Goal: Book appointment/travel/reservation

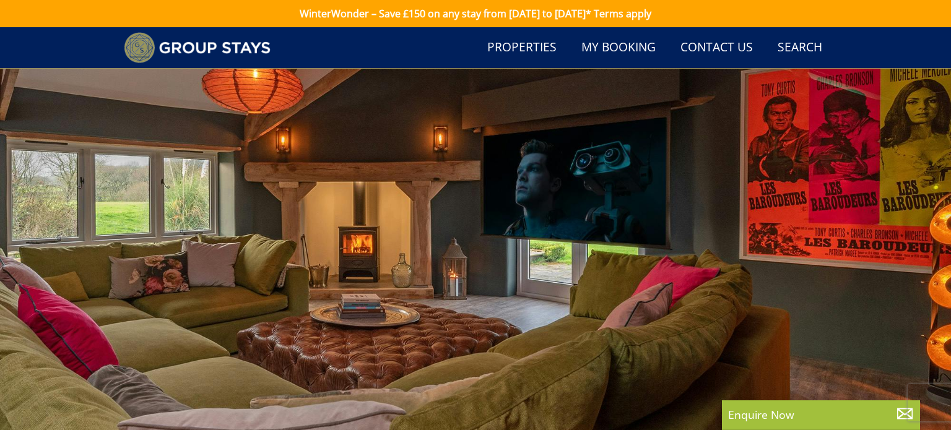
select select "7"
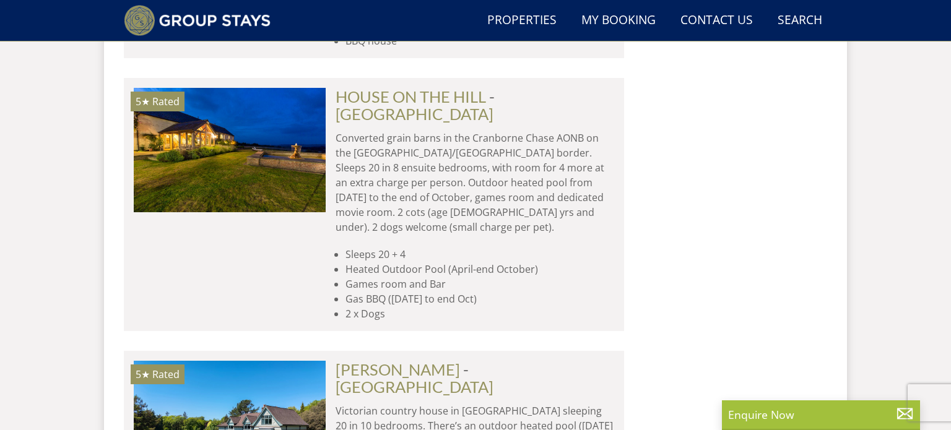
scroll to position [19792, 0]
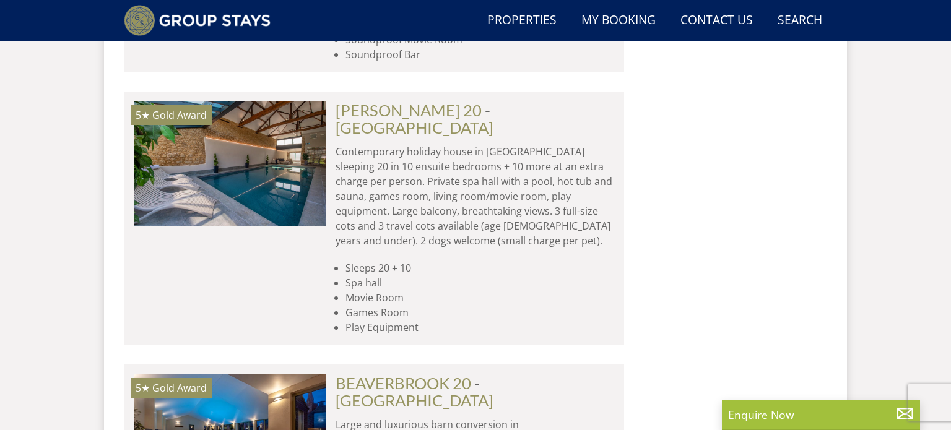
scroll to position [20351, 0]
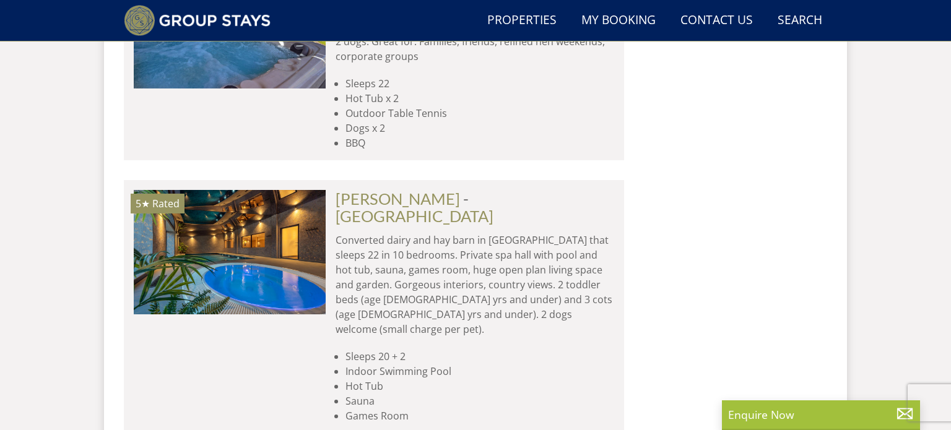
scroll to position [21505, 0]
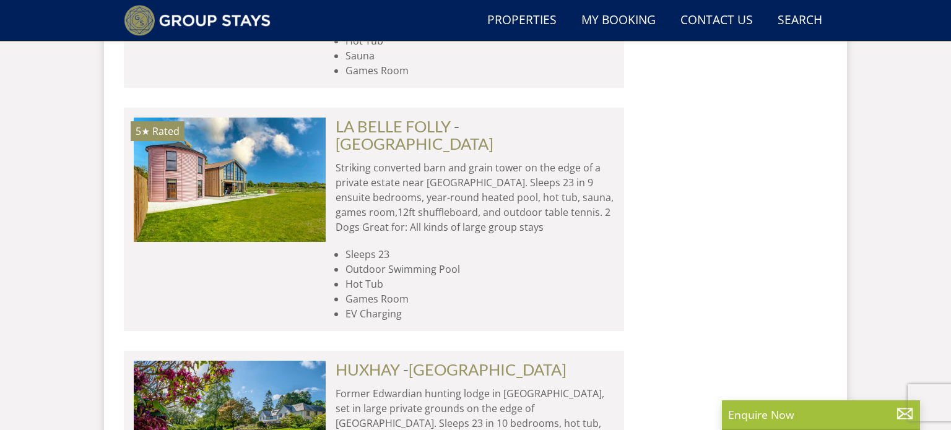
scroll to position [21863, 0]
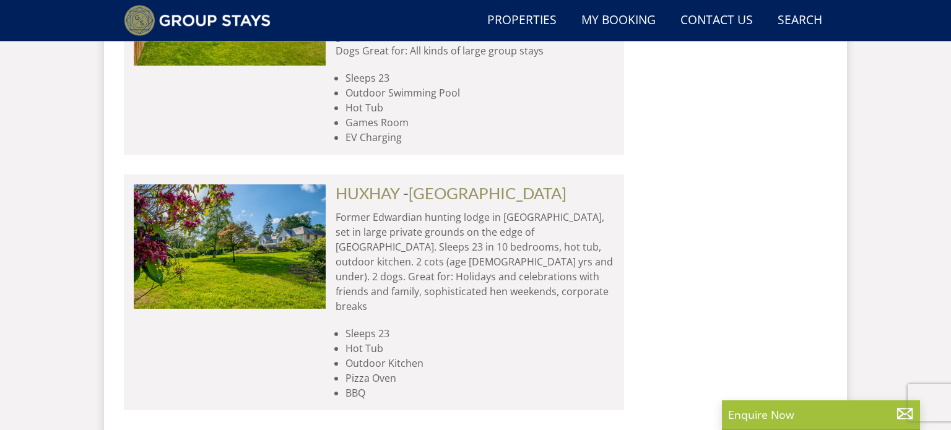
scroll to position [22046, 0]
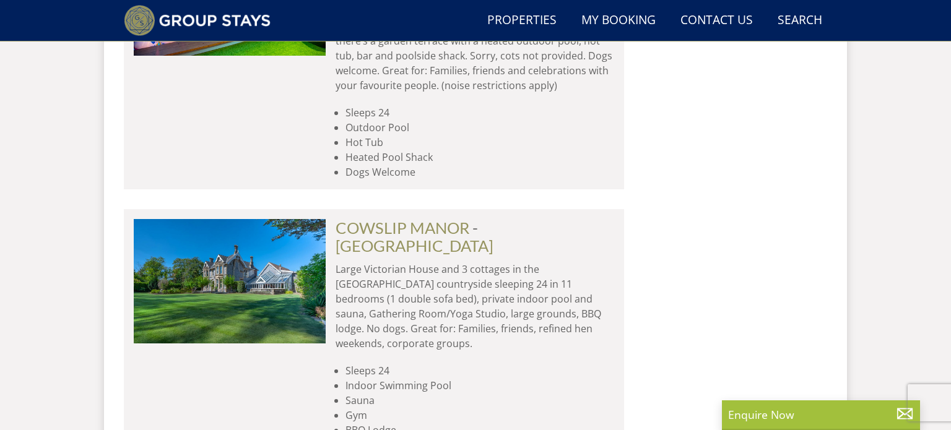
scroll to position [22537, 0]
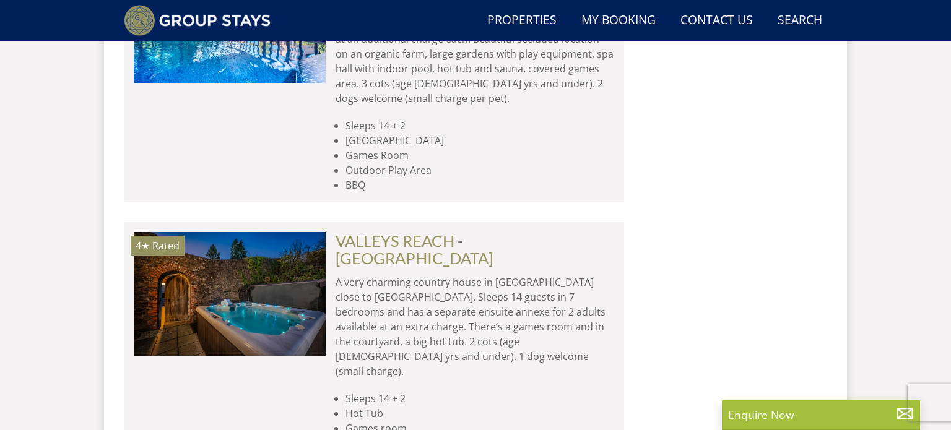
scroll to position [17866, 0]
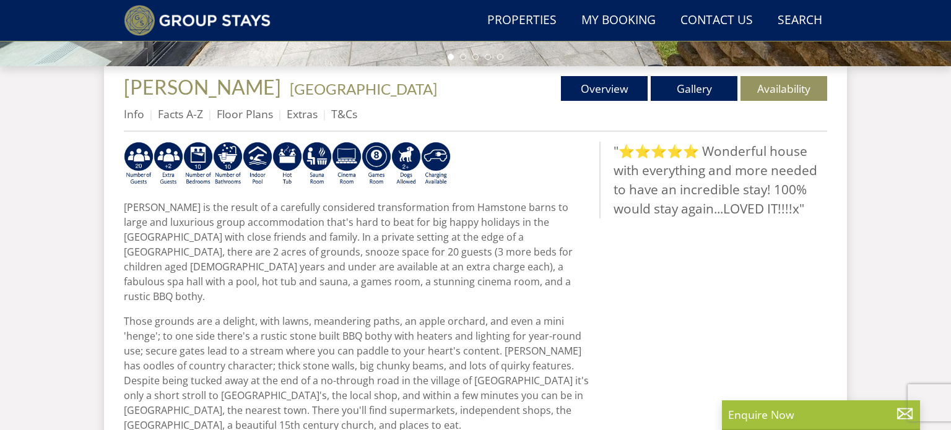
scroll to position [447, 0]
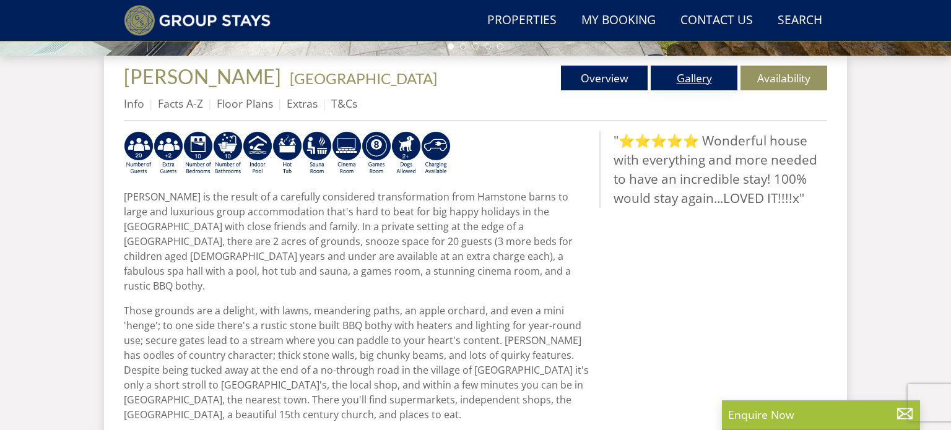
click at [703, 68] on link "Gallery" at bounding box center [694, 78] width 87 height 25
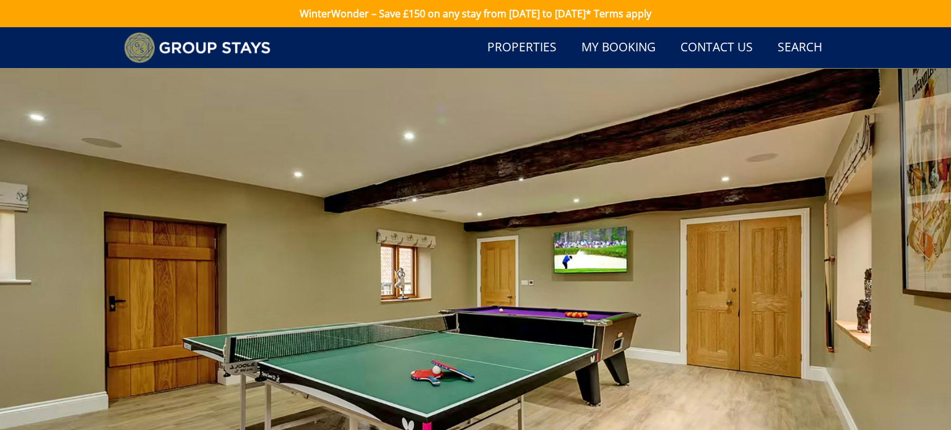
scroll to position [460, 0]
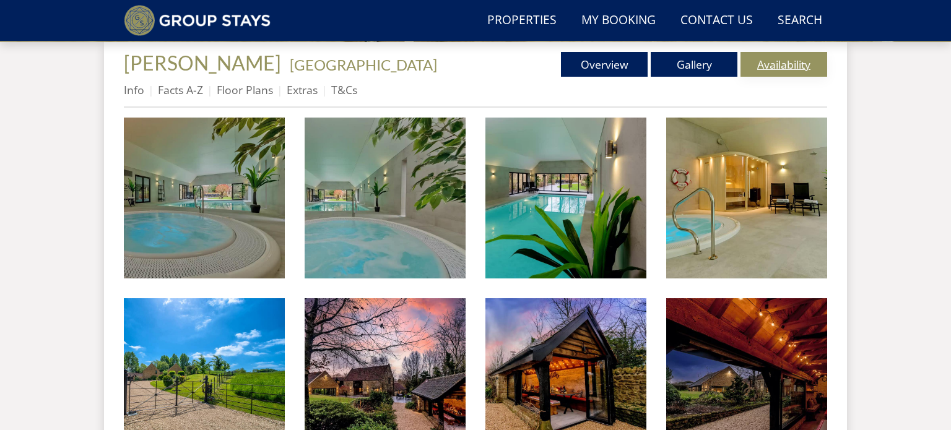
click at [757, 75] on link "Availability" at bounding box center [784, 64] width 87 height 25
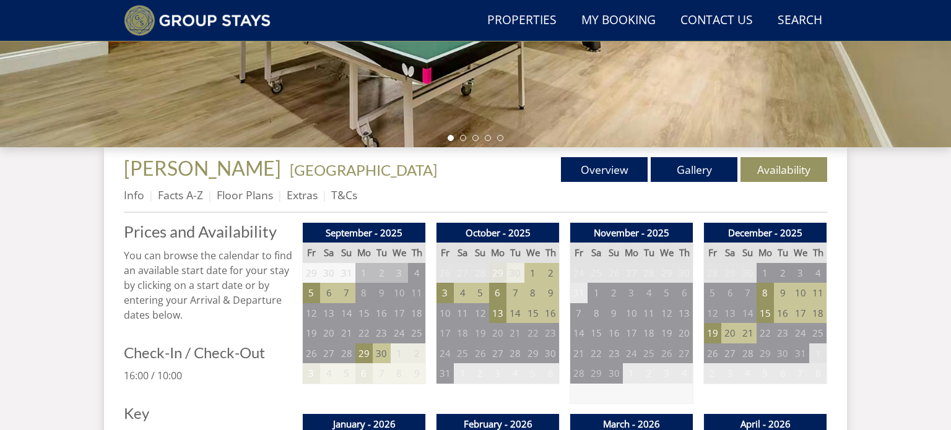
scroll to position [352, 0]
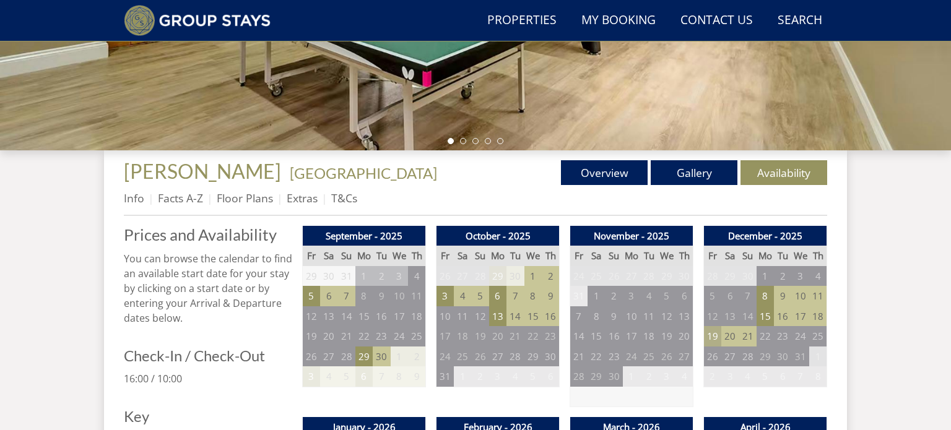
click at [705, 338] on td "19" at bounding box center [712, 336] width 17 height 20
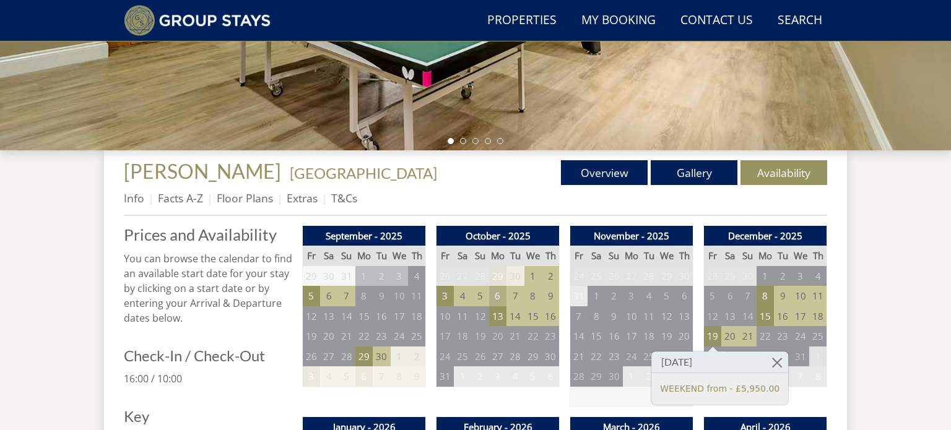
click at [497, 304] on td "6" at bounding box center [497, 296] width 17 height 20
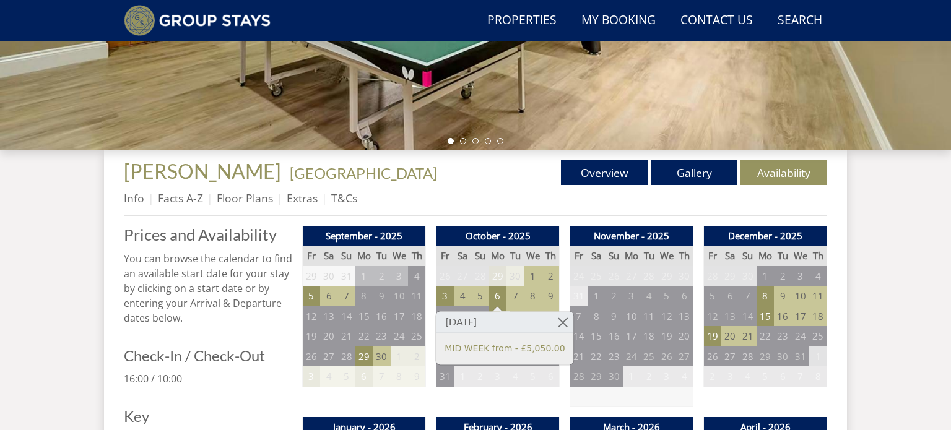
click at [508, 272] on td "30" at bounding box center [515, 276] width 17 height 20
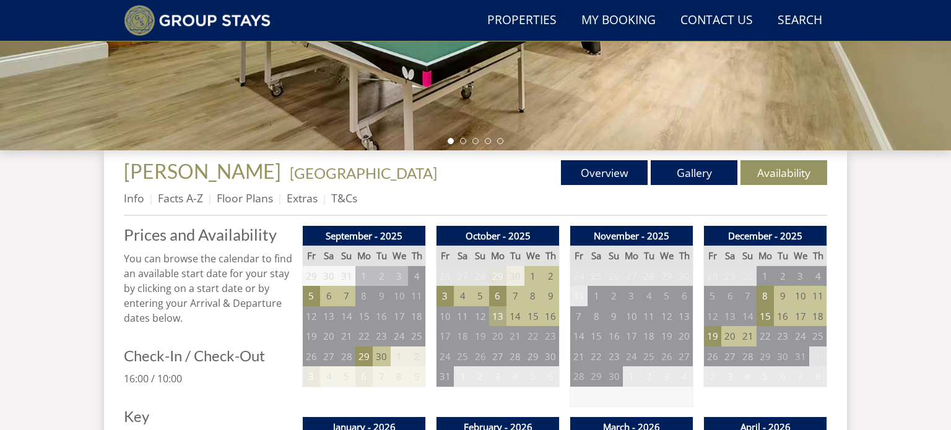
click at [497, 320] on td "13" at bounding box center [497, 317] width 17 height 20
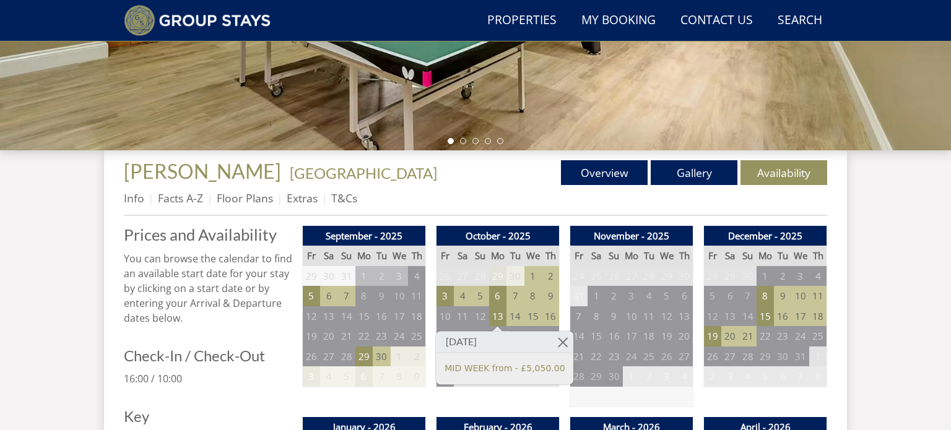
click at [448, 214] on ul "Info Facts A-Z Floor Plans Extras T&Cs" at bounding box center [476, 202] width 704 height 28
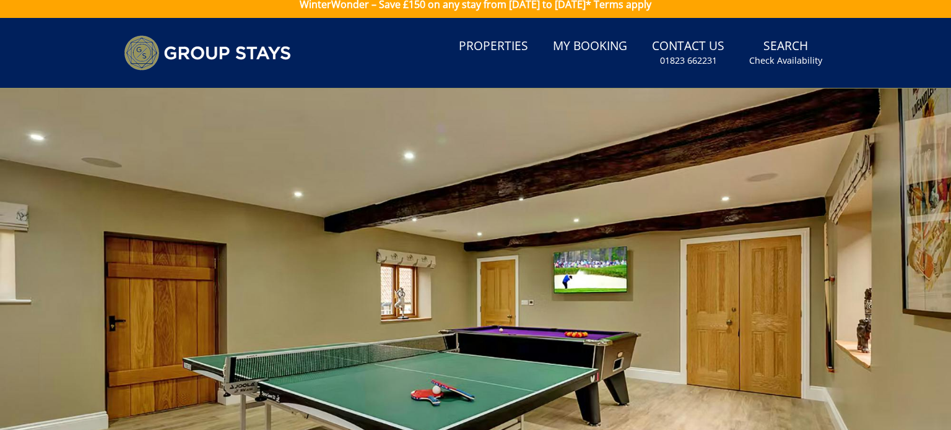
scroll to position [0, 0]
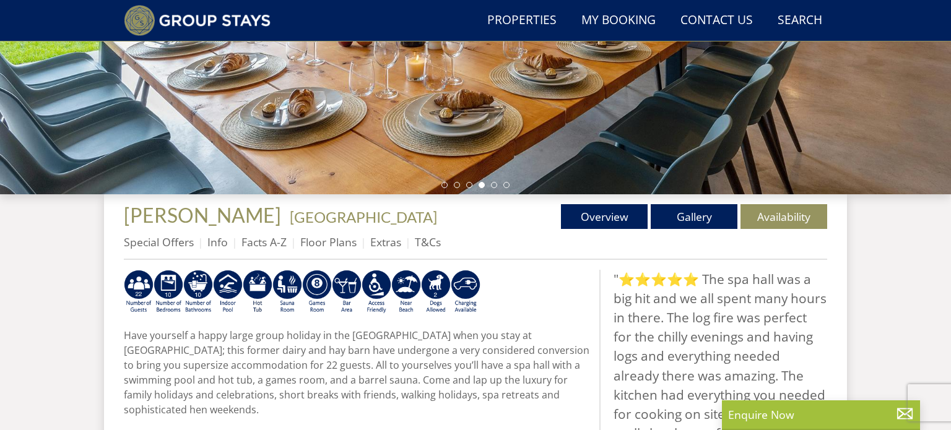
scroll to position [309, 0]
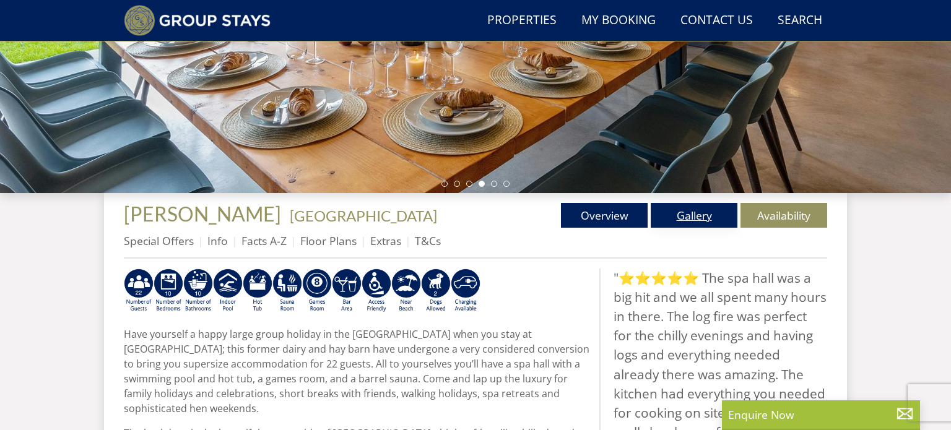
click at [676, 208] on link "Gallery" at bounding box center [694, 215] width 87 height 25
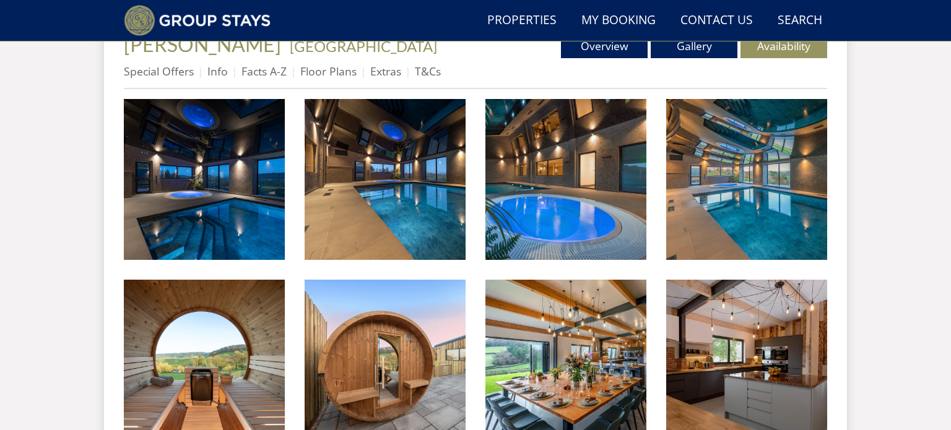
scroll to position [478, 0]
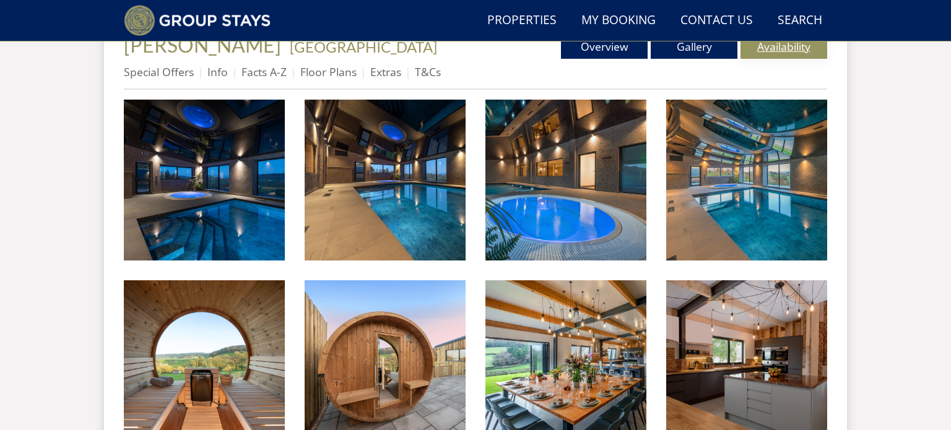
click at [792, 58] on link "Availability" at bounding box center [784, 46] width 87 height 25
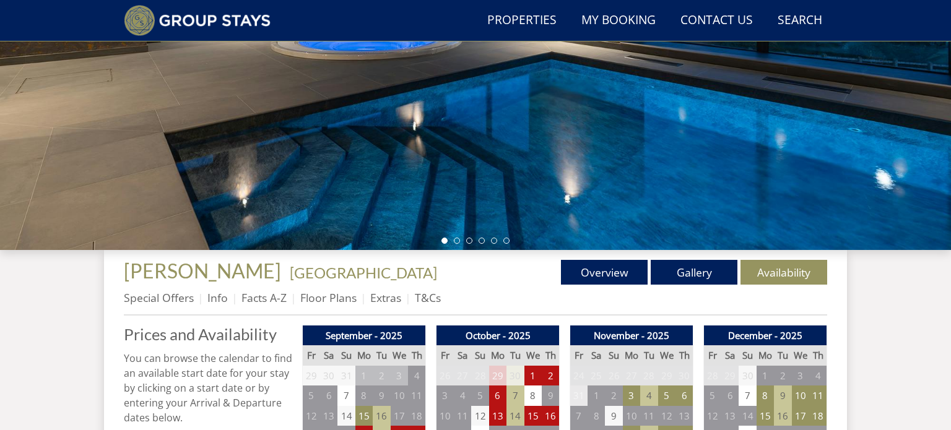
scroll to position [545, 0]
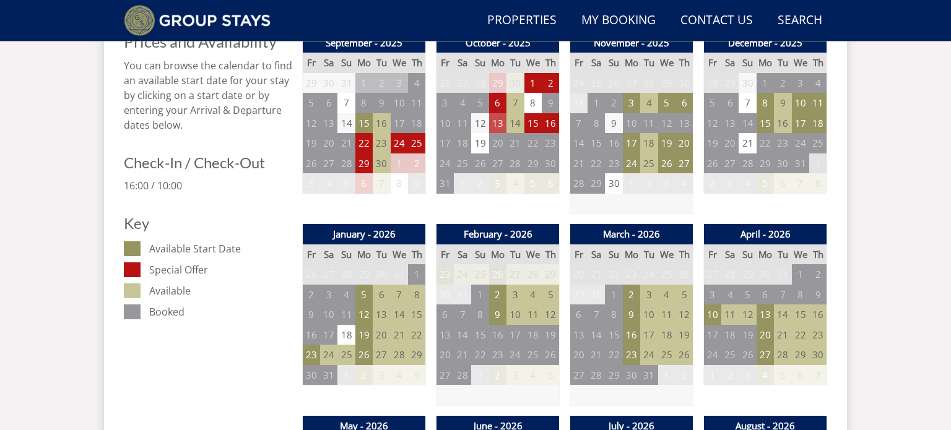
click at [500, 123] on td "13" at bounding box center [497, 123] width 17 height 20
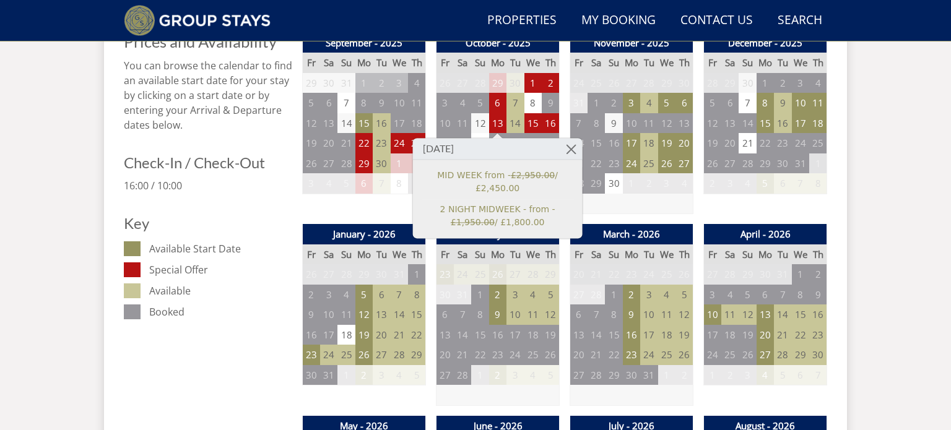
click at [387, 196] on div "September - 2025 Fr Sa Su Mo Tu We Th 29 30 31 1 2 3 4 5 6 7 8 9 10 11 12 13" at bounding box center [364, 124] width 124 height 182
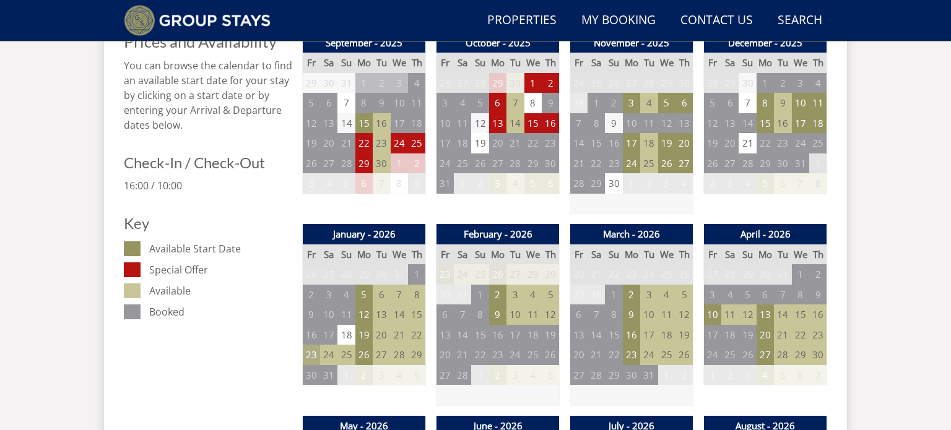
click at [311, 356] on td "23" at bounding box center [311, 355] width 17 height 20
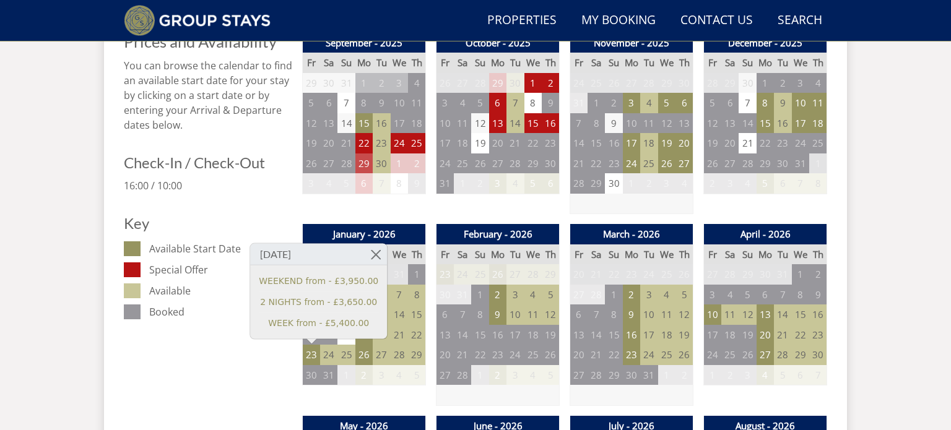
click at [366, 165] on td "29" at bounding box center [364, 164] width 17 height 20
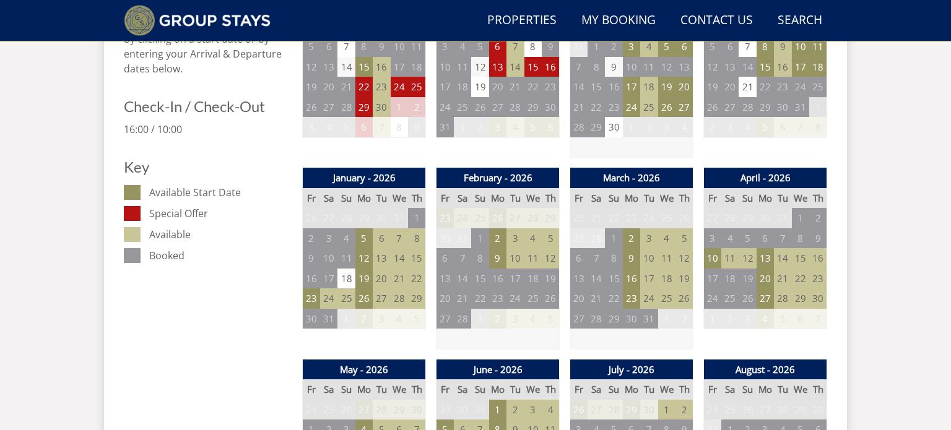
scroll to position [619, 0]
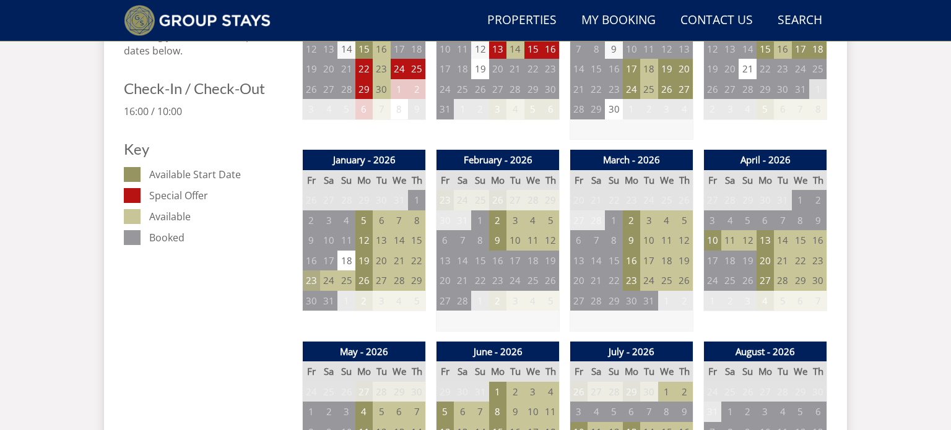
click at [309, 283] on td "23" at bounding box center [311, 281] width 17 height 20
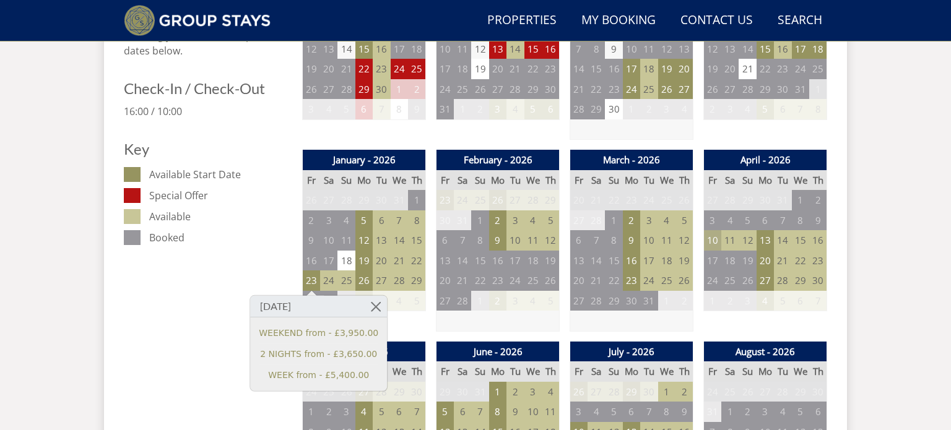
click at [712, 239] on td "10" at bounding box center [712, 240] width 17 height 20
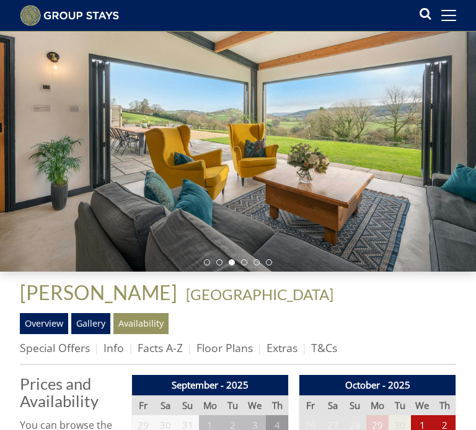
scroll to position [49, 0]
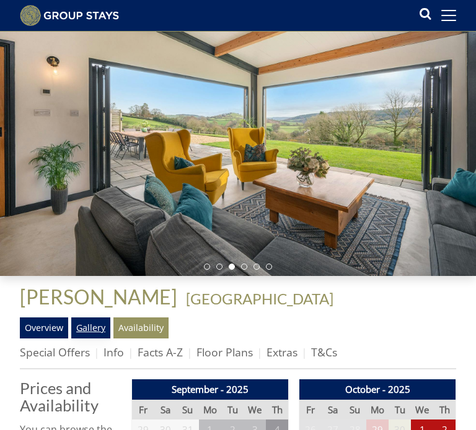
click at [95, 331] on link "Gallery" at bounding box center [90, 328] width 39 height 21
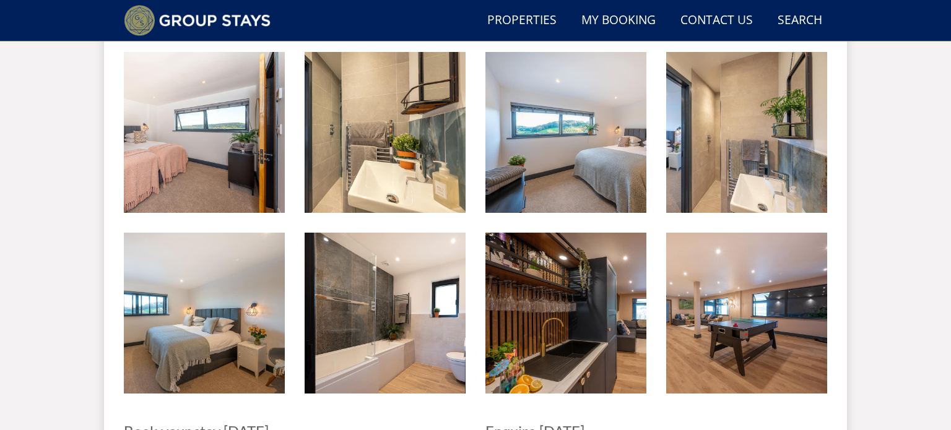
scroll to position [1972, 0]
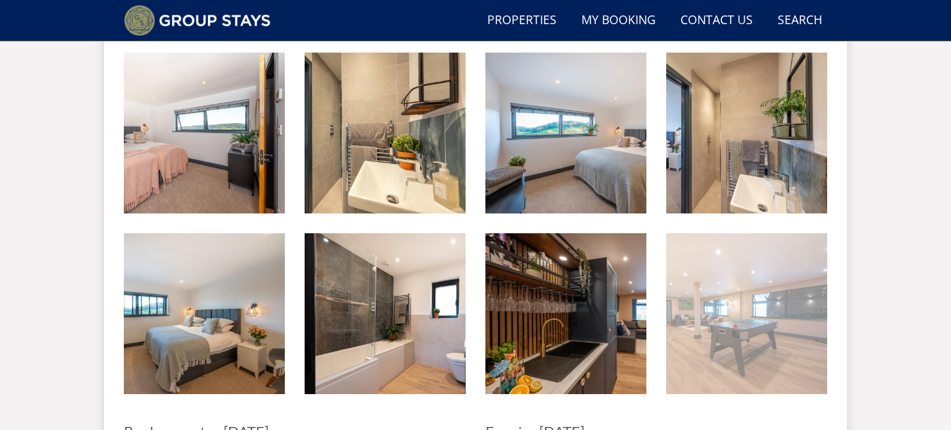
click at [749, 273] on img at bounding box center [746, 314] width 161 height 161
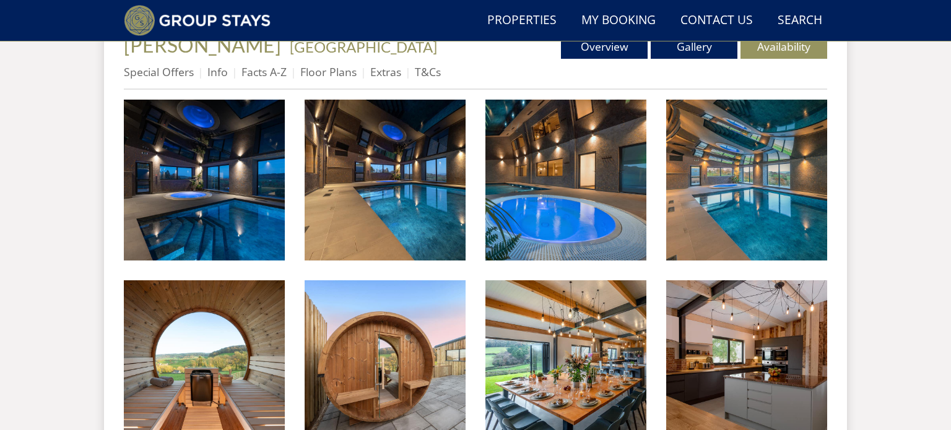
scroll to position [465, 0]
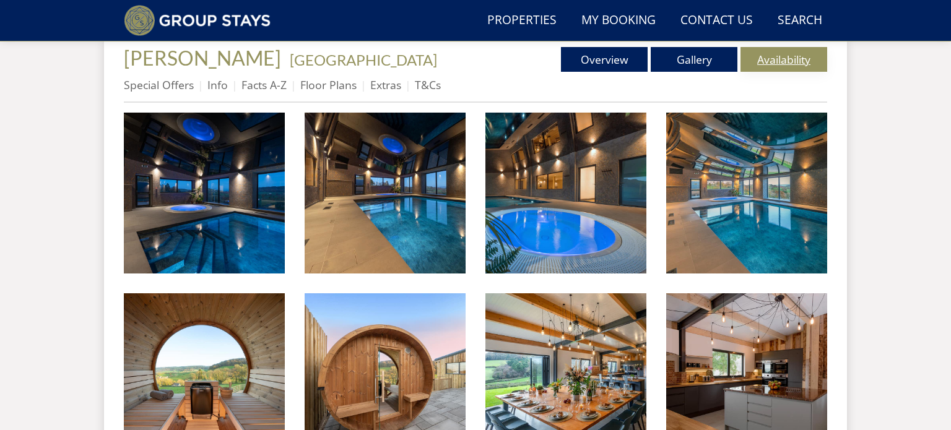
click at [798, 59] on link "Availability" at bounding box center [784, 59] width 87 height 25
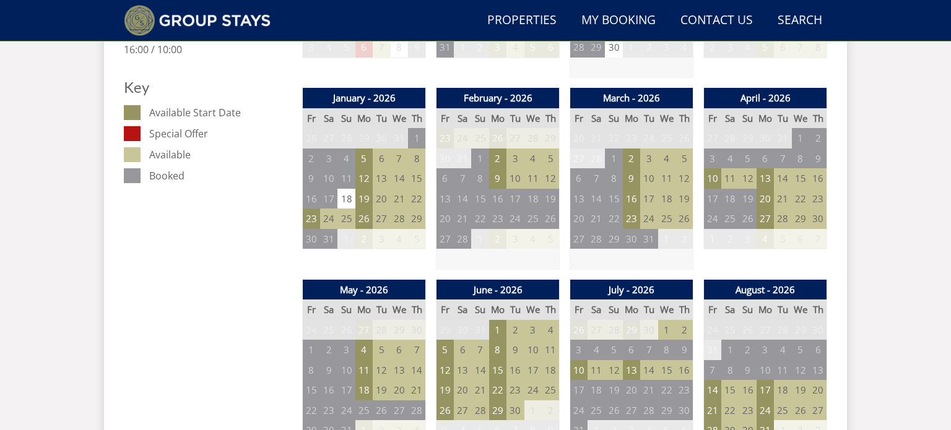
scroll to position [681, 0]
click at [712, 180] on td "10" at bounding box center [712, 178] width 17 height 20
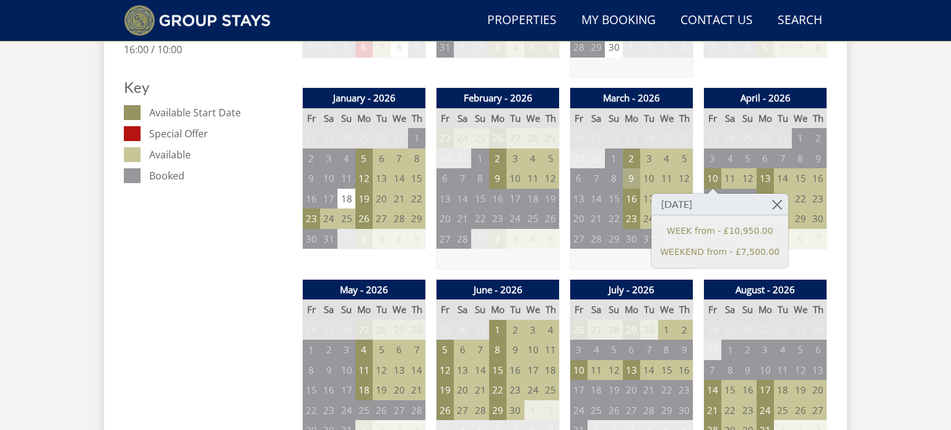
click at [634, 176] on td "9" at bounding box center [631, 178] width 17 height 20
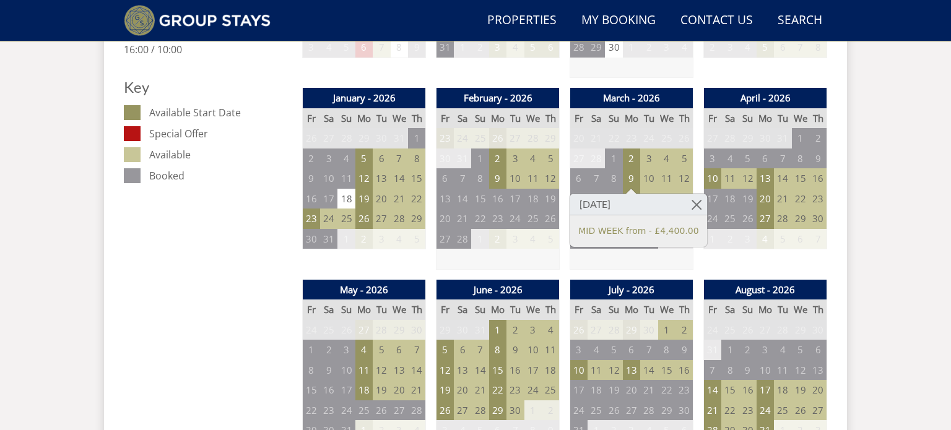
click at [599, 249] on td at bounding box center [631, 259] width 123 height 20
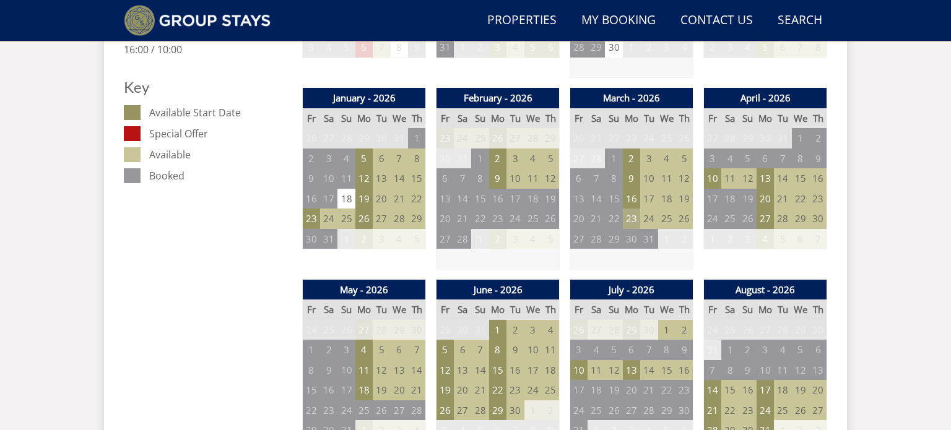
click at [630, 211] on td "23" at bounding box center [631, 219] width 17 height 20
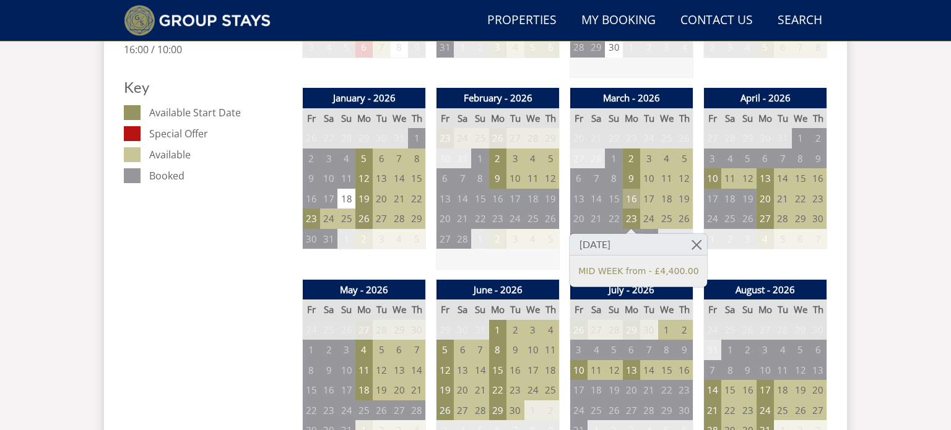
click at [630, 201] on td "16" at bounding box center [631, 199] width 17 height 20
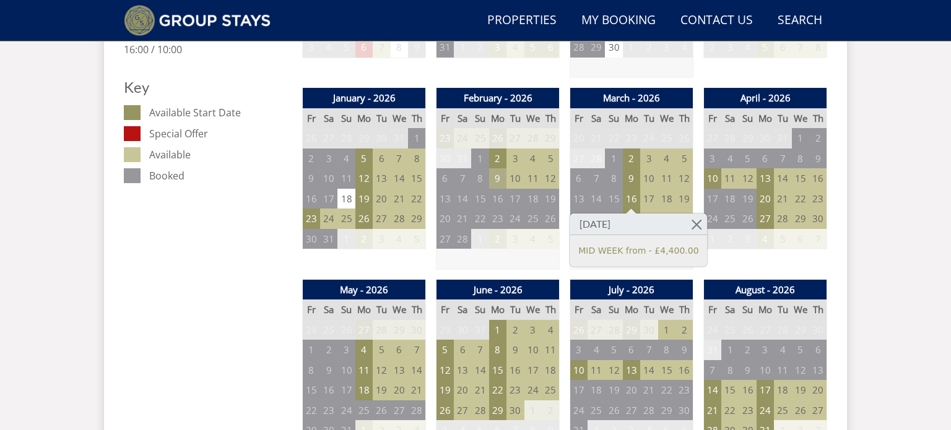
click at [491, 180] on td "9" at bounding box center [497, 178] width 17 height 20
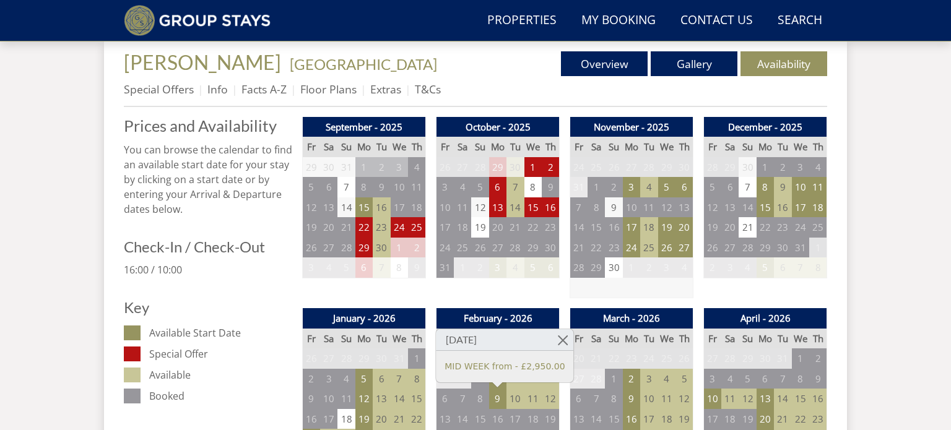
scroll to position [457, 0]
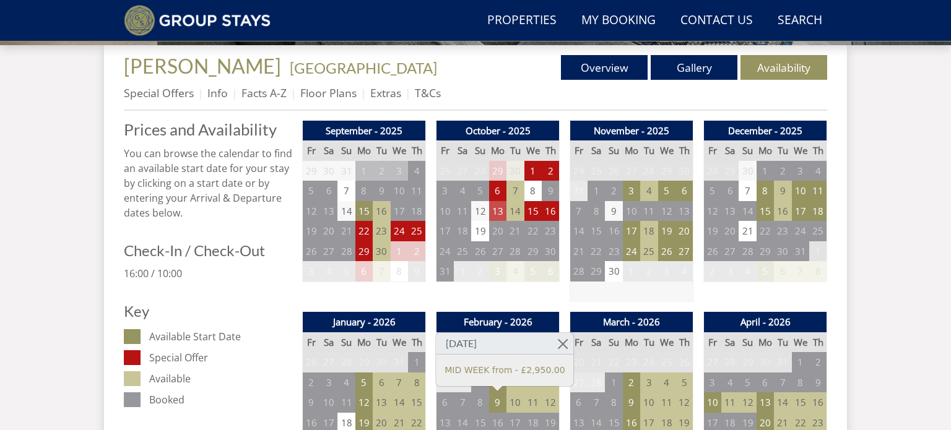
click at [495, 211] on td "13" at bounding box center [497, 211] width 17 height 20
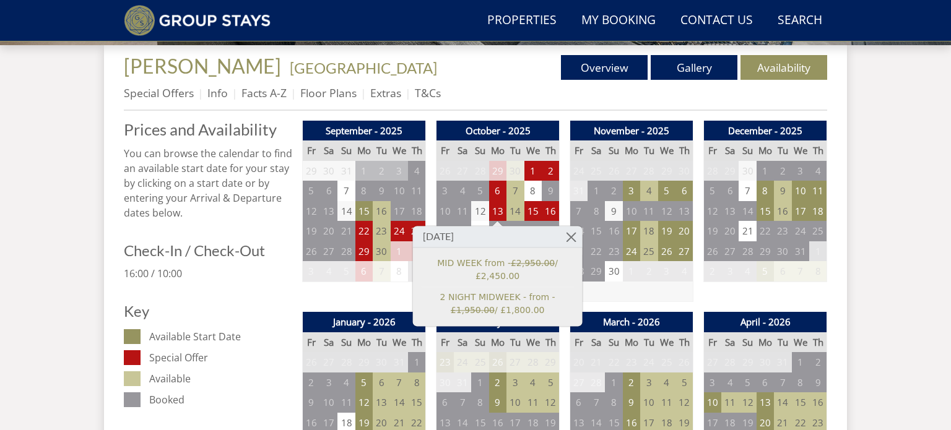
click at [351, 297] on div "September - 2025 Fr Sa Su Mo Tu We Th 29 30 31 1 2 3 4 5 6 7 8 9 10 11 12 13" at bounding box center [364, 212] width 124 height 182
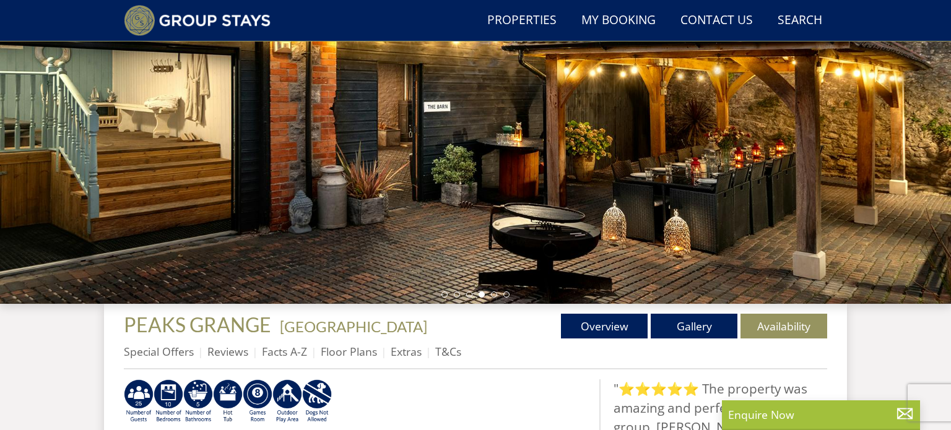
scroll to position [208, 0]
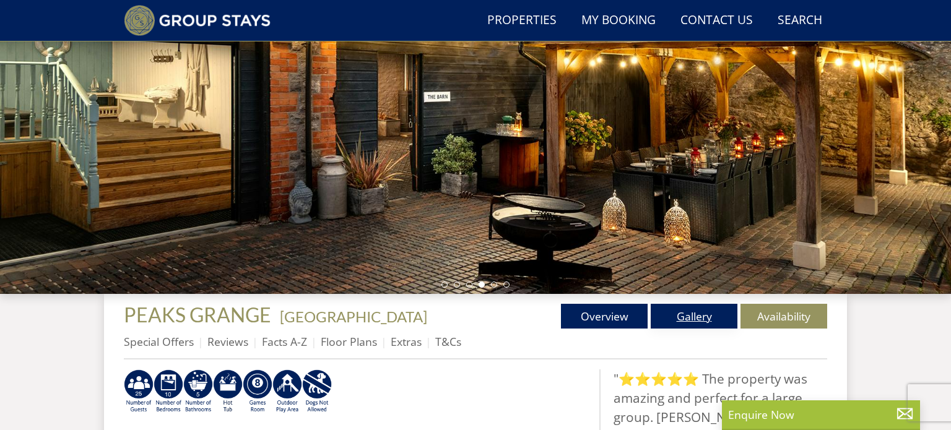
click at [707, 320] on link "Gallery" at bounding box center [694, 316] width 87 height 25
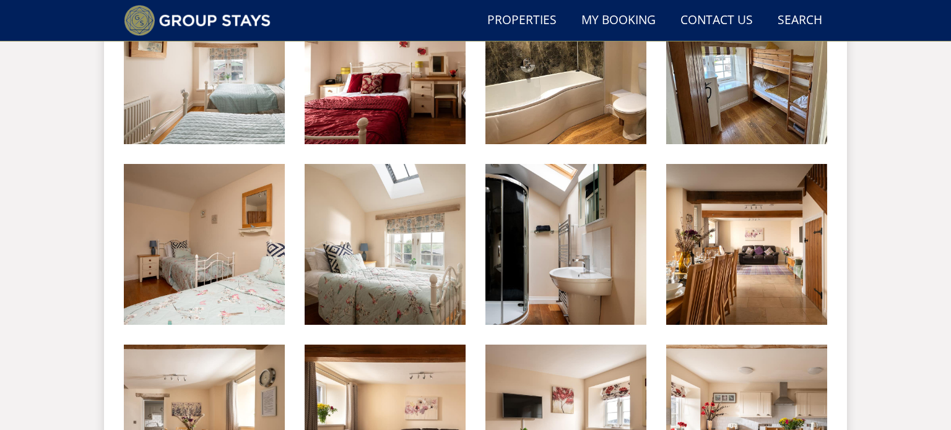
scroll to position [1862, 0]
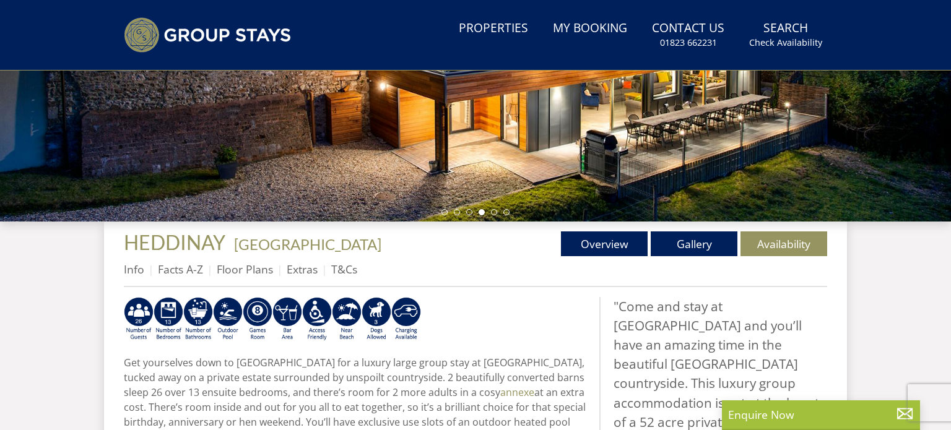
scroll to position [392, 0]
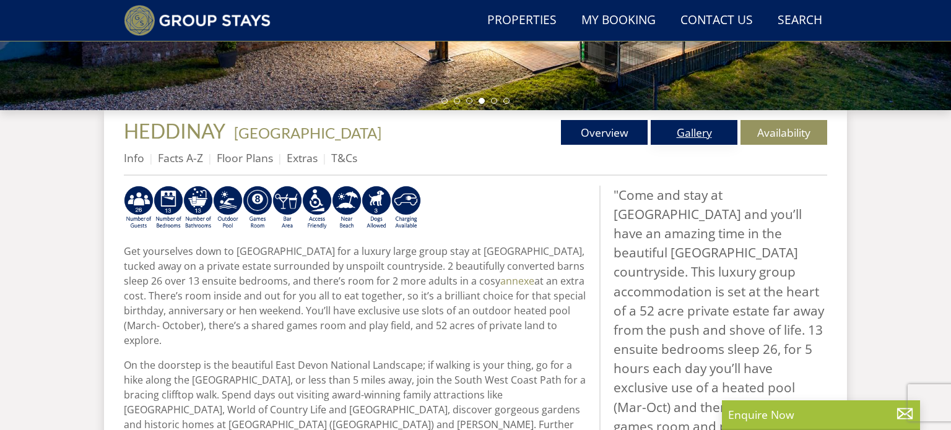
click at [692, 135] on link "Gallery" at bounding box center [694, 132] width 87 height 25
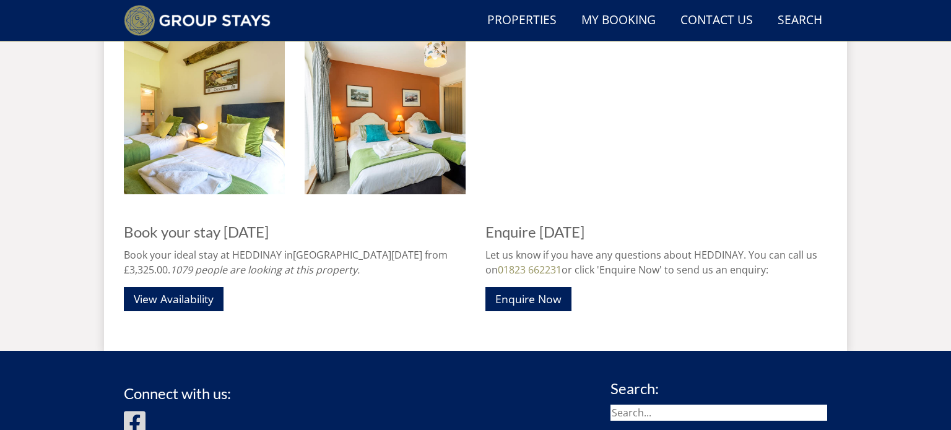
scroll to position [1811, 0]
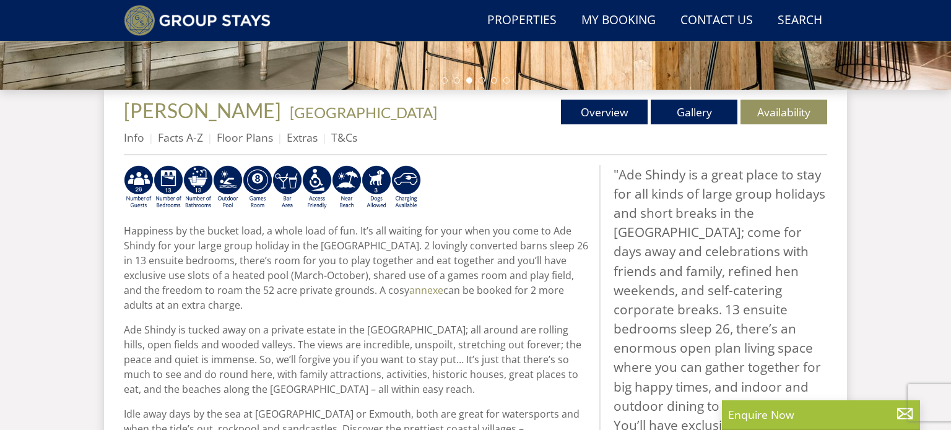
scroll to position [422, 0]
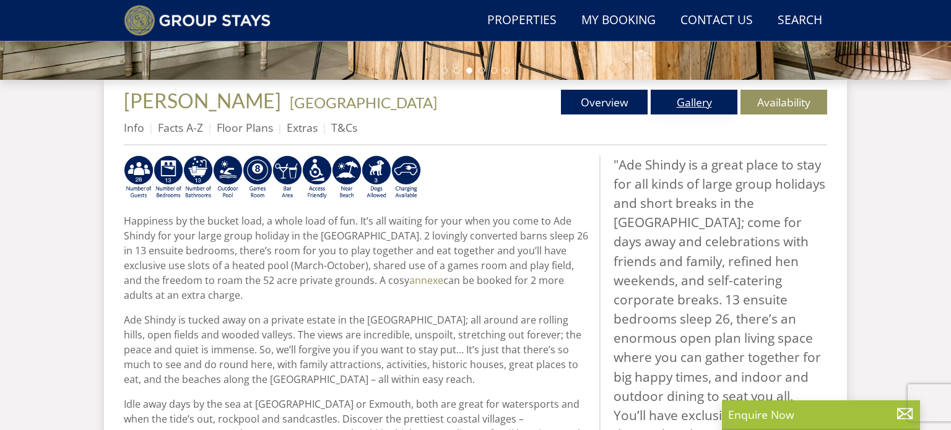
click at [691, 103] on link "Gallery" at bounding box center [694, 102] width 87 height 25
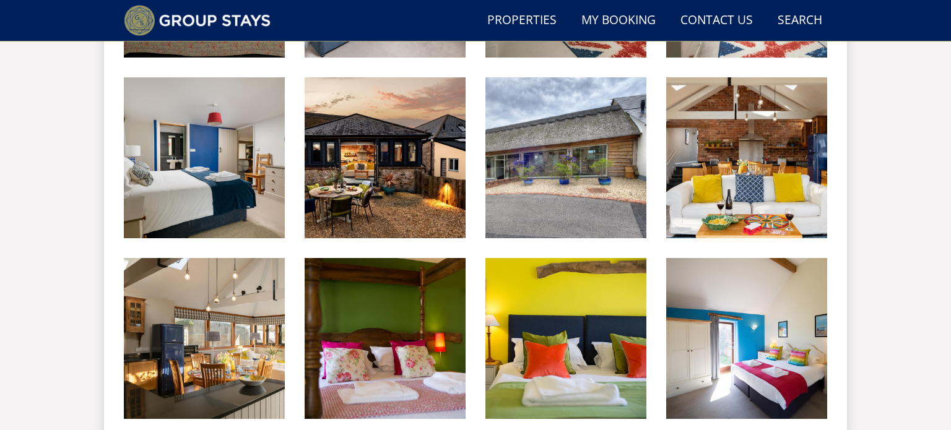
scroll to position [1586, 0]
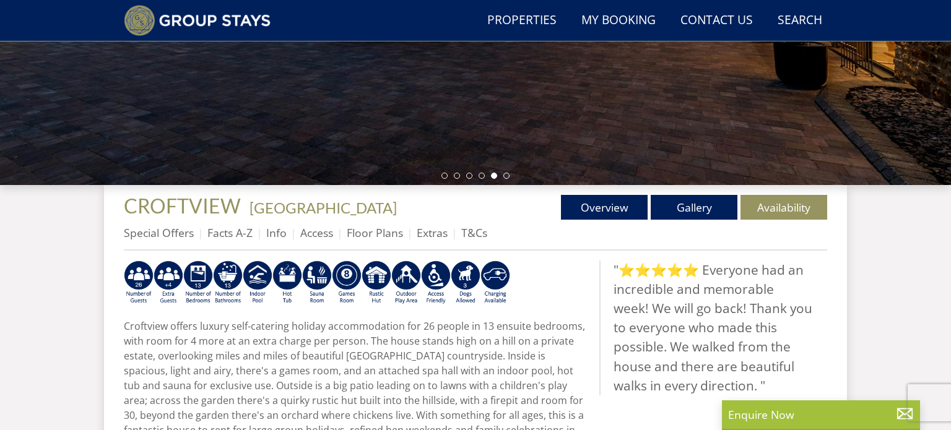
scroll to position [343, 0]
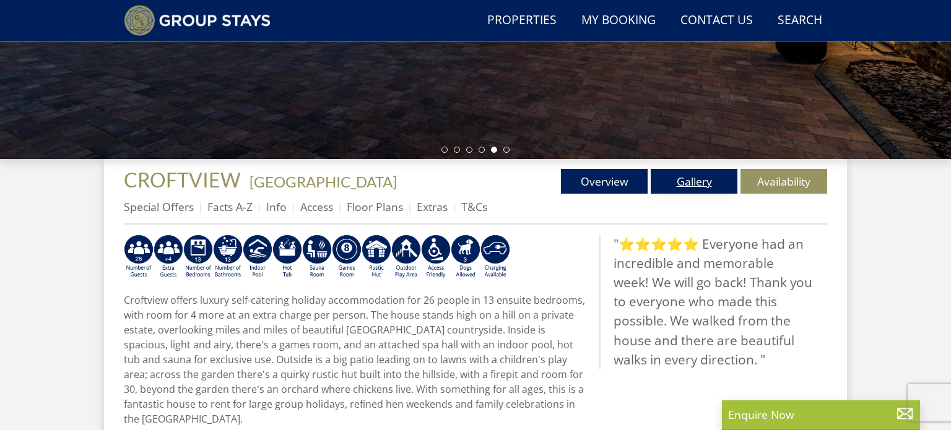
click at [702, 186] on link "Gallery" at bounding box center [694, 181] width 87 height 25
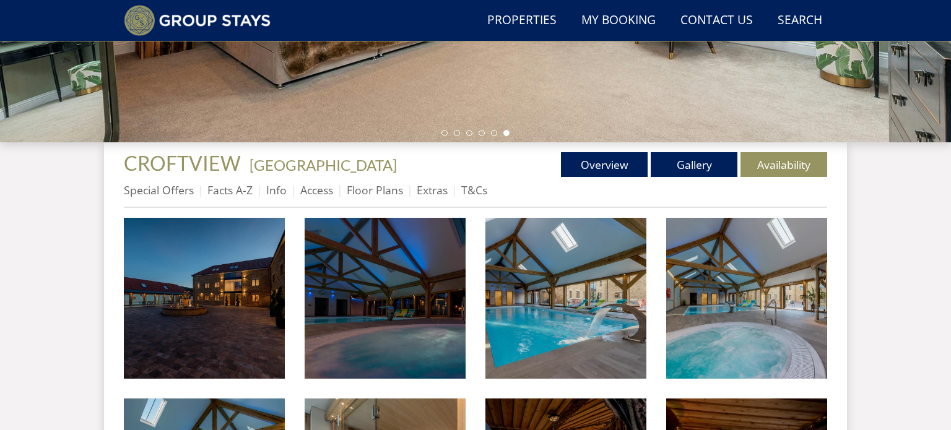
scroll to position [331, 0]
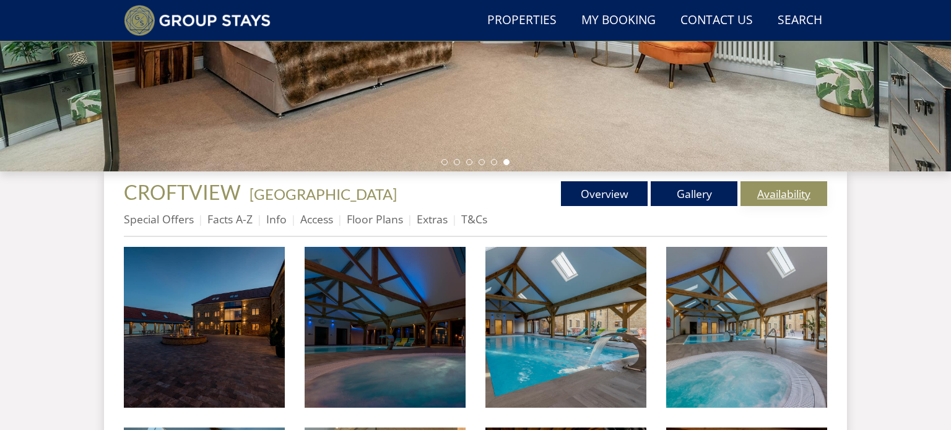
click at [780, 196] on link "Availability" at bounding box center [784, 193] width 87 height 25
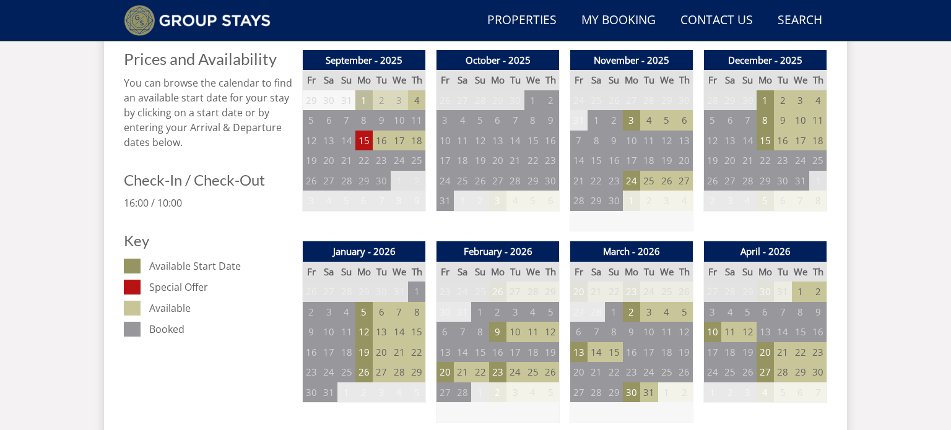
scroll to position [532, 0]
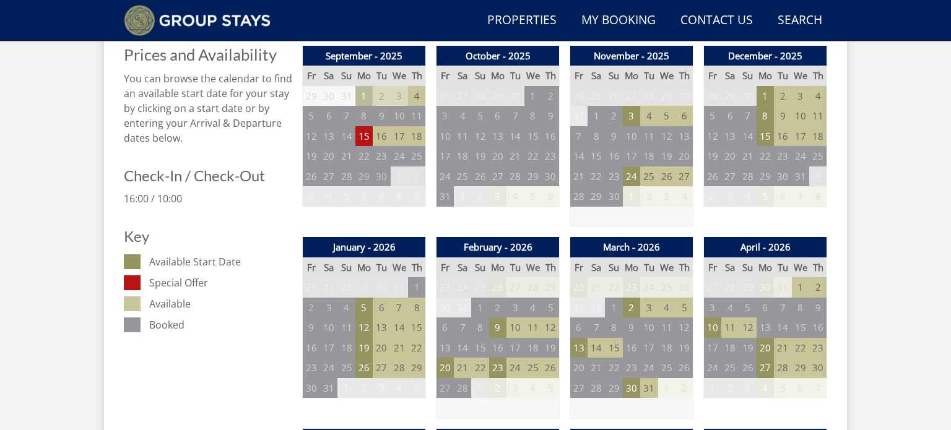
click at [579, 354] on td "13" at bounding box center [578, 348] width 17 height 20
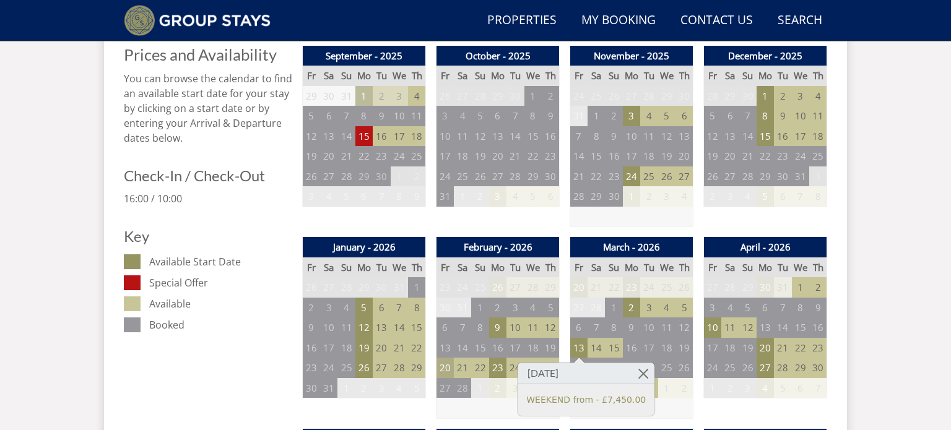
click at [451, 372] on td "20" at bounding box center [445, 368] width 17 height 20
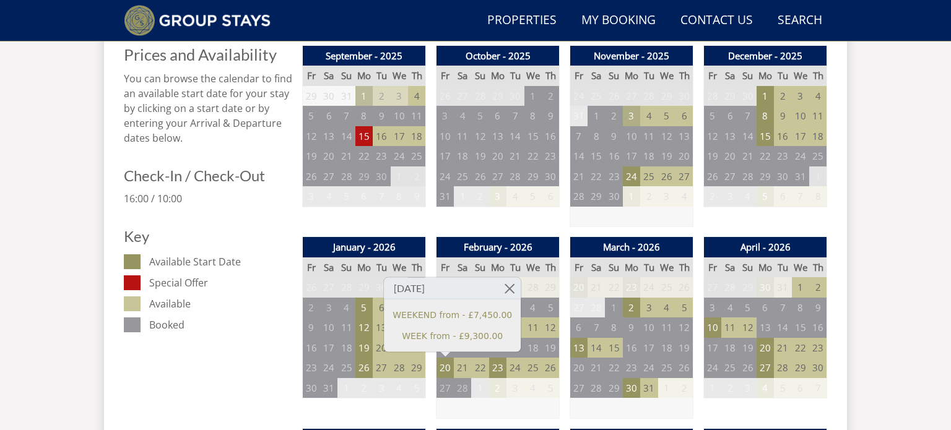
click at [640, 122] on td "3" at bounding box center [631, 116] width 17 height 20
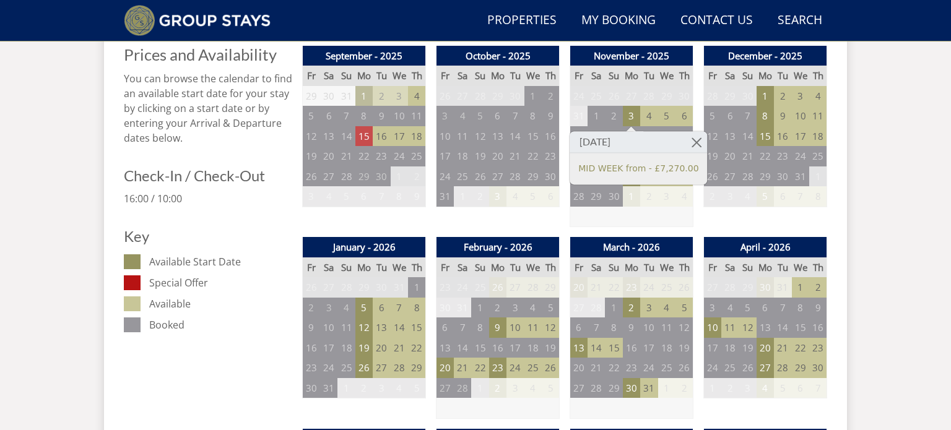
click at [357, 136] on td "15" at bounding box center [364, 136] width 17 height 20
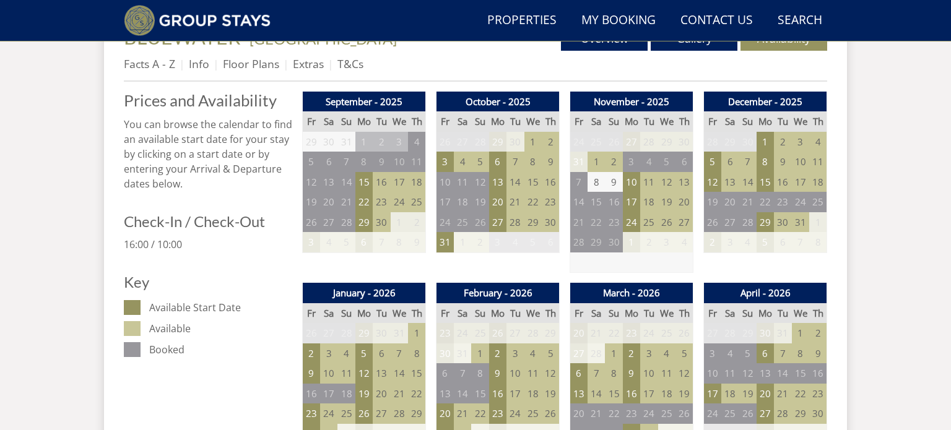
scroll to position [484, 0]
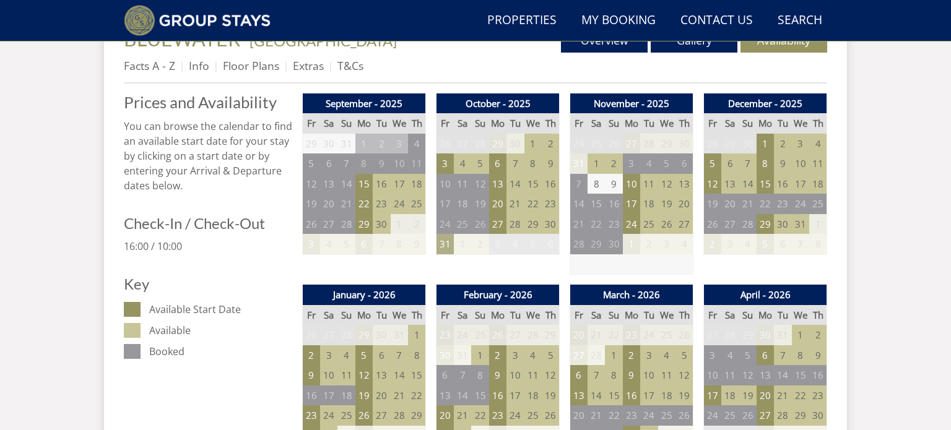
click at [448, 245] on td "31" at bounding box center [445, 244] width 17 height 20
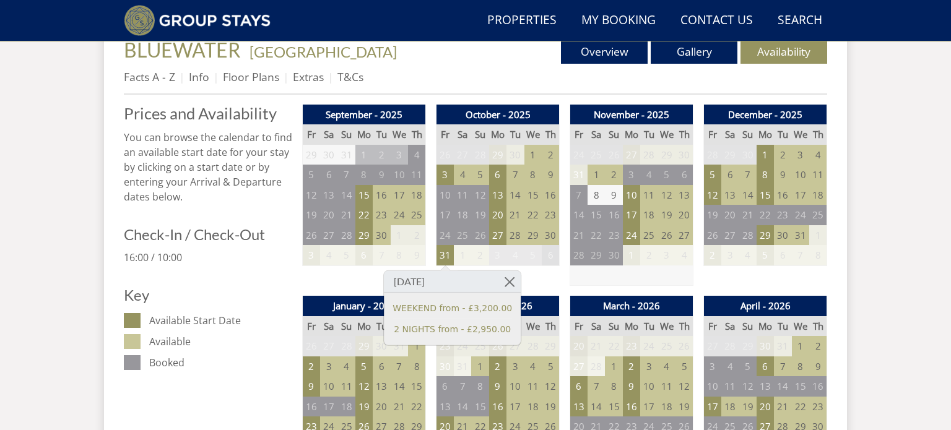
scroll to position [470, 0]
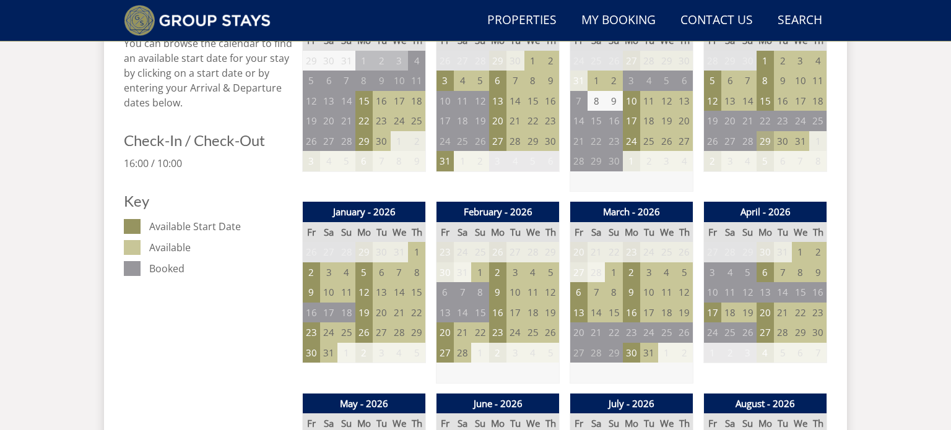
scroll to position [572, 0]
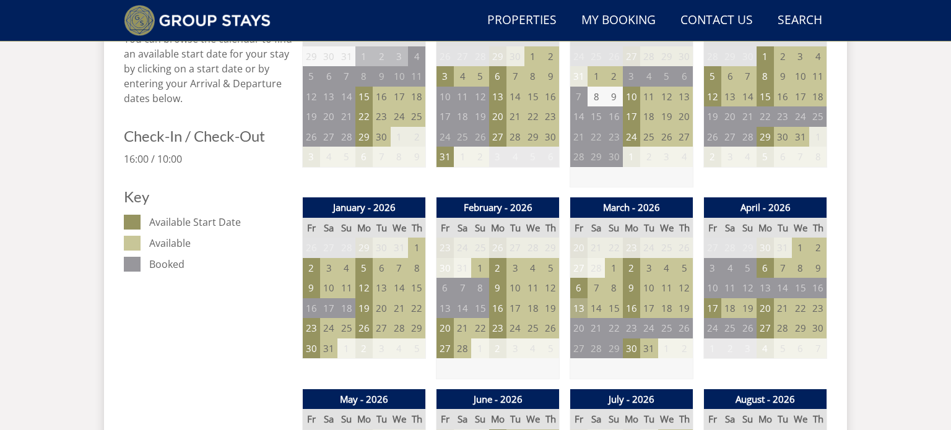
click at [581, 306] on td "13" at bounding box center [578, 309] width 17 height 20
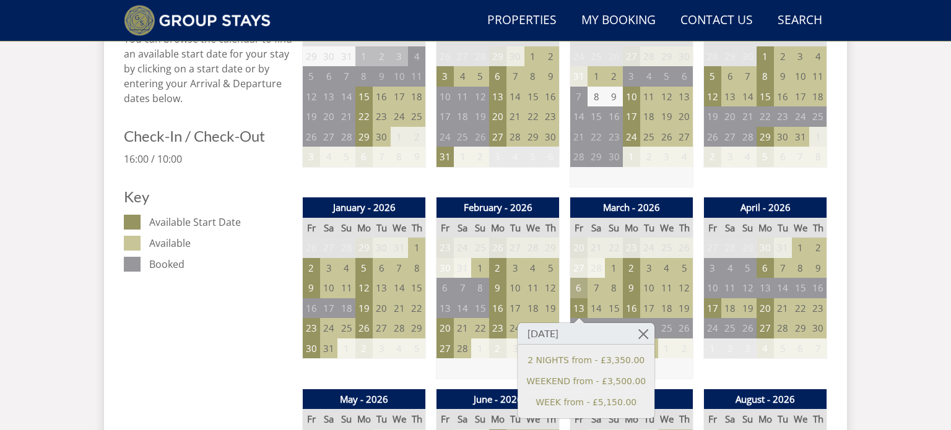
click at [579, 290] on td "6" at bounding box center [578, 288] width 17 height 20
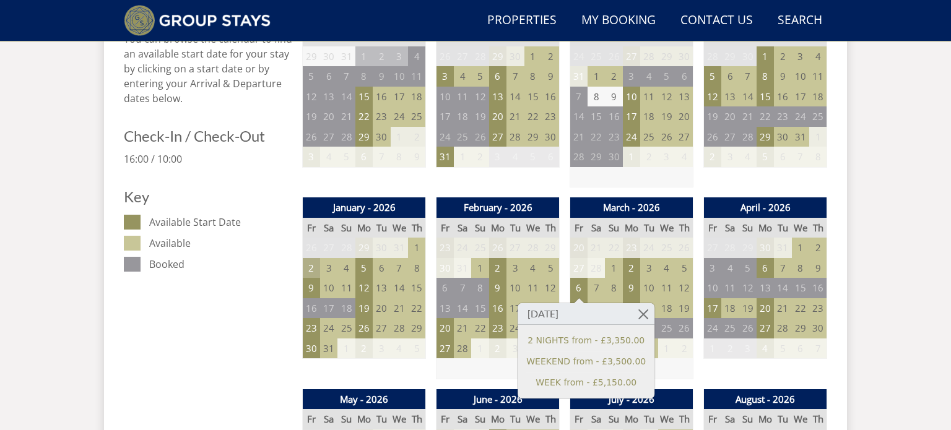
click at [304, 266] on td "2" at bounding box center [311, 268] width 17 height 20
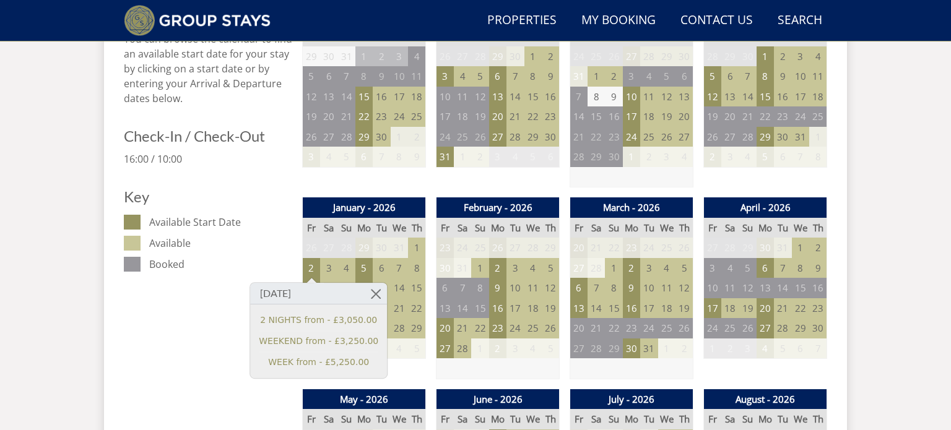
click at [281, 268] on dd "Booked" at bounding box center [220, 264] width 143 height 15
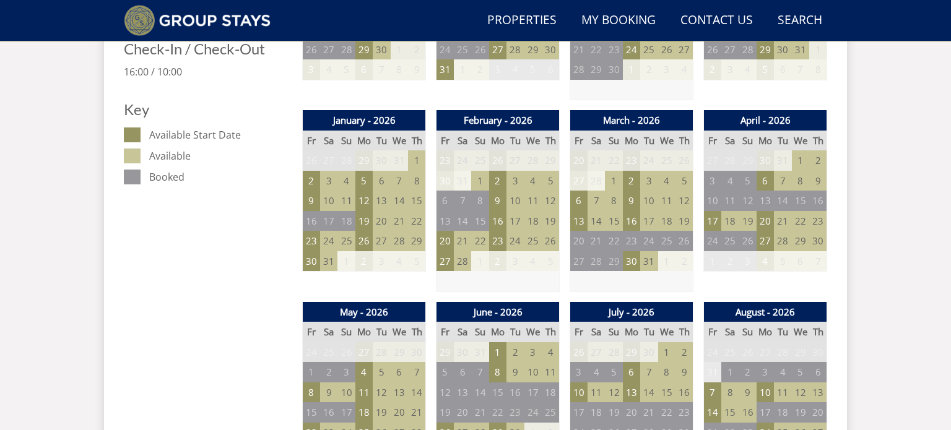
scroll to position [660, 0]
click at [631, 269] on td "30" at bounding box center [631, 261] width 17 height 20
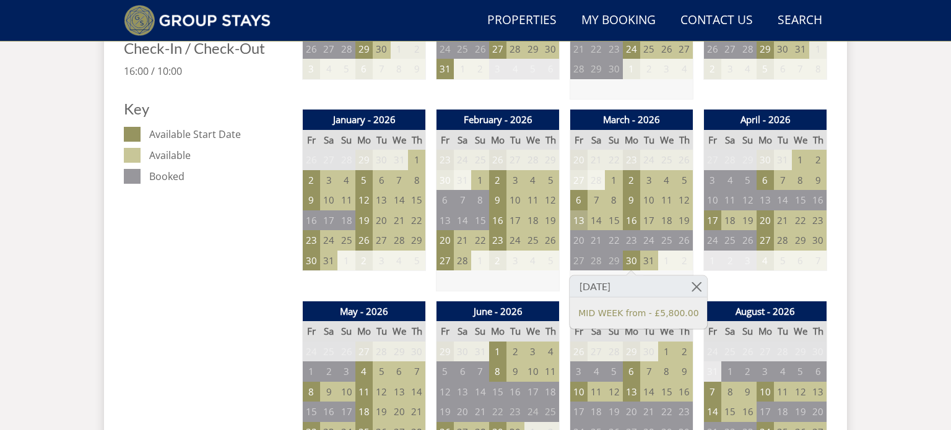
click at [585, 221] on td "13" at bounding box center [578, 221] width 17 height 20
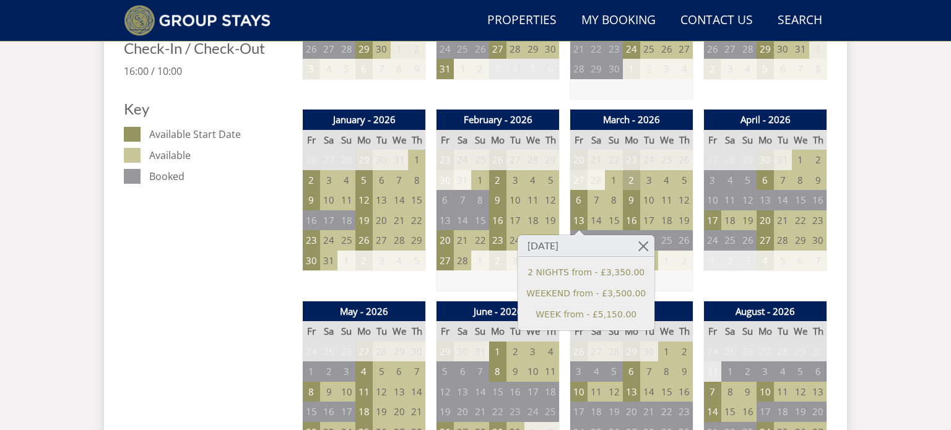
click at [636, 178] on td "2" at bounding box center [631, 180] width 17 height 20
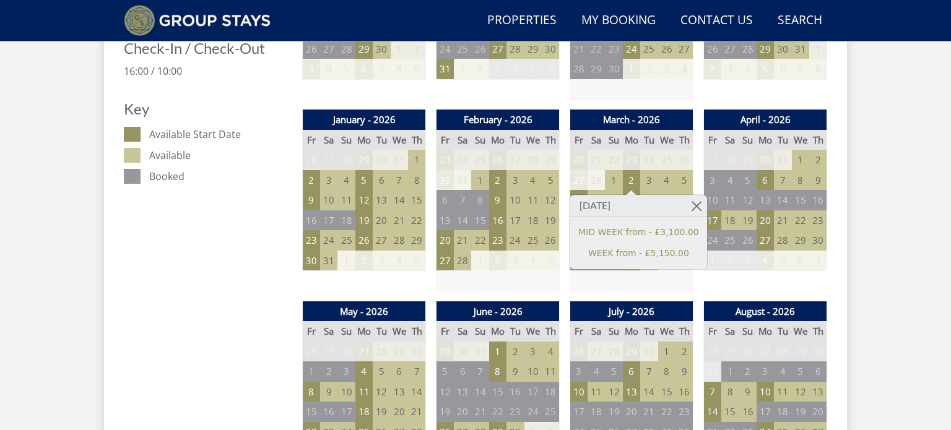
click at [630, 279] on td at bounding box center [631, 281] width 123 height 20
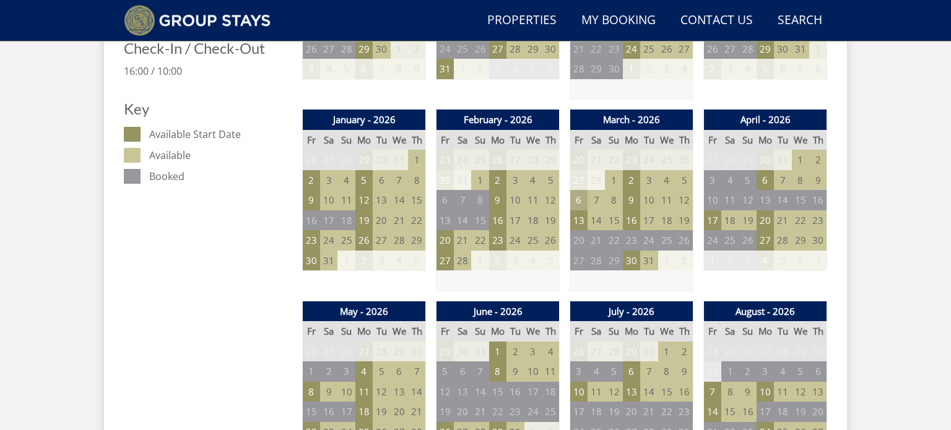
click at [580, 198] on td "6" at bounding box center [578, 200] width 17 height 20
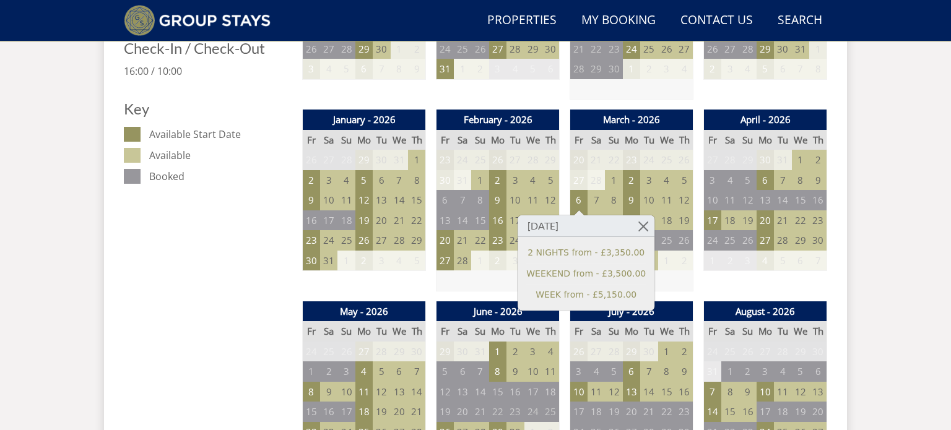
click at [498, 287] on td at bounding box center [498, 281] width 123 height 20
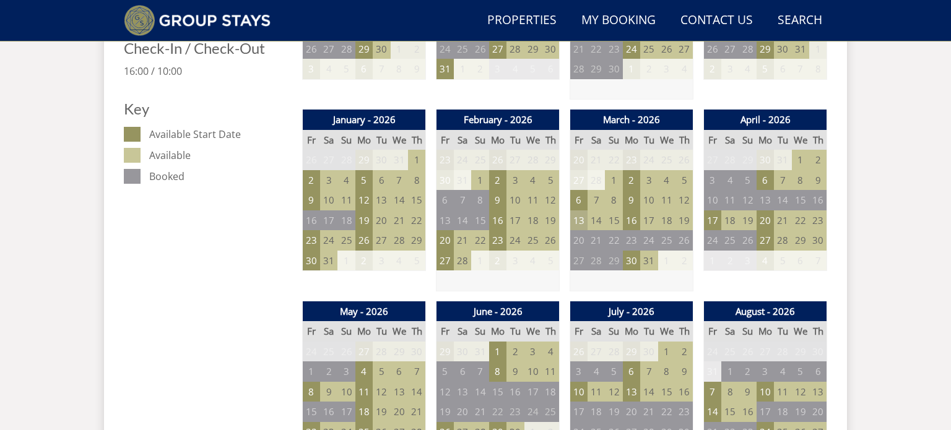
click at [581, 219] on td "13" at bounding box center [578, 221] width 17 height 20
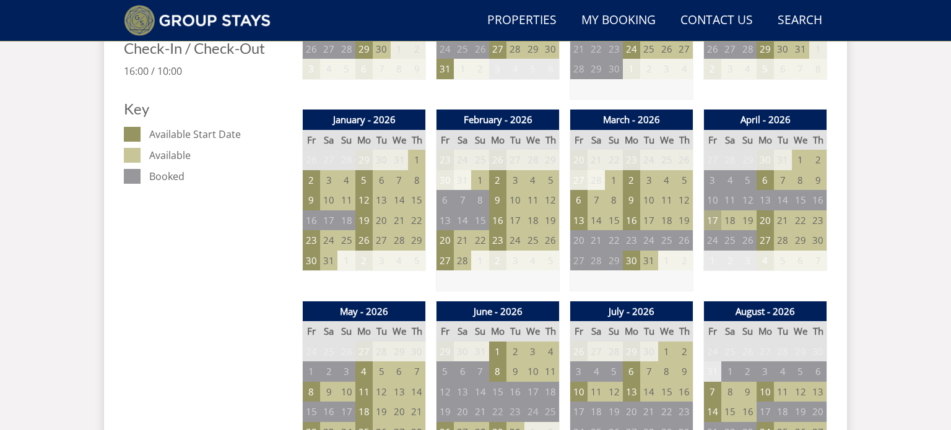
click at [717, 220] on td "17" at bounding box center [712, 221] width 17 height 20
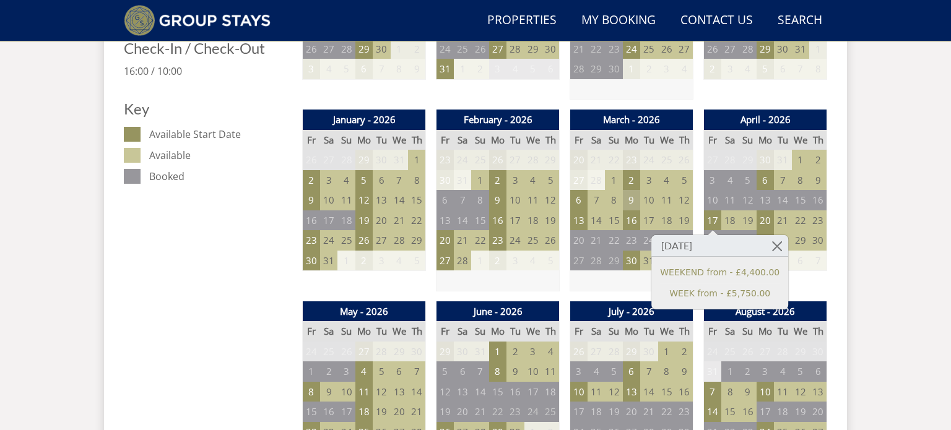
click at [634, 201] on td "9" at bounding box center [631, 200] width 17 height 20
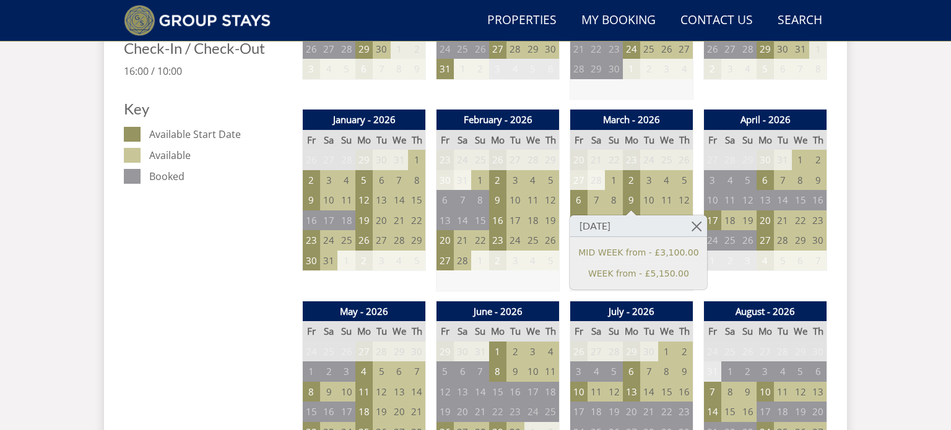
click at [780, 261] on td "5" at bounding box center [782, 261] width 17 height 20
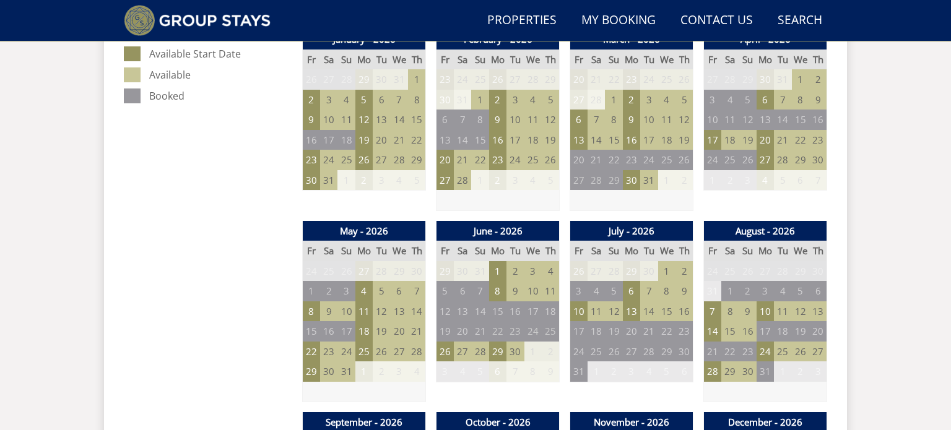
scroll to position [741, 0]
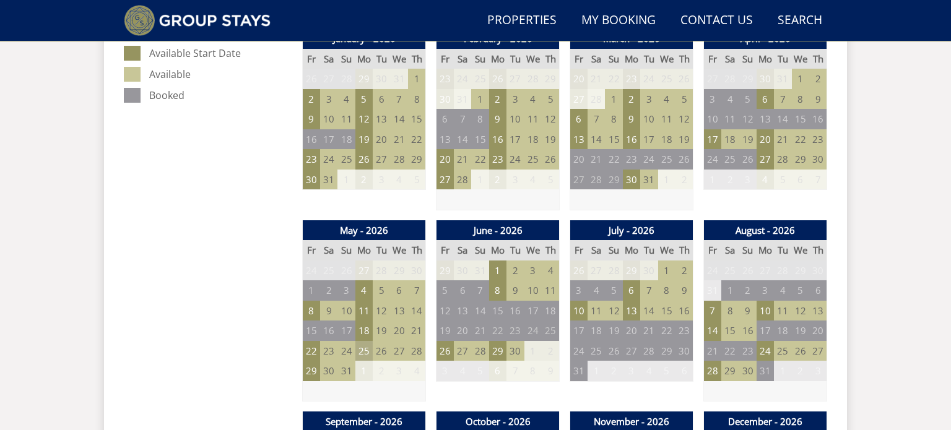
click at [360, 352] on td "25" at bounding box center [364, 351] width 17 height 20
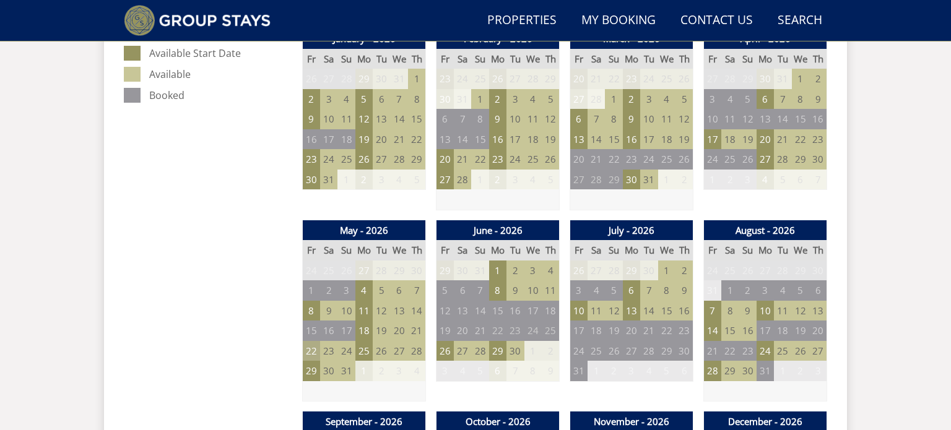
click at [307, 353] on td "22" at bounding box center [311, 351] width 17 height 20
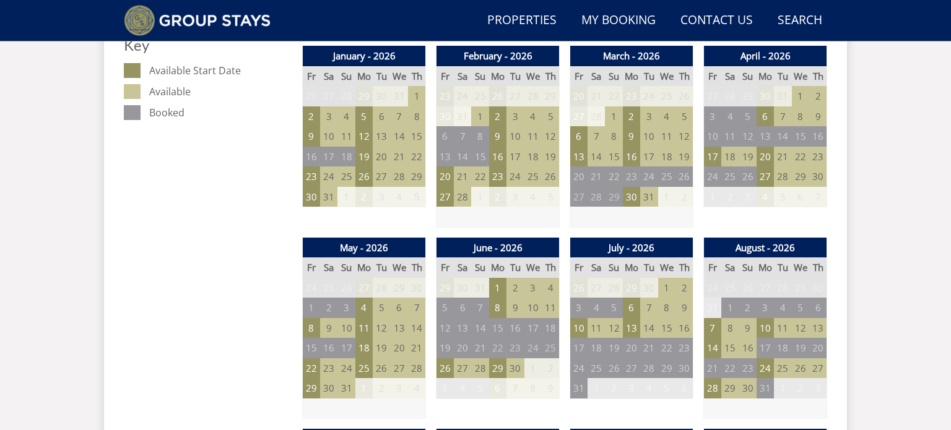
scroll to position [724, 0]
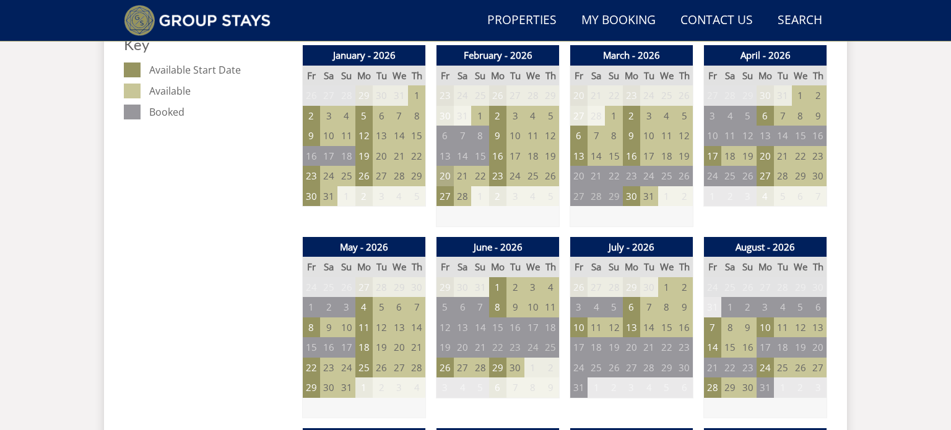
click at [443, 166] on td "20" at bounding box center [445, 176] width 17 height 20
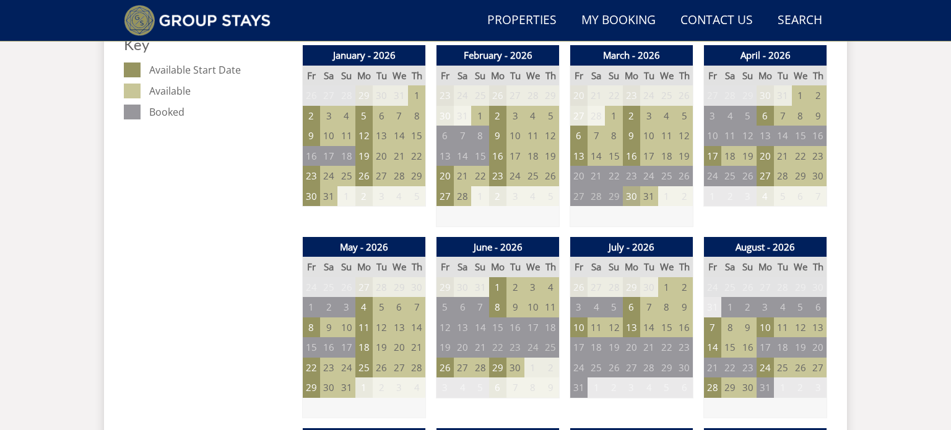
click at [631, 191] on td "30" at bounding box center [631, 196] width 17 height 20
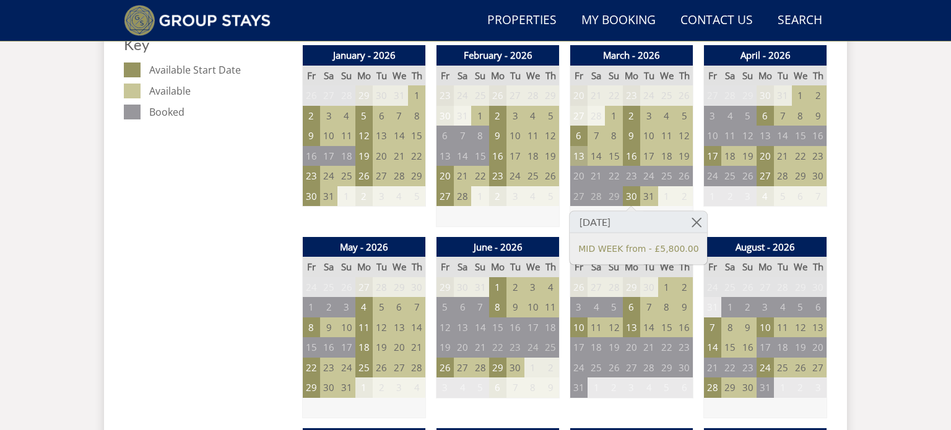
click at [580, 151] on td "13" at bounding box center [578, 156] width 17 height 20
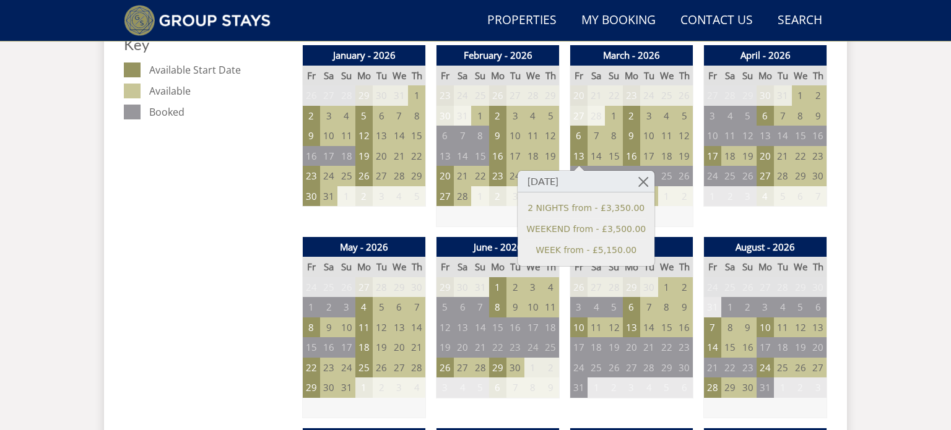
click at [361, 211] on div "January - 2026 Fr Sa Su Mo Tu We Th 26 27 28 29 30 31 1 2 3 4 5 6 7 8 9 10" at bounding box center [364, 136] width 124 height 182
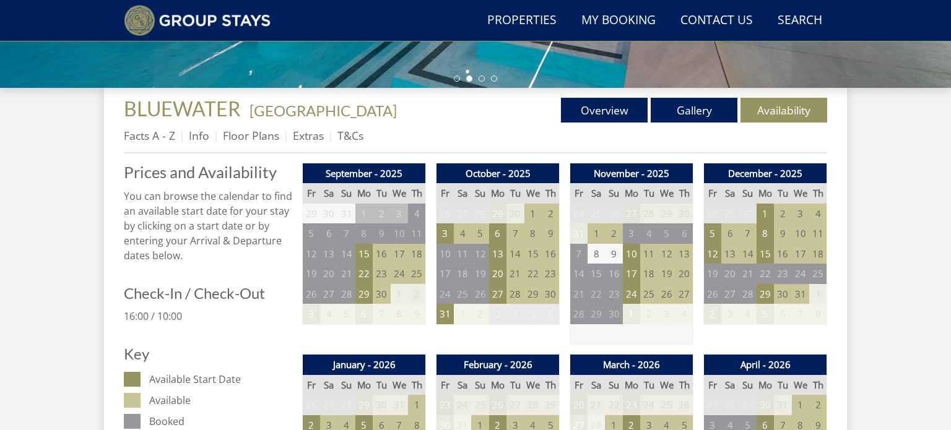
scroll to position [414, 0]
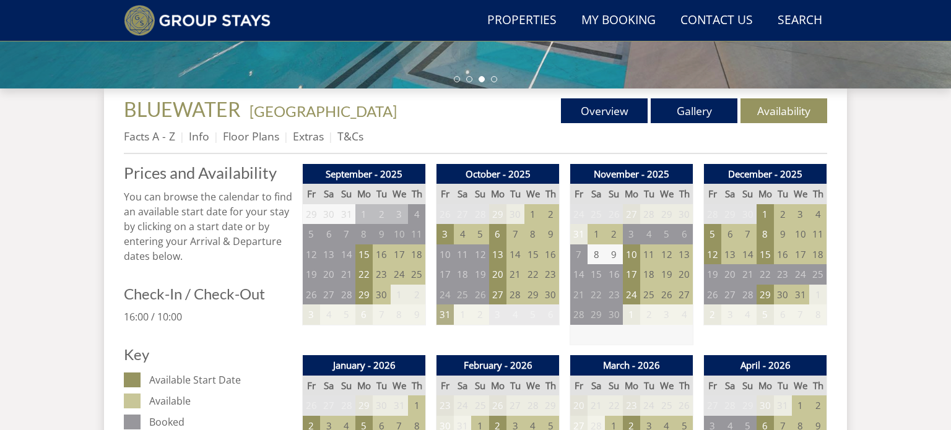
click at [443, 310] on td "31" at bounding box center [445, 315] width 17 height 20
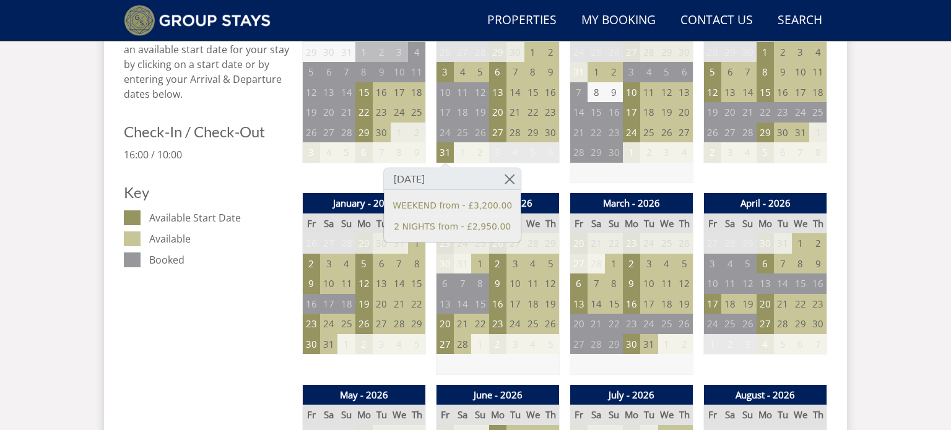
scroll to position [577, 0]
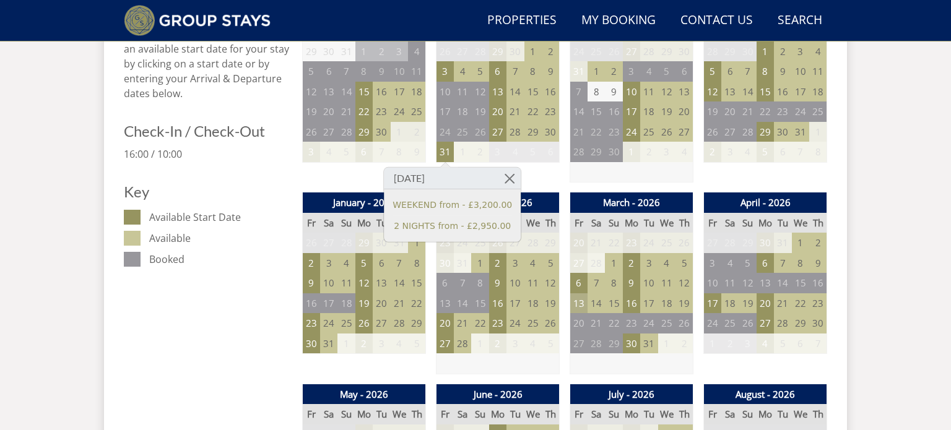
click at [578, 295] on td "13" at bounding box center [578, 304] width 17 height 20
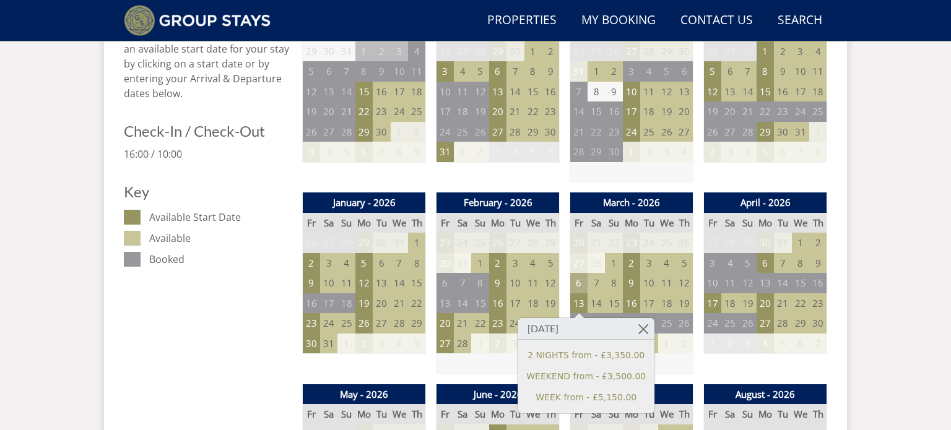
click at [579, 287] on td "6" at bounding box center [578, 283] width 17 height 20
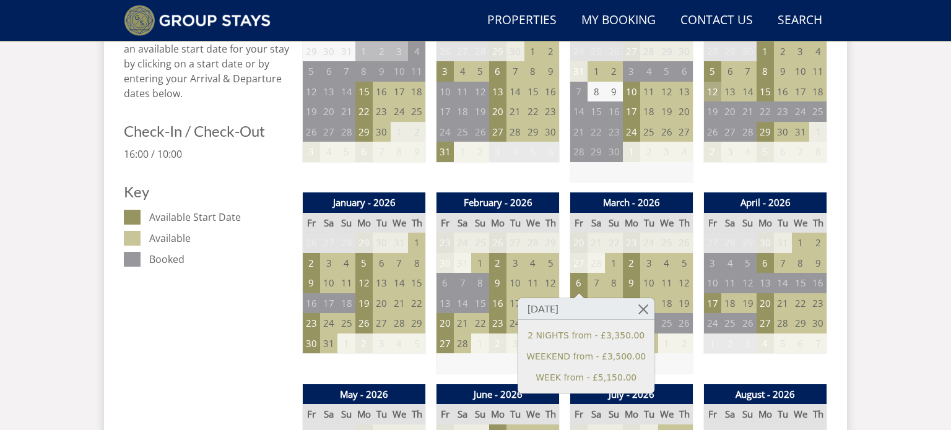
click at [719, 96] on td "12" at bounding box center [712, 92] width 17 height 20
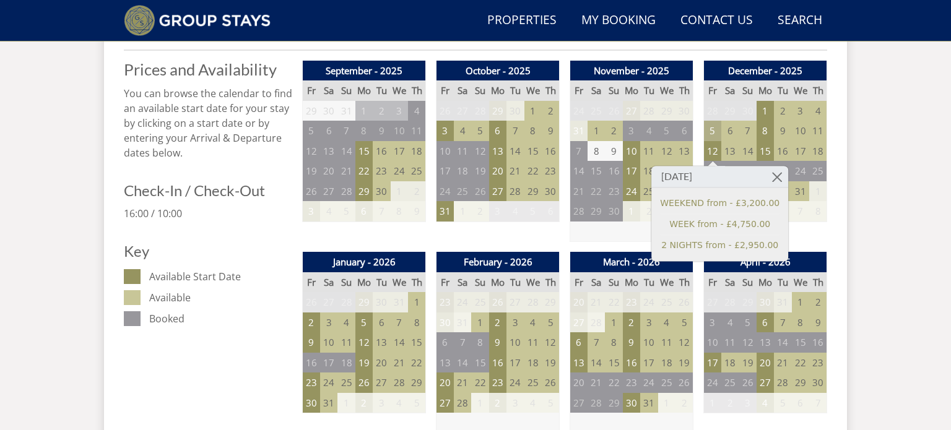
scroll to position [515, 0]
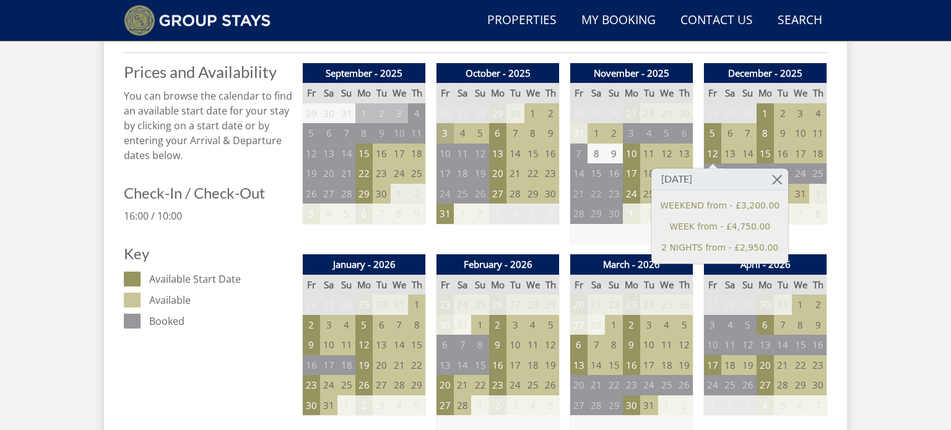
click at [447, 137] on td "3" at bounding box center [445, 133] width 17 height 20
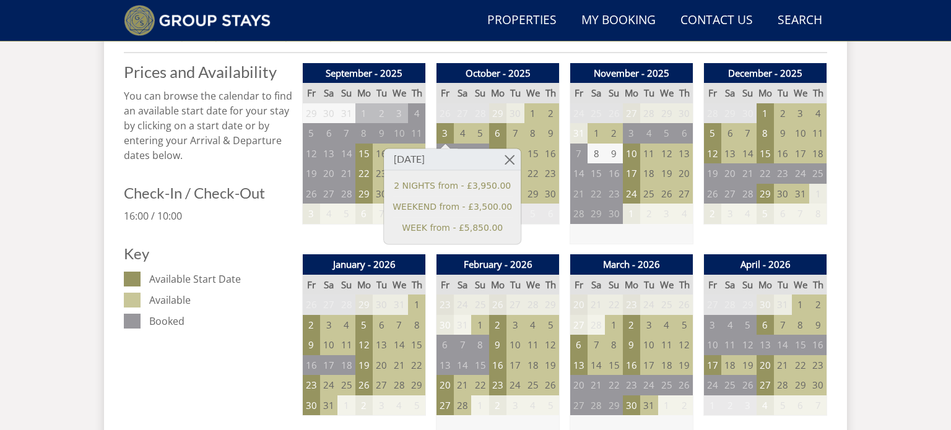
click at [528, 243] on div "October - 2025 Fr Sa Su Mo Tu We Th 26 27 28 29 30 1 2 3 4 5 6 7 8 9 10 11" at bounding box center [498, 154] width 124 height 182
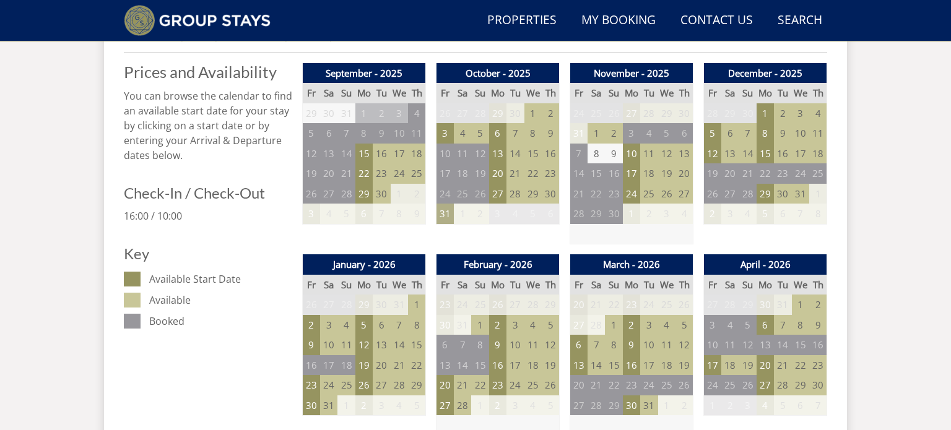
click at [441, 218] on td "31" at bounding box center [445, 214] width 17 height 20
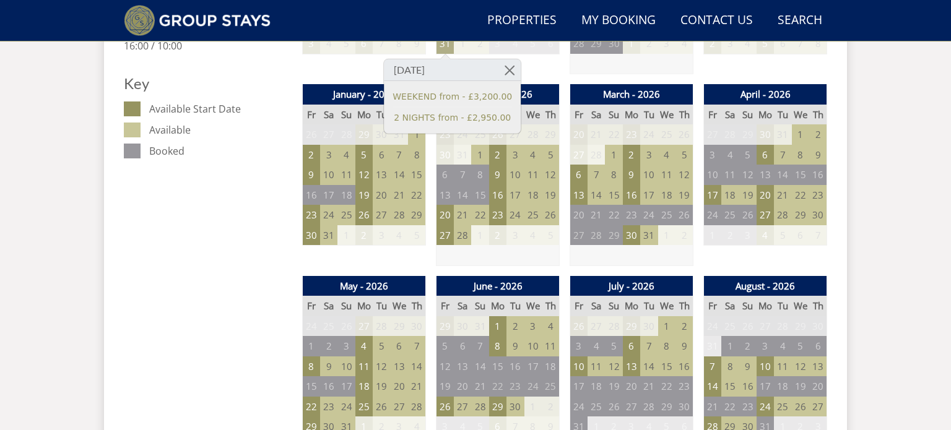
scroll to position [686, 0]
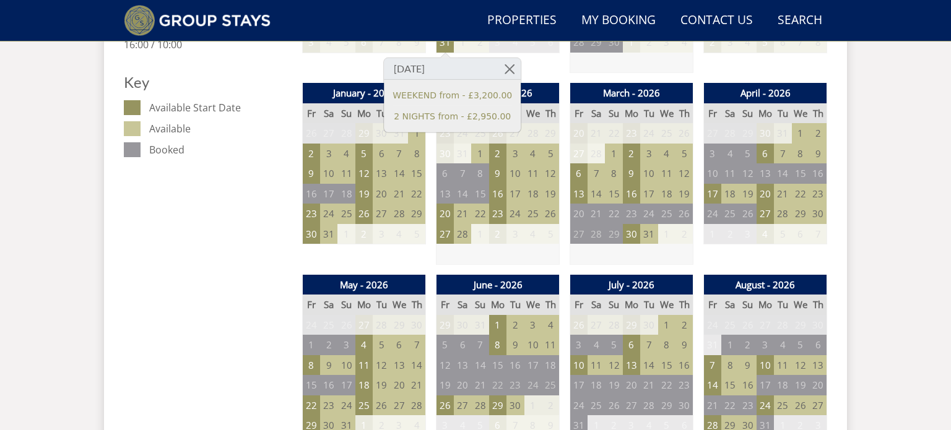
click at [401, 240] on td "4" at bounding box center [399, 234] width 17 height 20
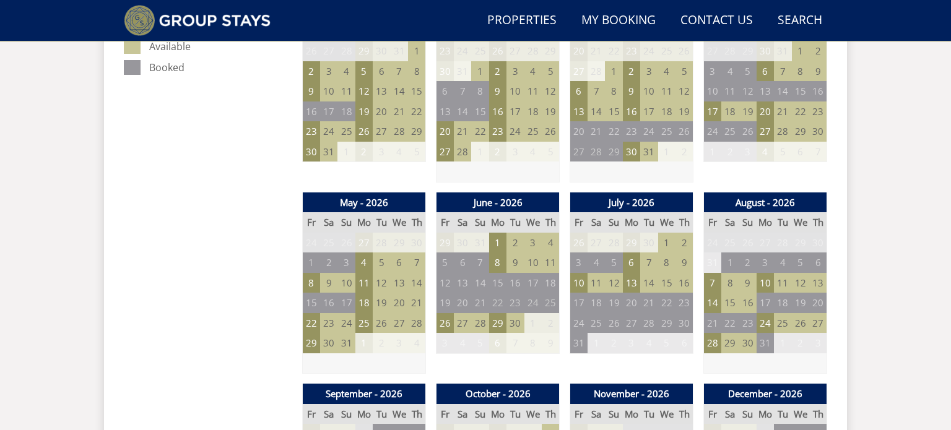
scroll to position [769, 0]
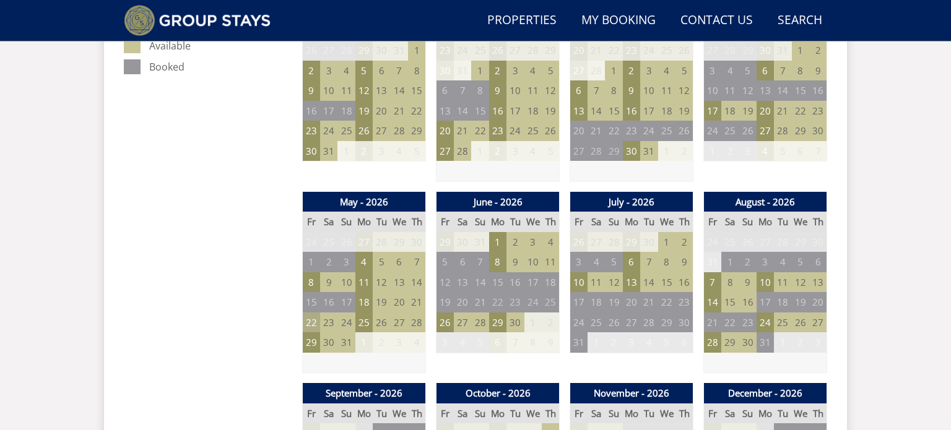
click at [303, 321] on td "22" at bounding box center [311, 323] width 17 height 20
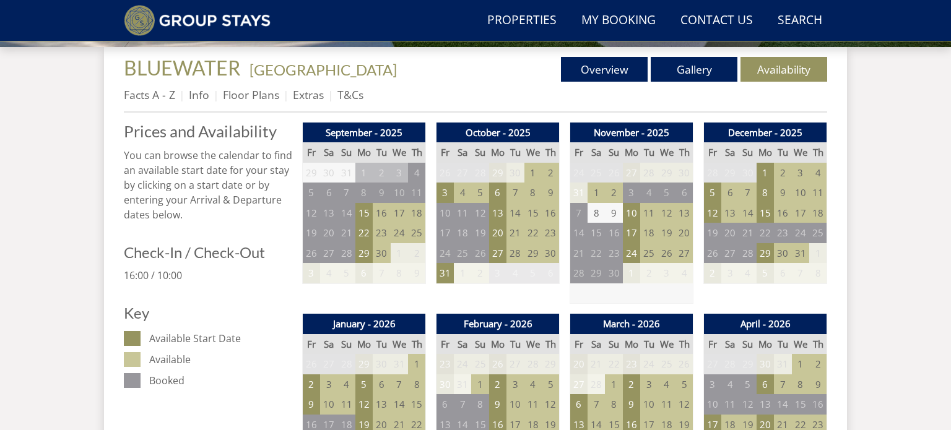
scroll to position [456, 0]
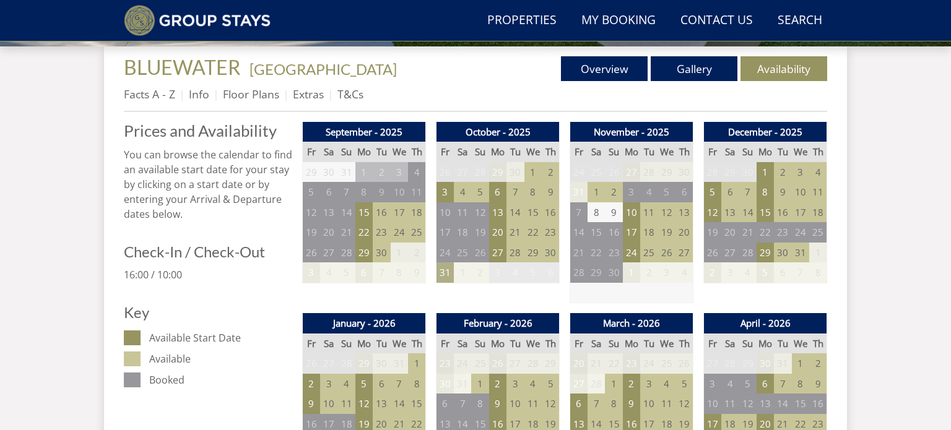
click at [448, 276] on td "31" at bounding box center [445, 273] width 17 height 20
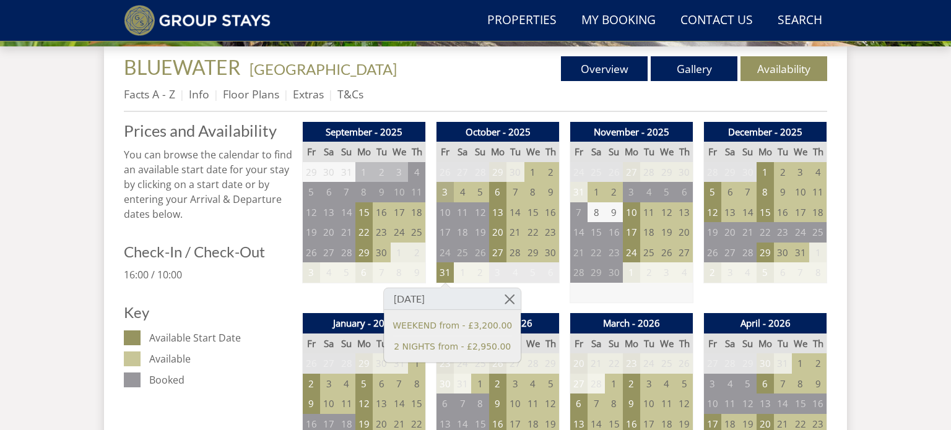
click at [444, 187] on td "3" at bounding box center [445, 192] width 17 height 20
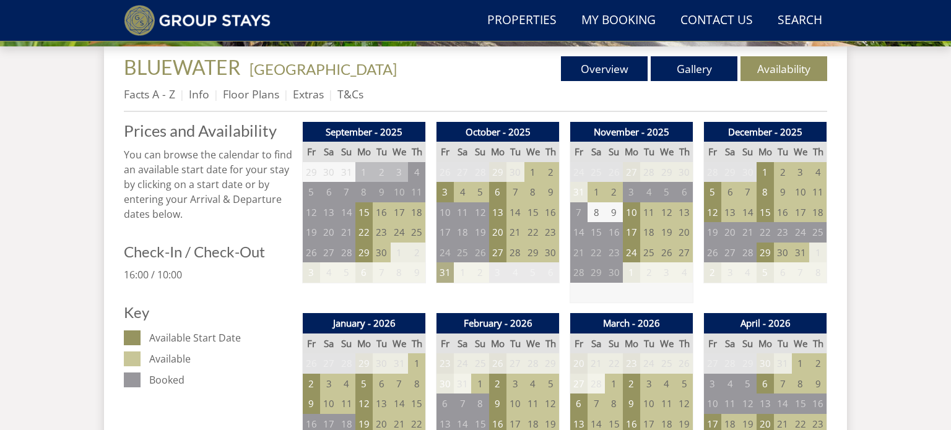
click at [447, 272] on td "31" at bounding box center [445, 273] width 17 height 20
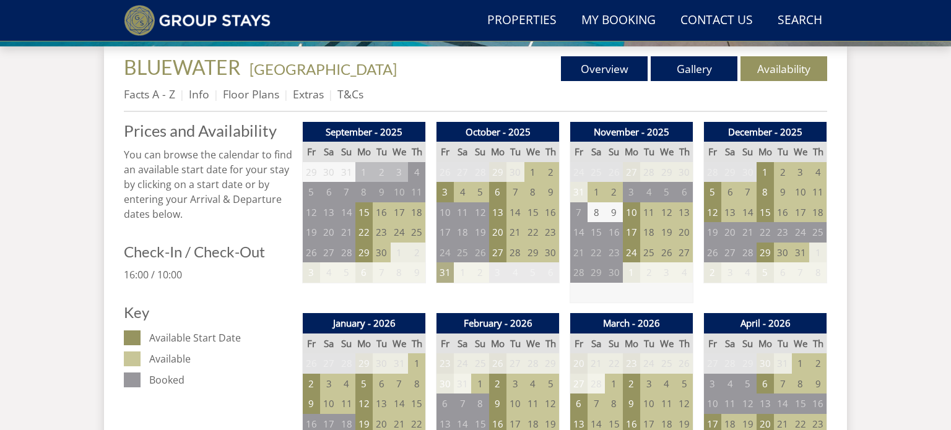
click at [452, 271] on td "31" at bounding box center [445, 273] width 17 height 20
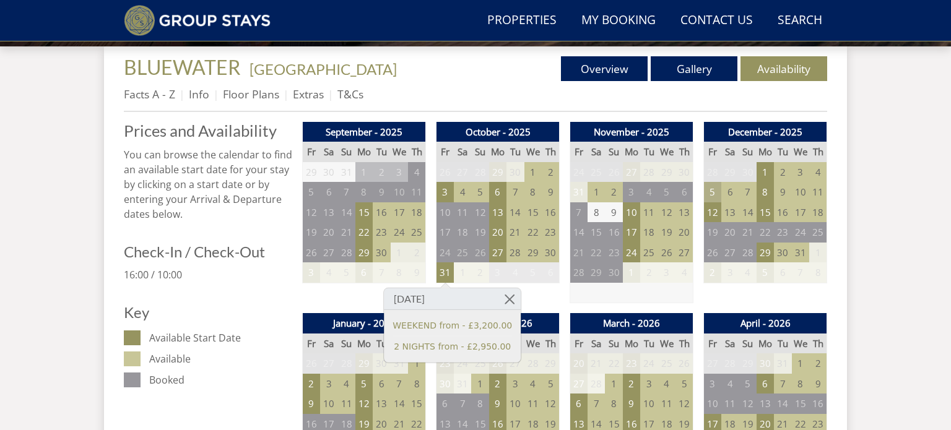
click at [704, 187] on td "5" at bounding box center [712, 192] width 17 height 20
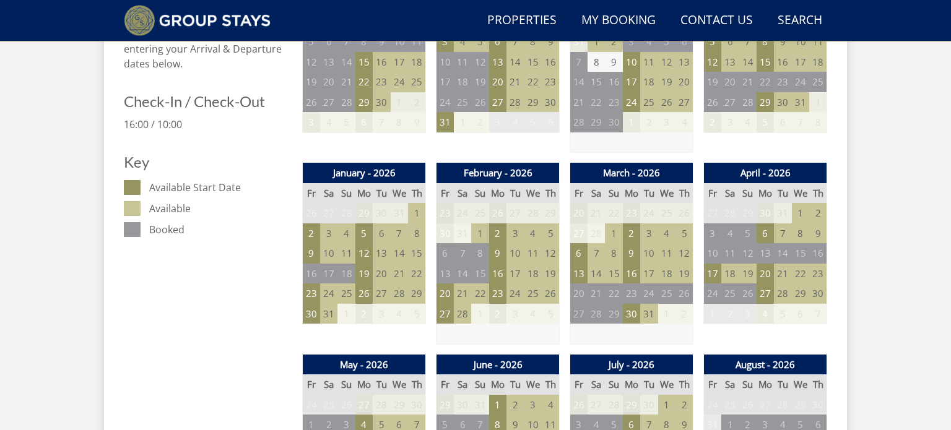
scroll to position [607, 0]
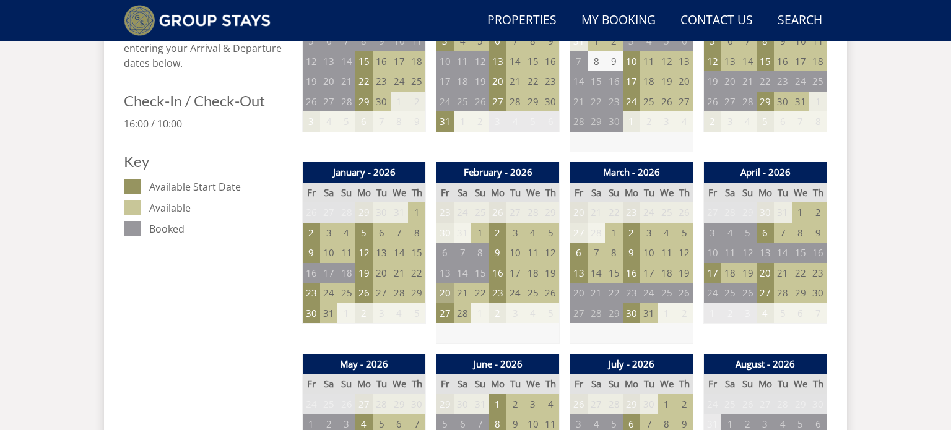
click at [451, 294] on td "20" at bounding box center [445, 293] width 17 height 20
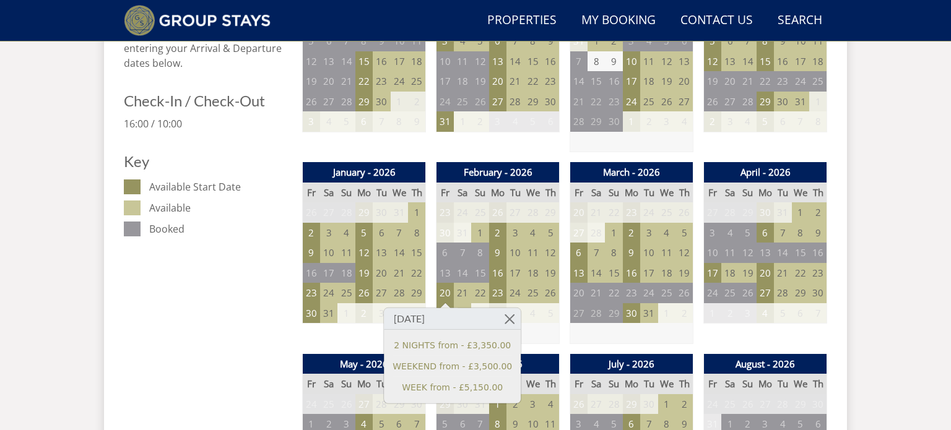
click at [367, 338] on div "January - 2026 Fr Sa Su Mo Tu We Th 26 27 28 29 30 31 1 2 3 4 5 6 7 8 9 10" at bounding box center [364, 253] width 124 height 182
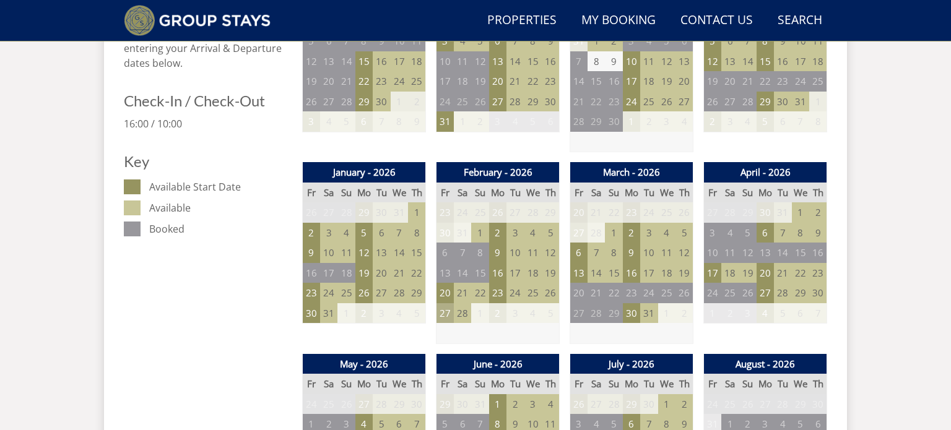
click at [450, 312] on td "27" at bounding box center [445, 314] width 17 height 20
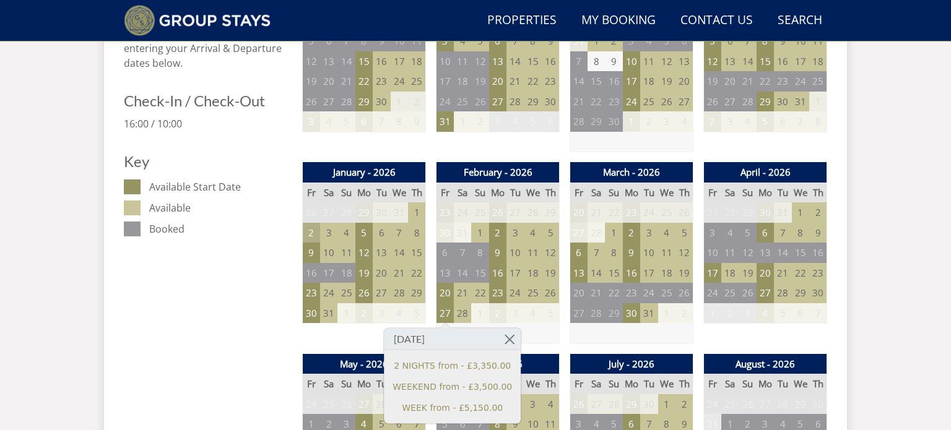
click at [317, 232] on td "2" at bounding box center [311, 233] width 17 height 20
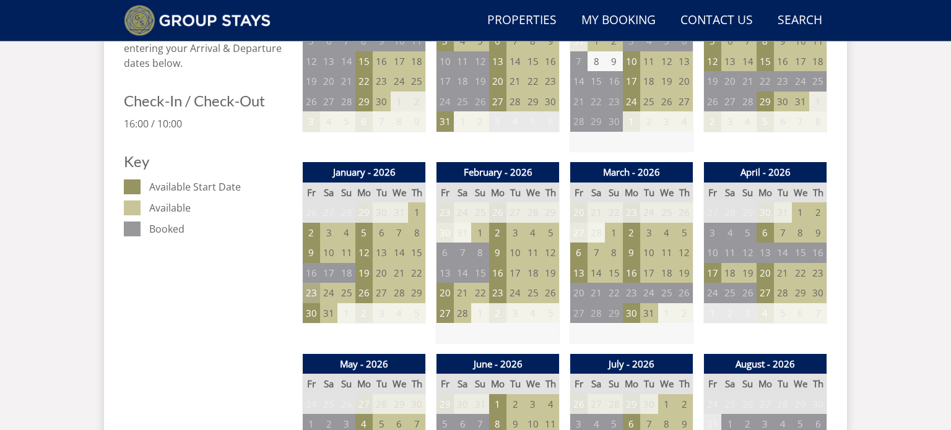
click at [308, 296] on td "23" at bounding box center [311, 293] width 17 height 20
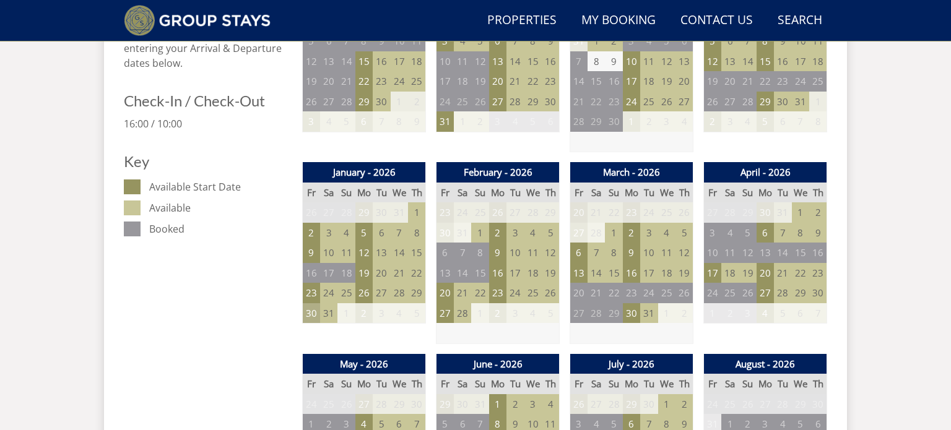
click at [318, 311] on td "30" at bounding box center [311, 314] width 17 height 20
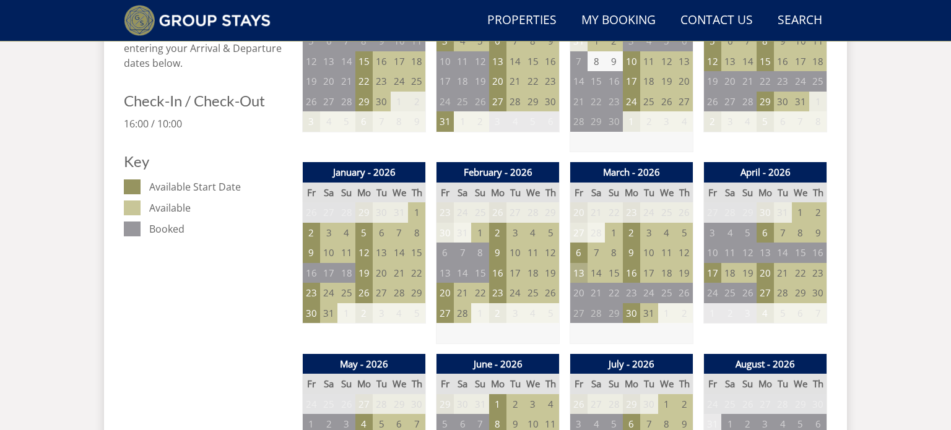
click at [578, 274] on td "13" at bounding box center [578, 273] width 17 height 20
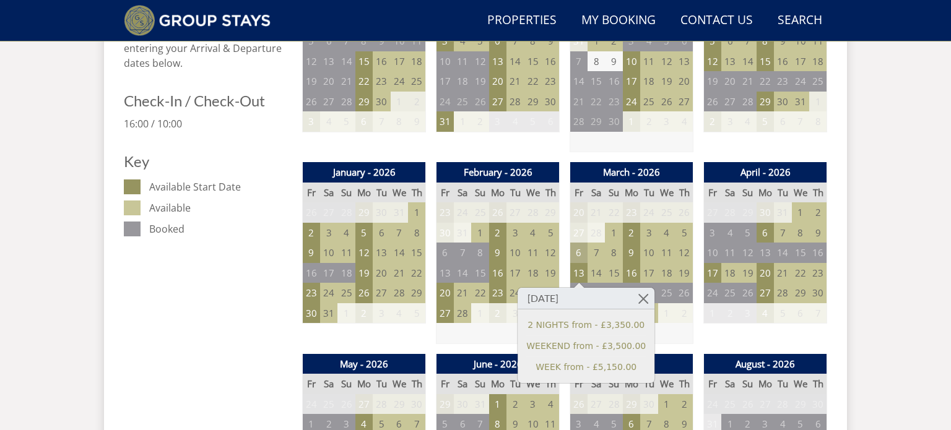
click at [580, 251] on td "6" at bounding box center [578, 253] width 17 height 20
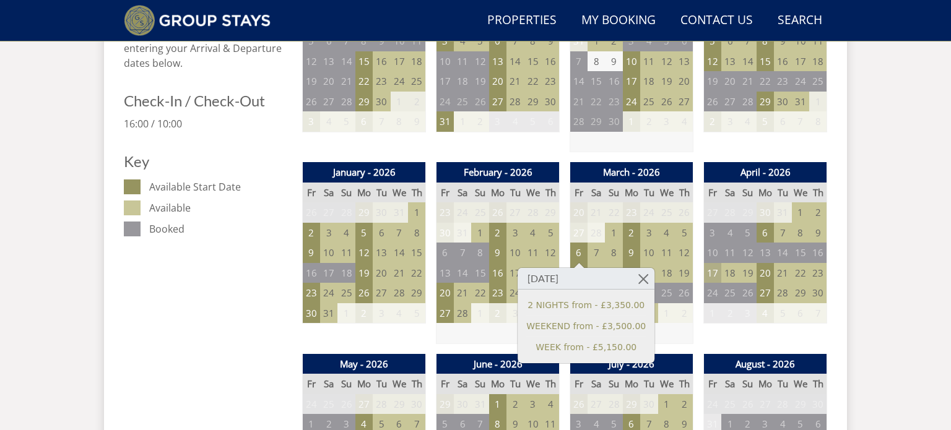
click at [711, 274] on td "17" at bounding box center [712, 273] width 17 height 20
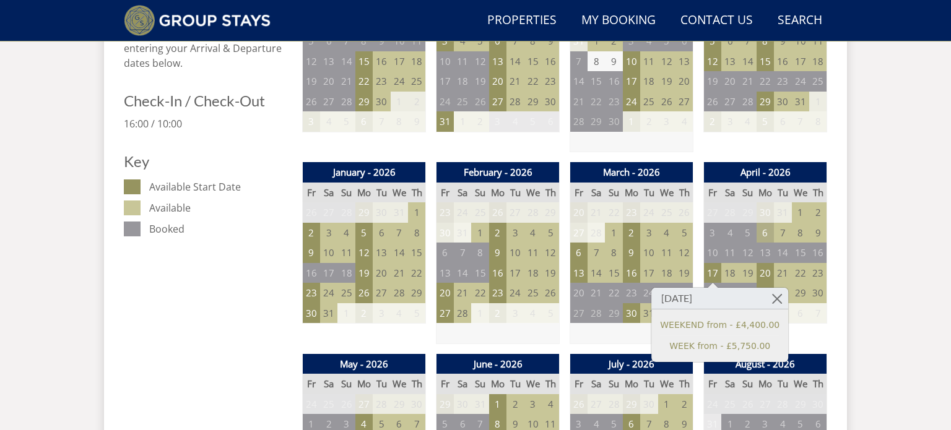
click at [772, 233] on td "6" at bounding box center [765, 233] width 17 height 20
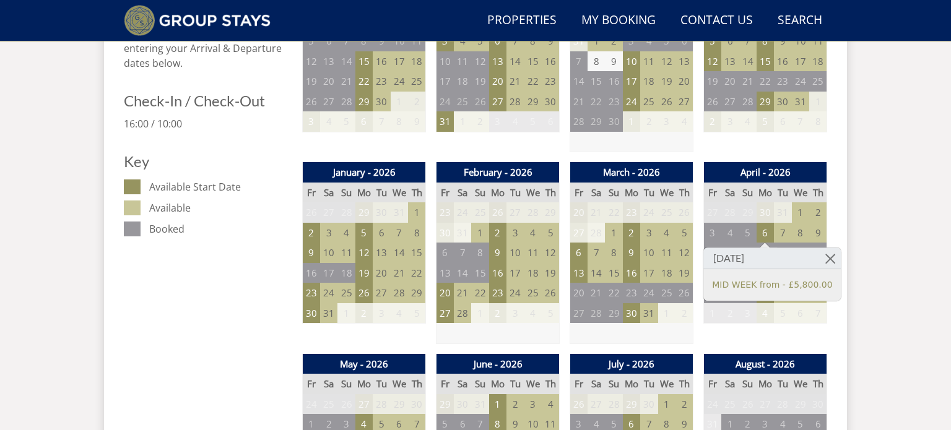
click at [767, 327] on div "April - 2026 Fr Sa Su Mo Tu We Th 27 28 29 30 31 1 2 3 4 5 6 7 8 9 10 11" at bounding box center [766, 253] width 124 height 182
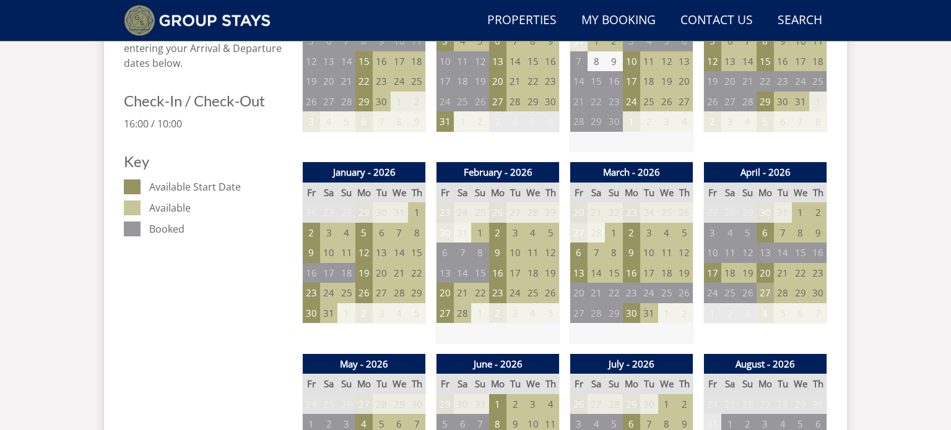
click at [765, 294] on td "27" at bounding box center [765, 293] width 17 height 20
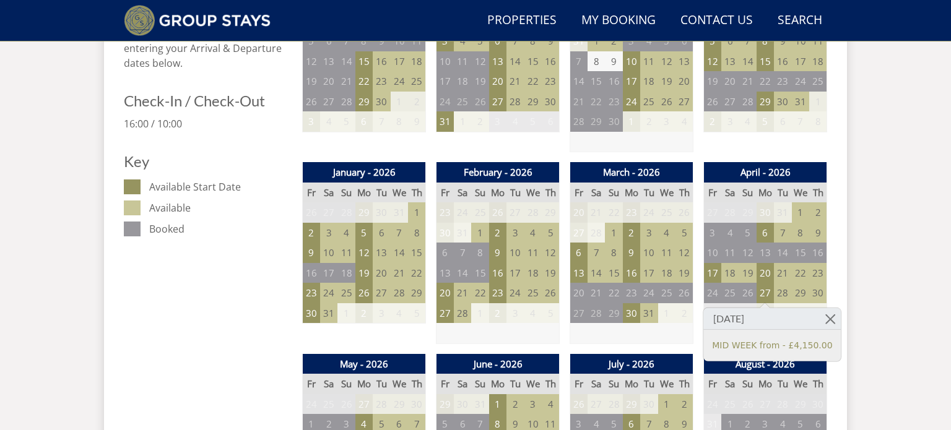
click at [691, 334] on td at bounding box center [631, 333] width 123 height 20
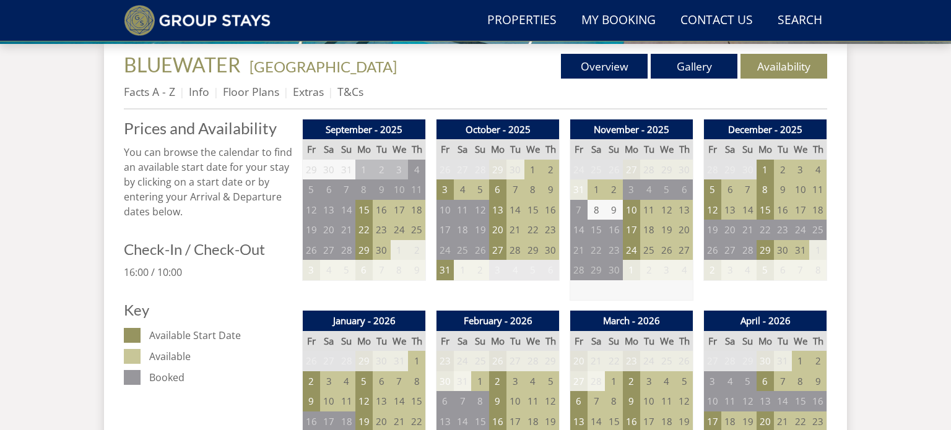
scroll to position [455, 0]
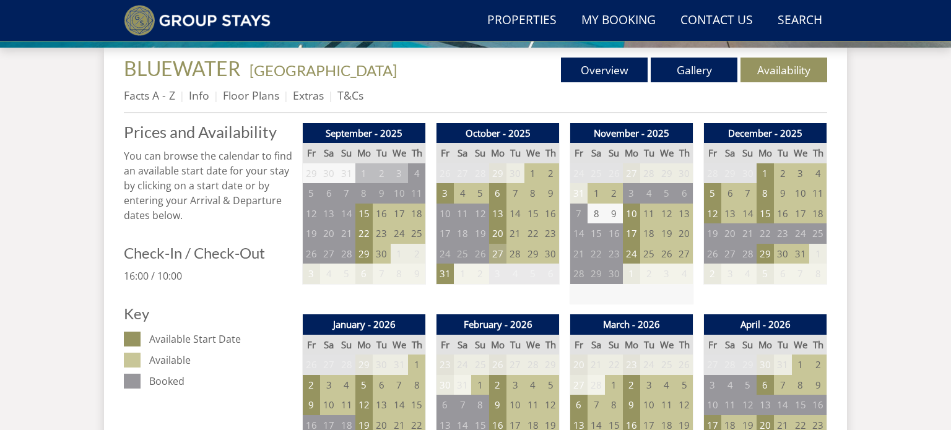
click at [501, 256] on td "27" at bounding box center [497, 254] width 17 height 20
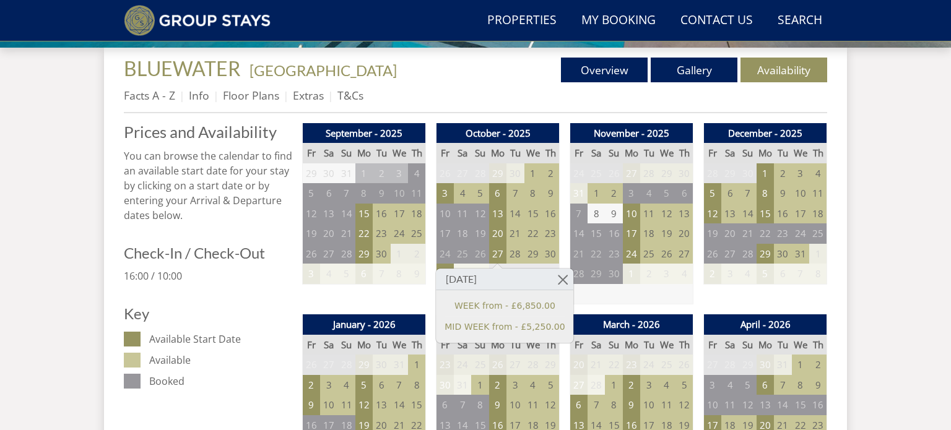
click at [330, 341] on th "Sa" at bounding box center [328, 345] width 17 height 20
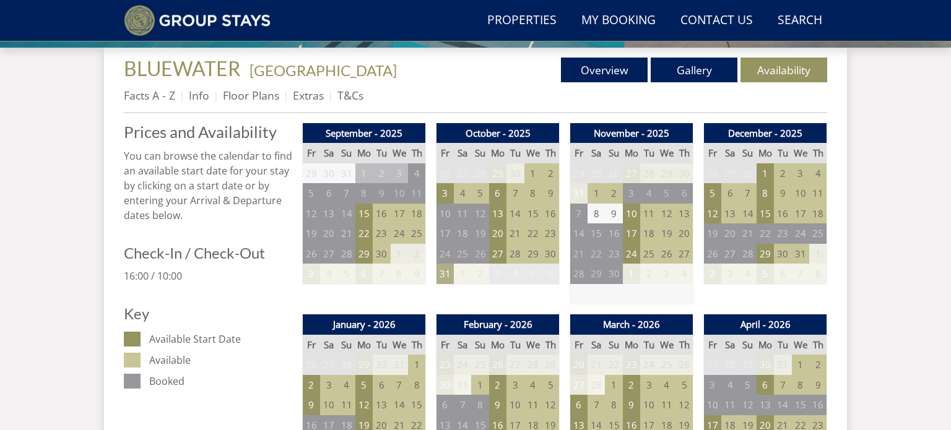
click at [438, 270] on td "31" at bounding box center [445, 274] width 17 height 20
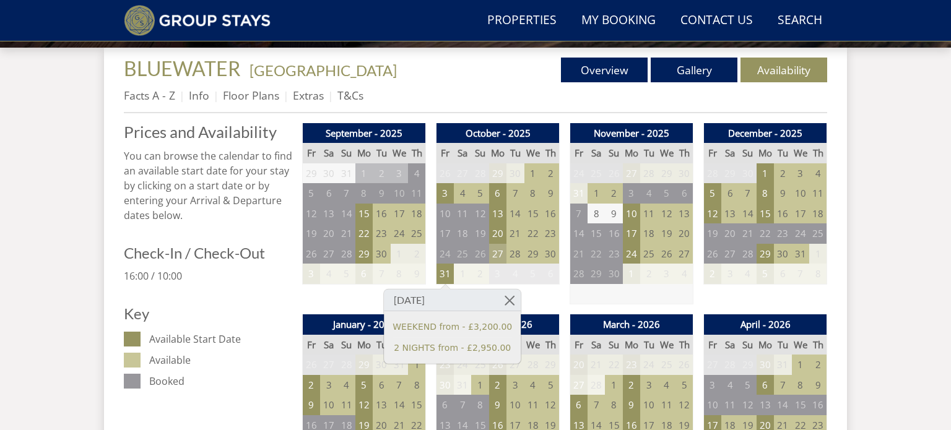
click at [505, 255] on td "27" at bounding box center [497, 254] width 17 height 20
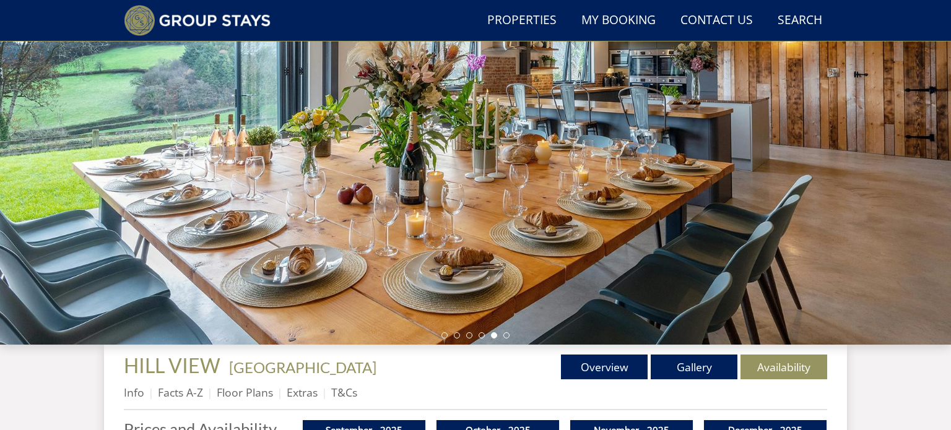
scroll to position [110, 0]
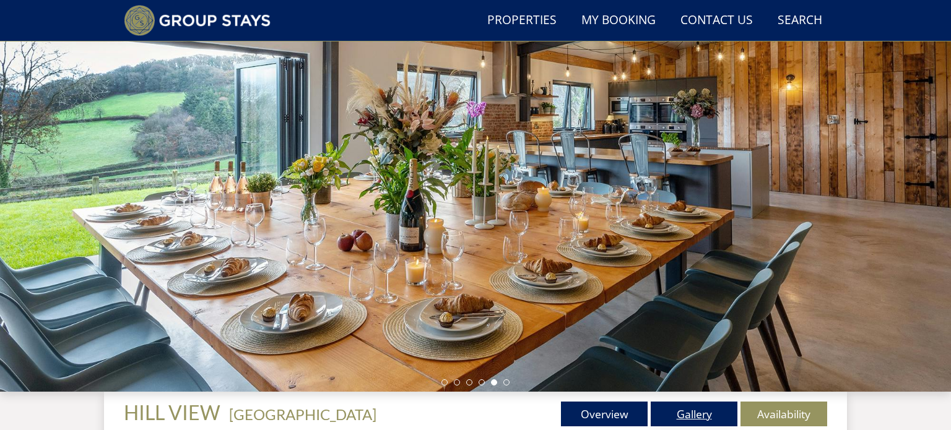
click at [703, 411] on link "Gallery" at bounding box center [694, 414] width 87 height 25
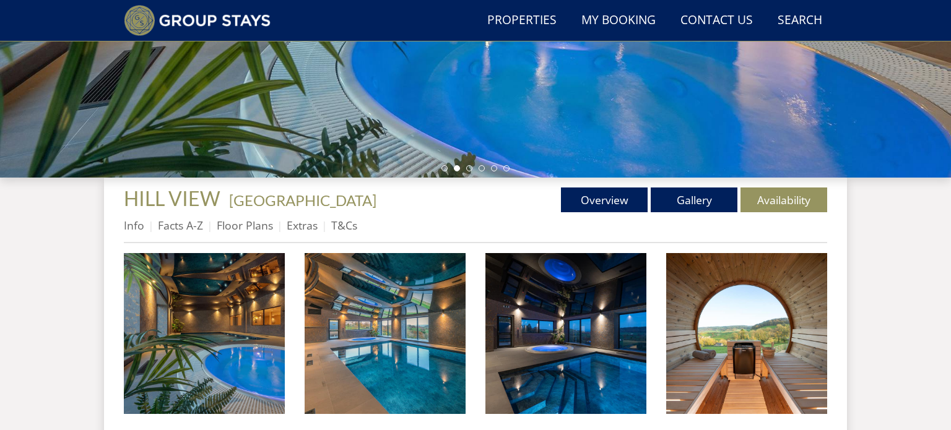
scroll to position [339, 0]
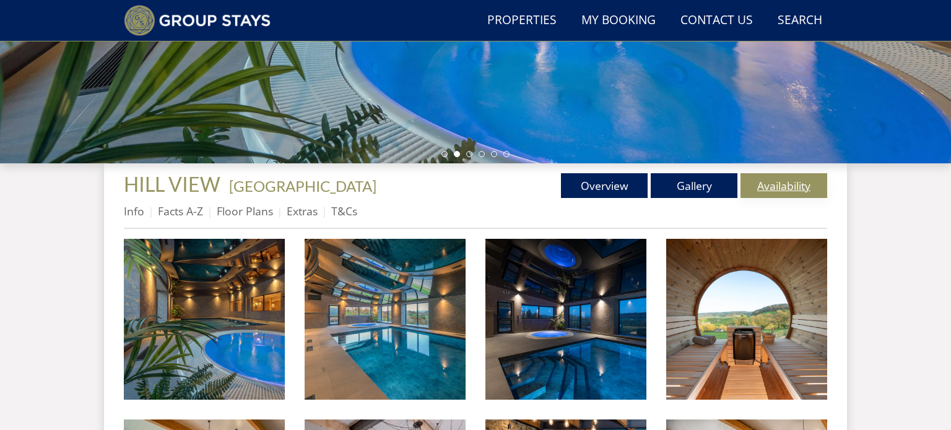
click at [793, 186] on link "Availability" at bounding box center [784, 185] width 87 height 25
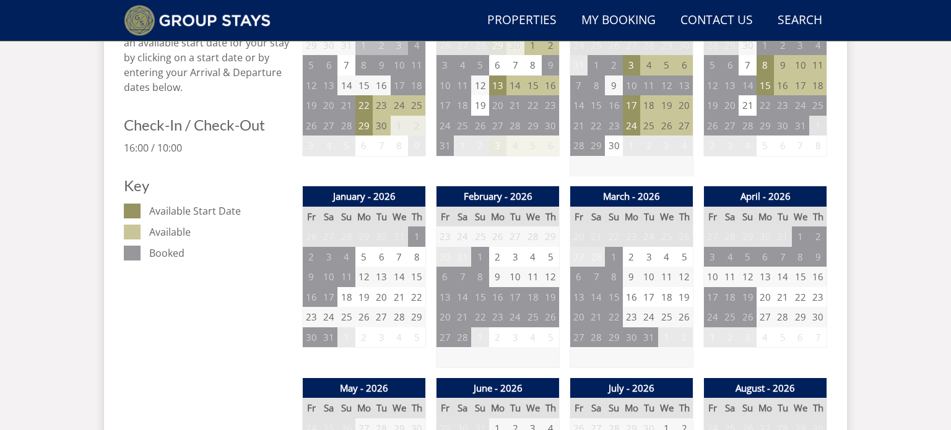
scroll to position [594, 0]
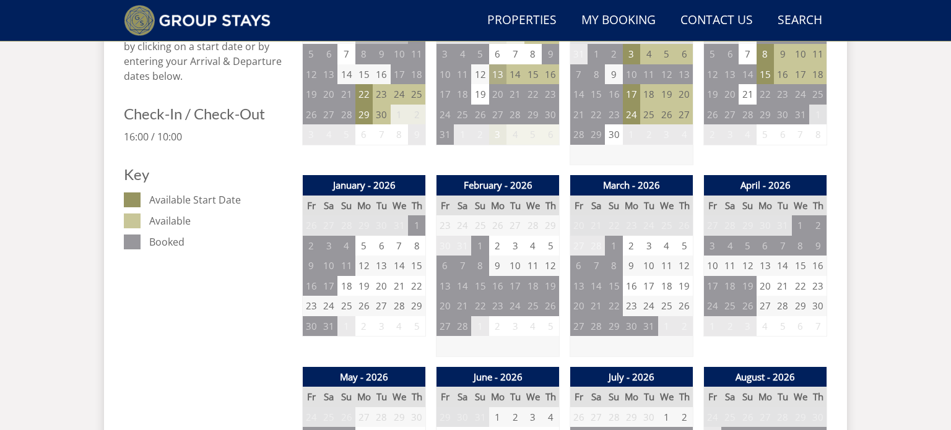
click at [495, 77] on td "13" at bounding box center [497, 74] width 17 height 20
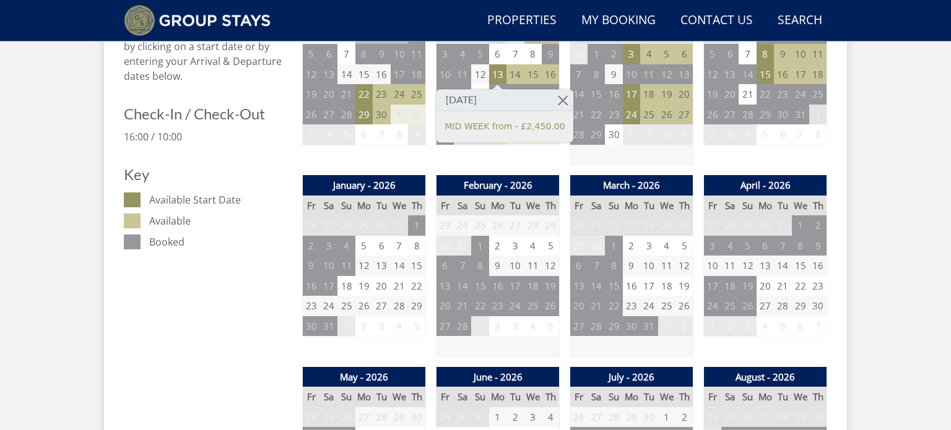
click at [623, 180] on th "March - 2026" at bounding box center [631, 185] width 123 height 20
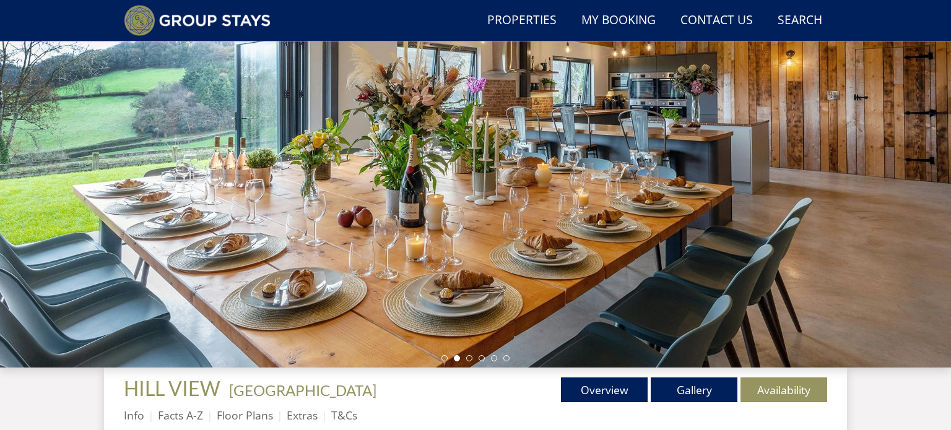
scroll to position [138, 0]
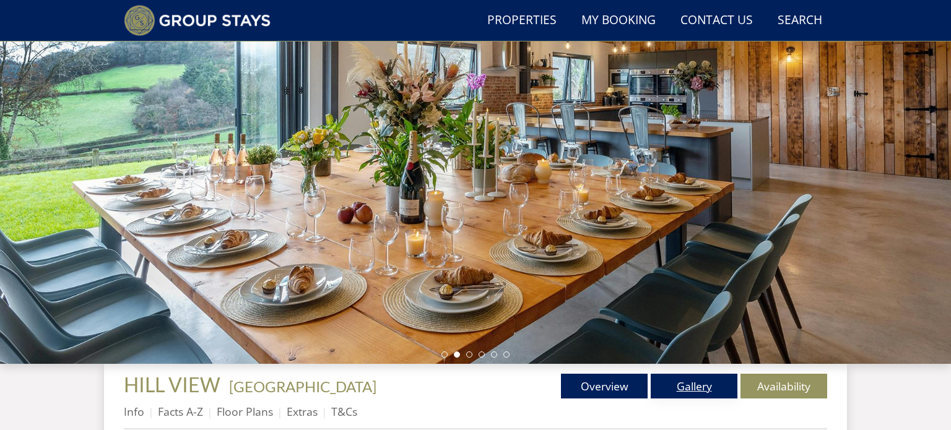
click at [699, 391] on link "Gallery" at bounding box center [694, 386] width 87 height 25
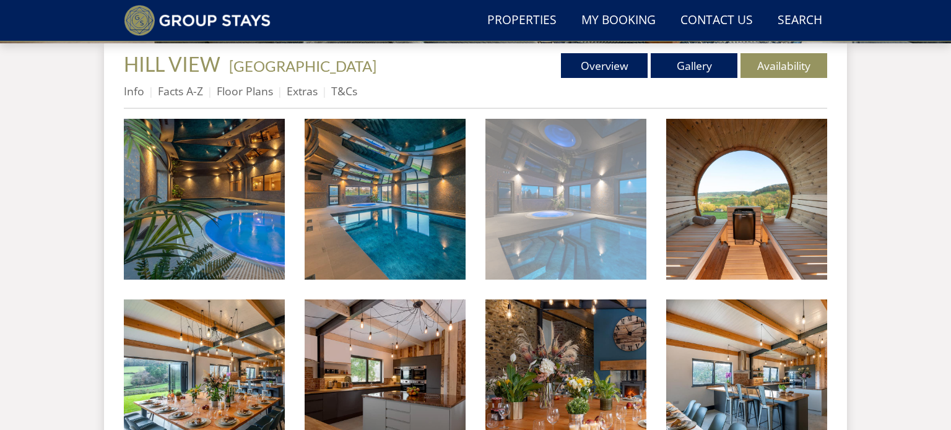
scroll to position [461, 0]
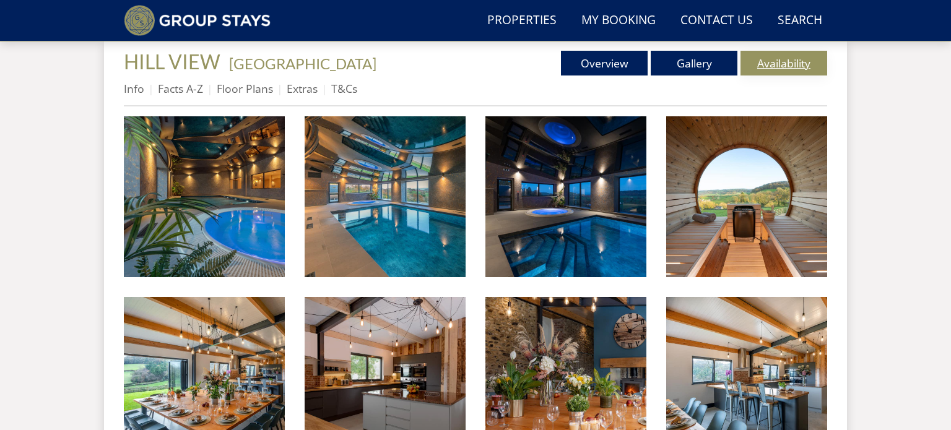
click at [783, 57] on link "Availability" at bounding box center [784, 63] width 87 height 25
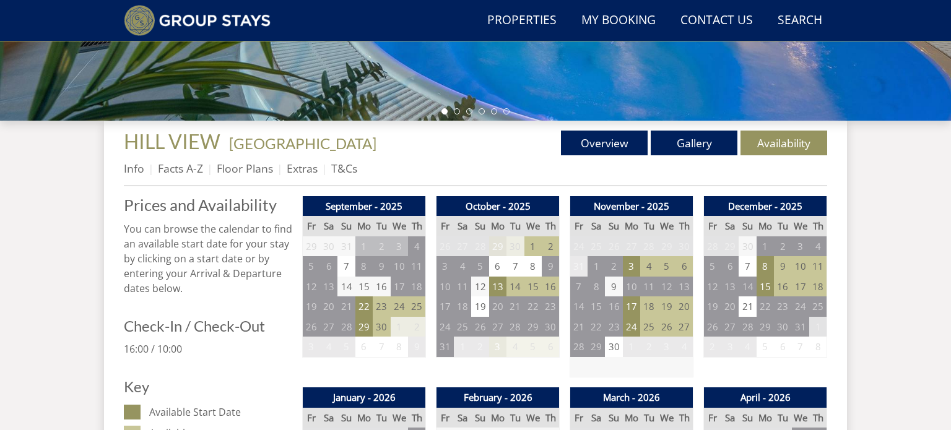
scroll to position [404, 0]
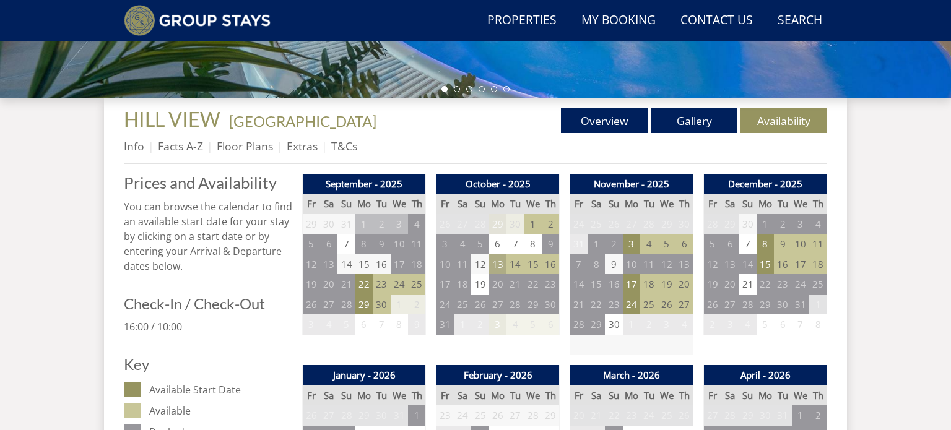
click at [489, 261] on td "13" at bounding box center [497, 265] width 17 height 20
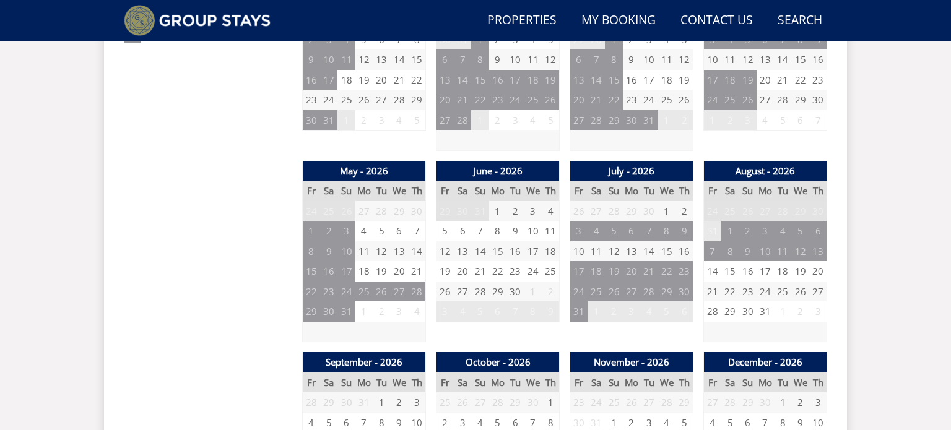
scroll to position [797, 0]
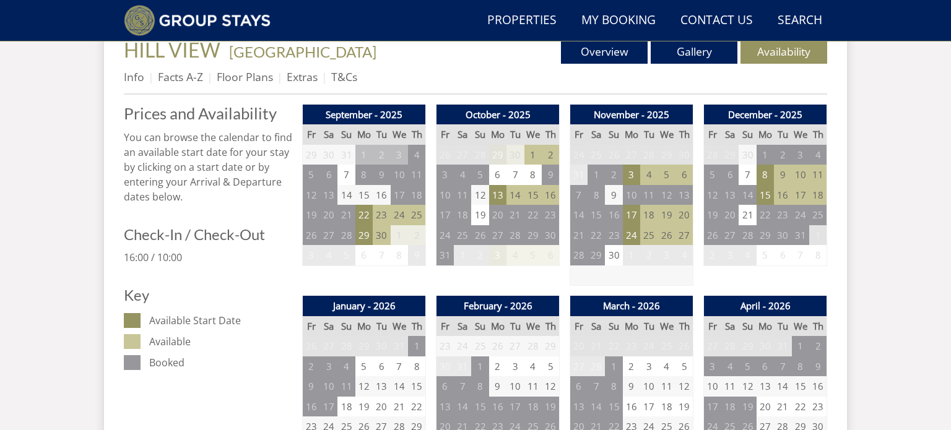
scroll to position [468, 0]
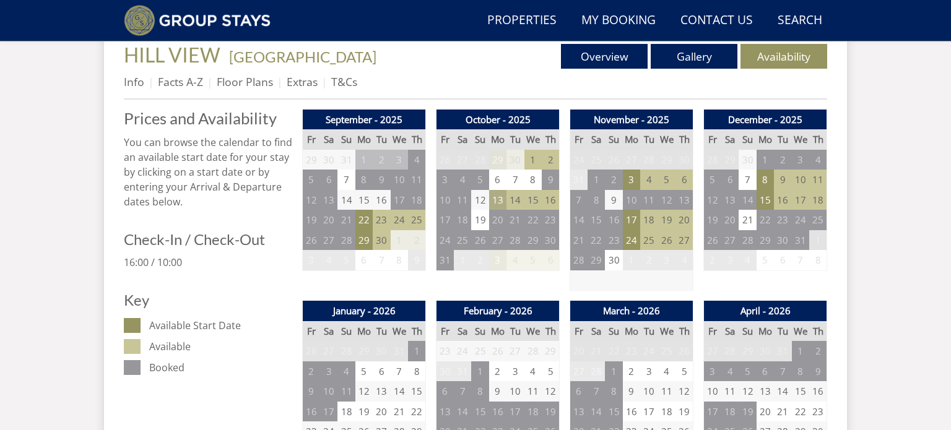
click at [503, 202] on td "13" at bounding box center [497, 200] width 17 height 20
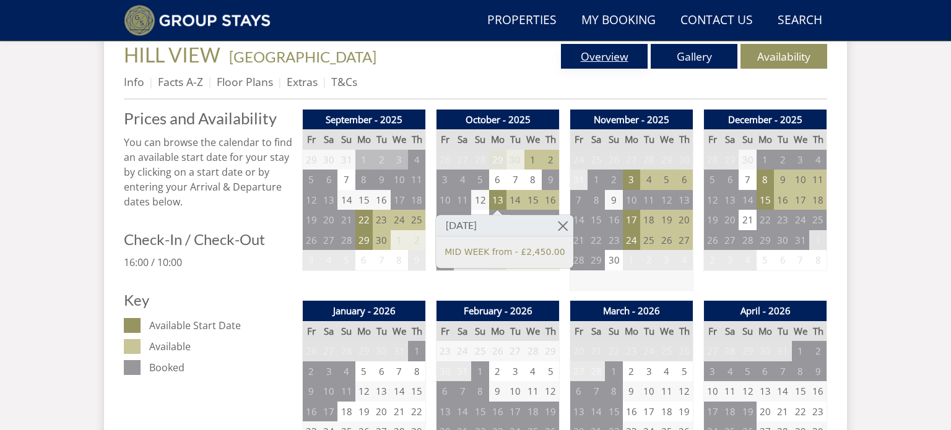
click at [603, 57] on link "Overview" at bounding box center [604, 56] width 87 height 25
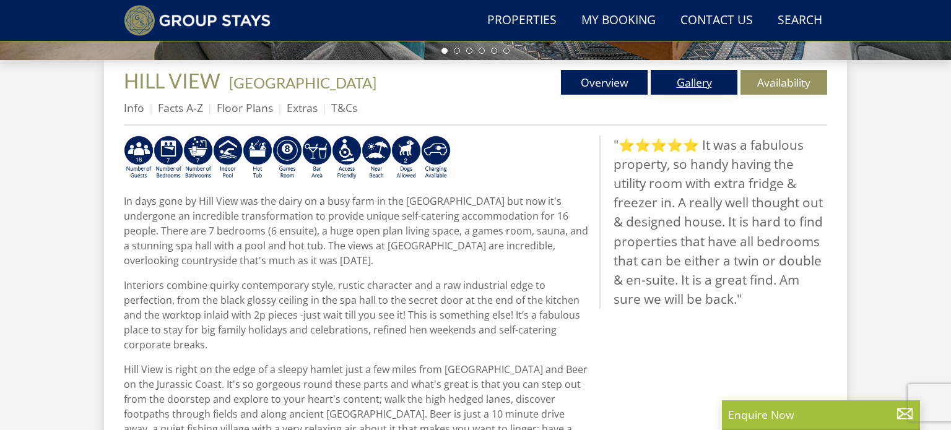
scroll to position [437, 0]
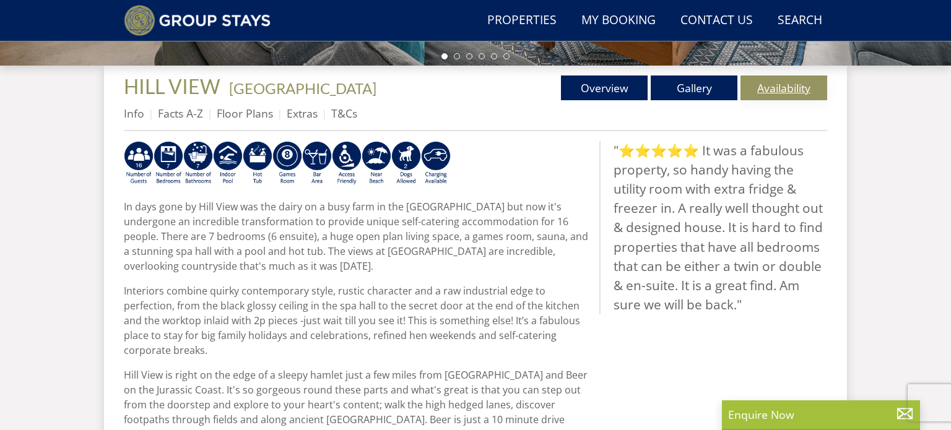
click at [800, 81] on link "Availability" at bounding box center [784, 88] width 87 height 25
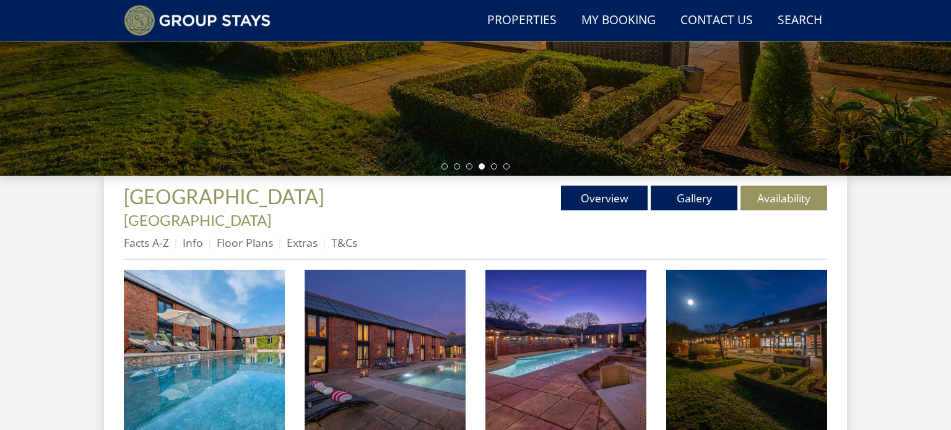
scroll to position [330, 0]
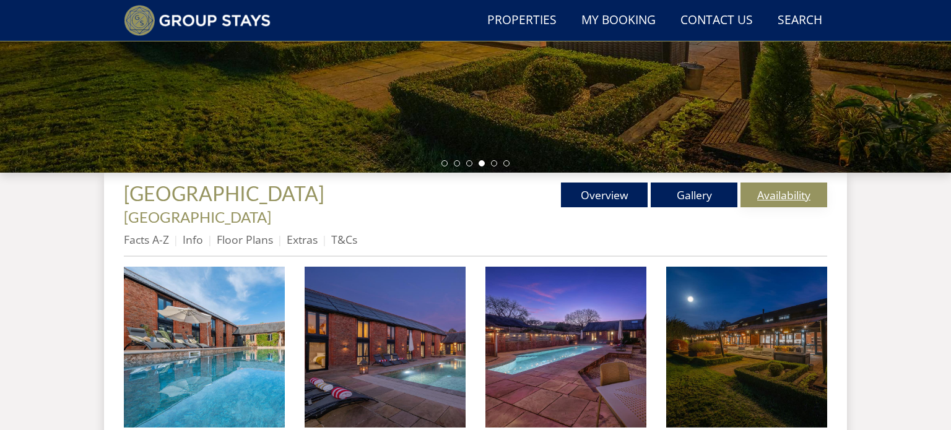
click at [778, 190] on link "Availability" at bounding box center [784, 195] width 87 height 25
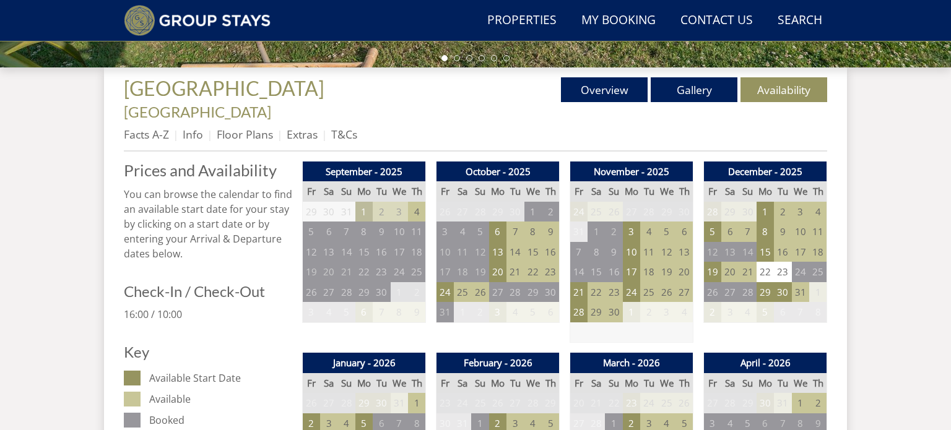
scroll to position [446, 0]
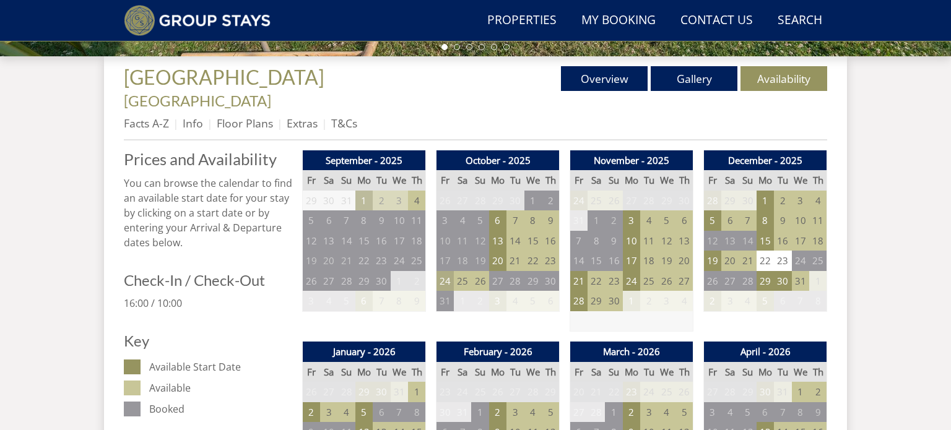
click at [446, 271] on td "24" at bounding box center [445, 281] width 17 height 20
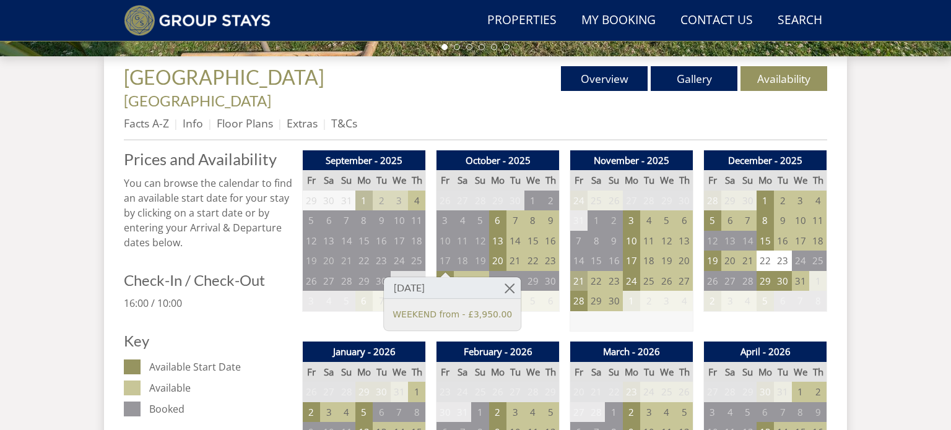
click at [583, 271] on td "21" at bounding box center [578, 281] width 17 height 20
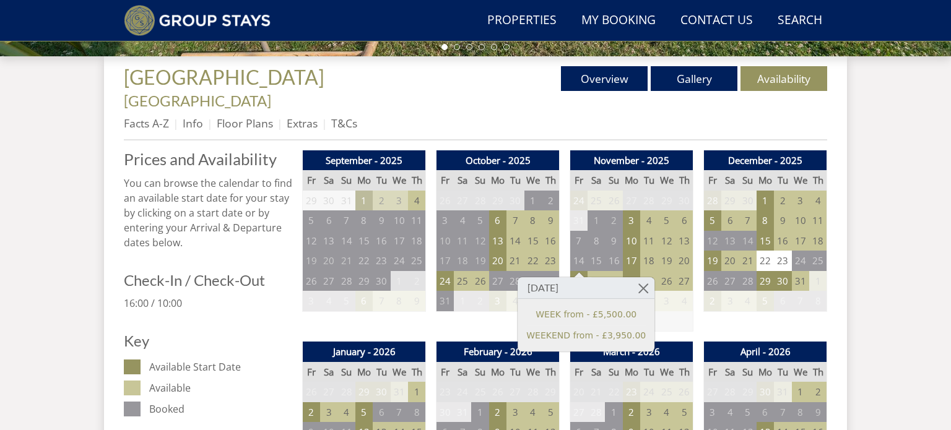
click at [676, 291] on td "4" at bounding box center [684, 301] width 17 height 20
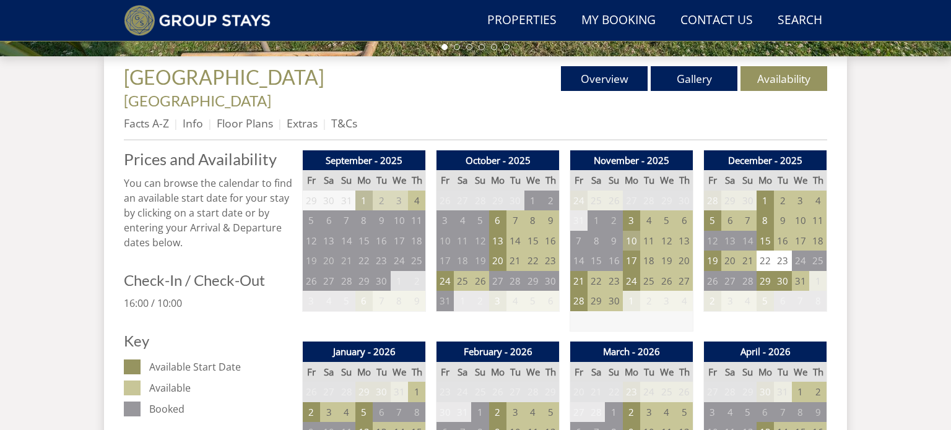
click at [637, 231] on td "10" at bounding box center [631, 241] width 17 height 20
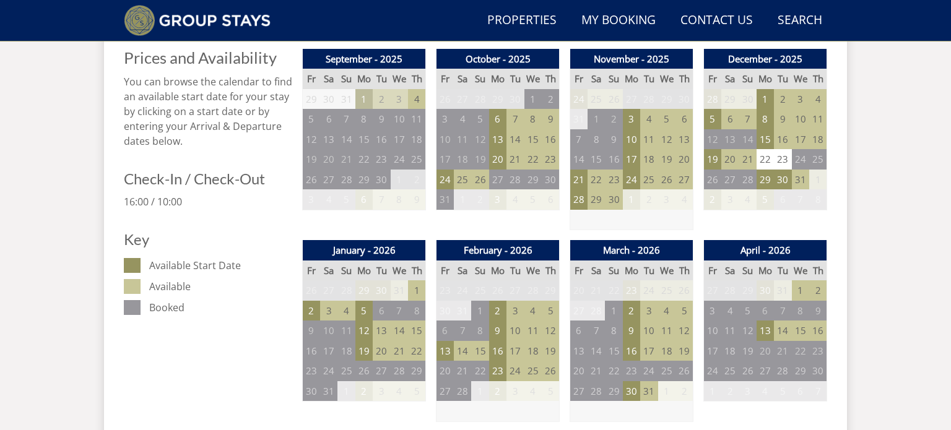
scroll to position [548, 0]
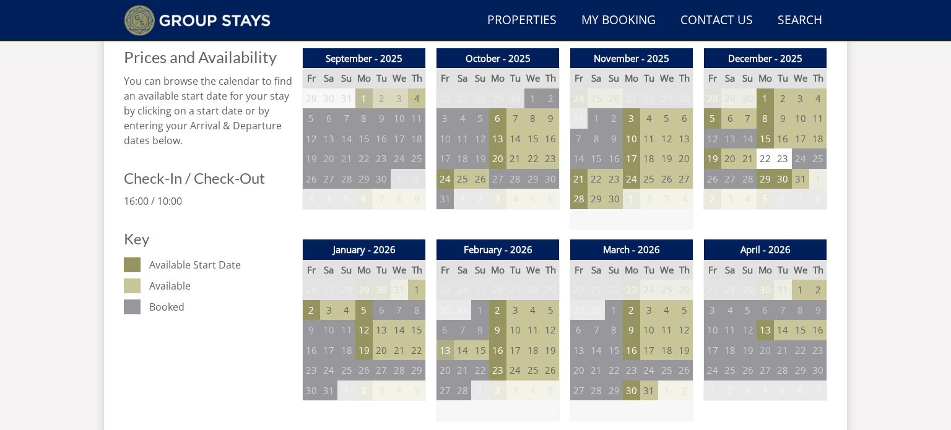
click at [442, 341] on td "13" at bounding box center [445, 351] width 17 height 20
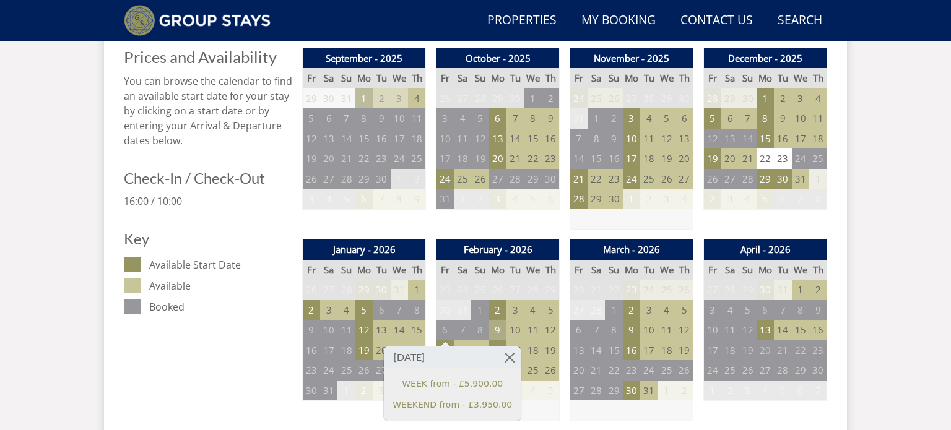
click at [497, 320] on td "9" at bounding box center [497, 330] width 17 height 20
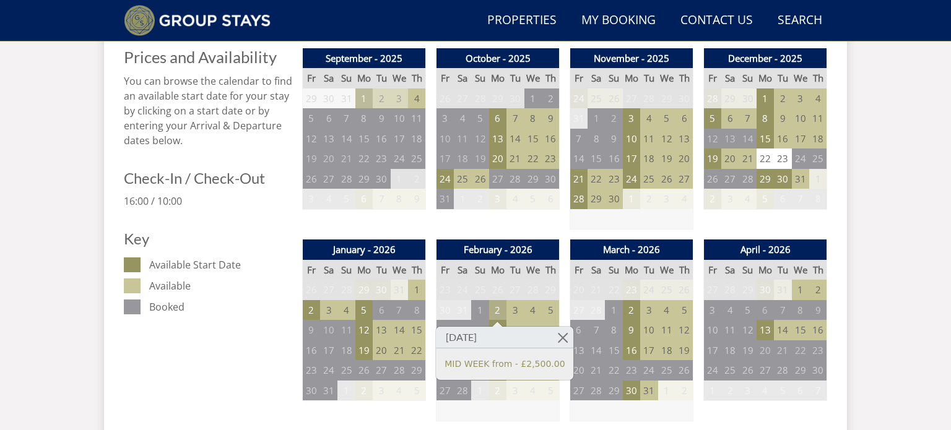
click at [496, 300] on td "2" at bounding box center [497, 310] width 17 height 20
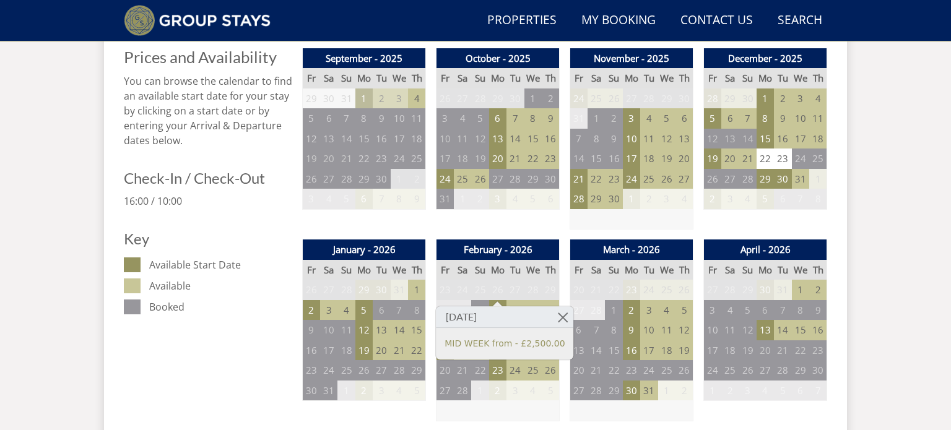
click at [507, 401] on td at bounding box center [498, 411] width 123 height 20
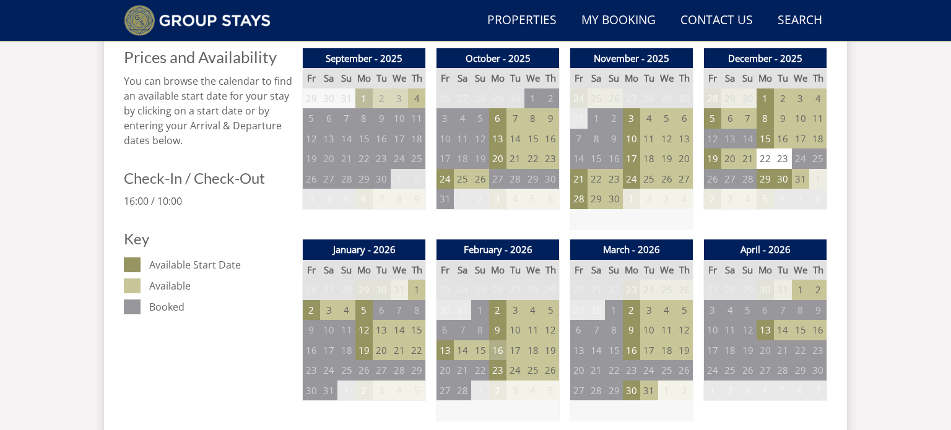
click at [494, 341] on td "16" at bounding box center [497, 351] width 17 height 20
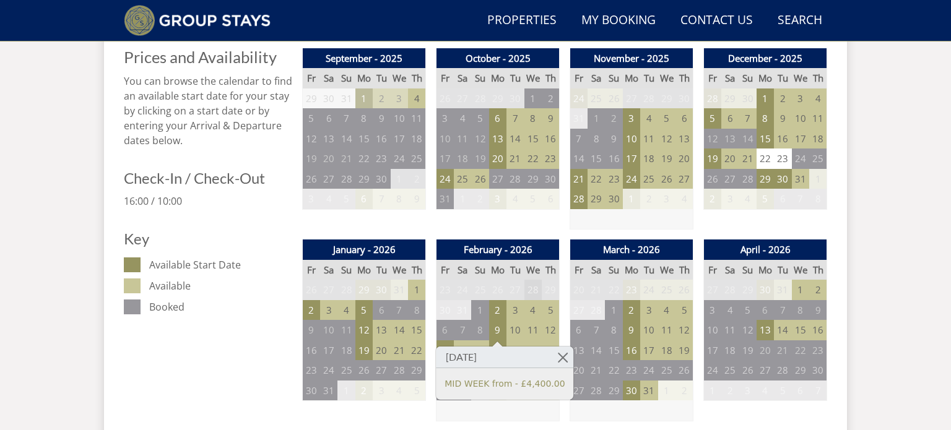
click at [540, 280] on td "28" at bounding box center [533, 290] width 17 height 20
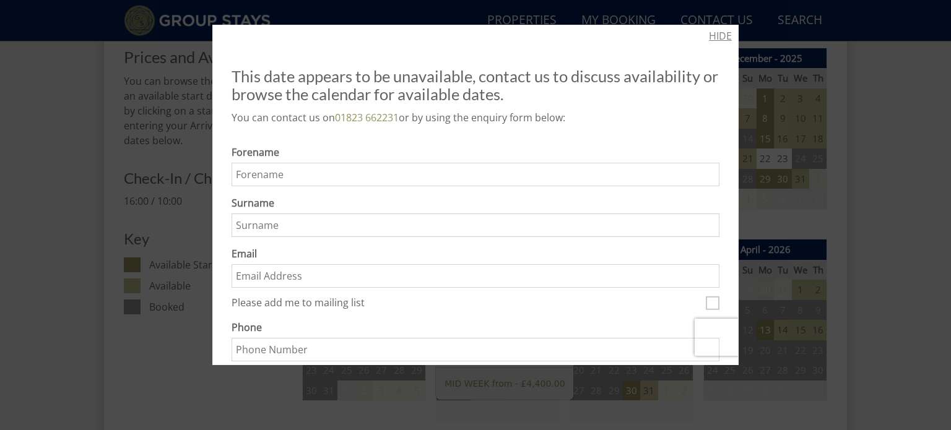
click at [719, 35] on link "HIDE" at bounding box center [720, 35] width 23 height 15
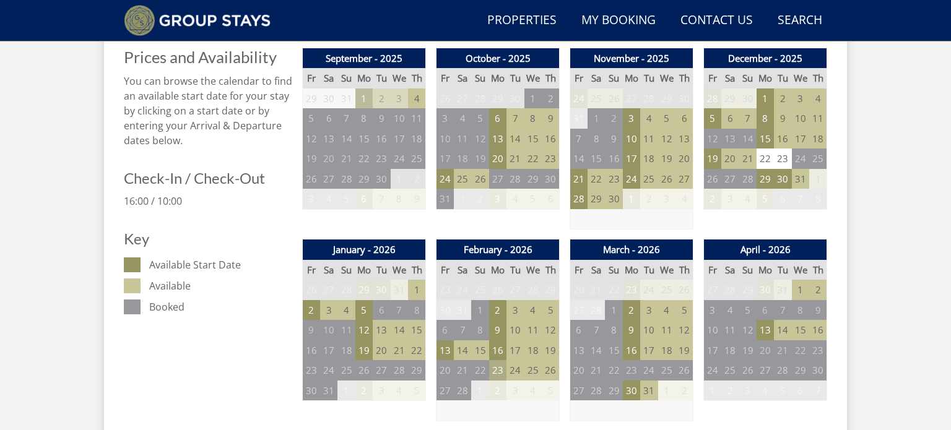
click at [494, 360] on td "23" at bounding box center [497, 370] width 17 height 20
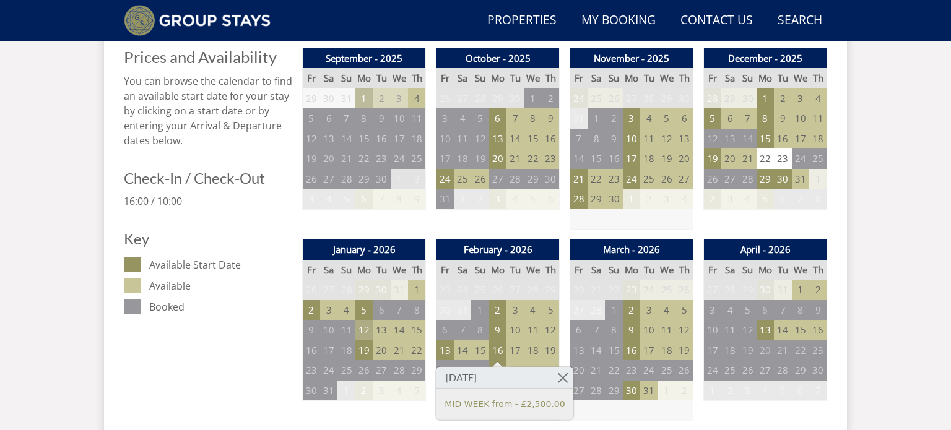
click at [369, 320] on td "12" at bounding box center [364, 330] width 17 height 20
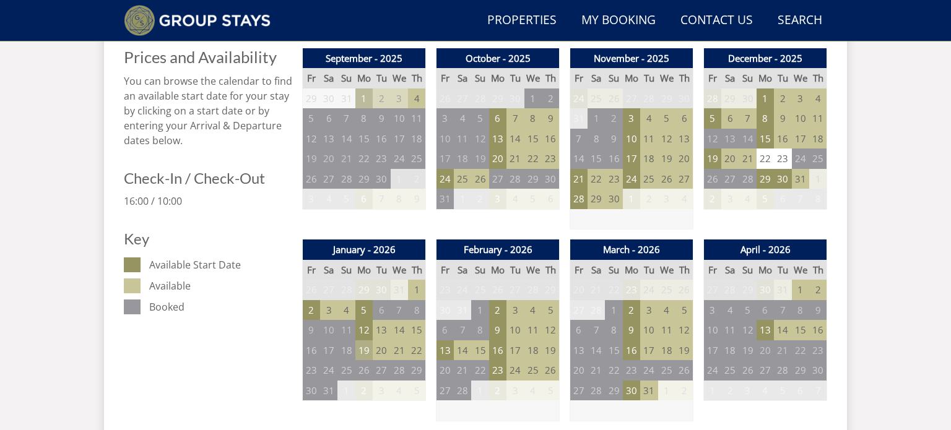
click at [365, 341] on td "19" at bounding box center [364, 351] width 17 height 20
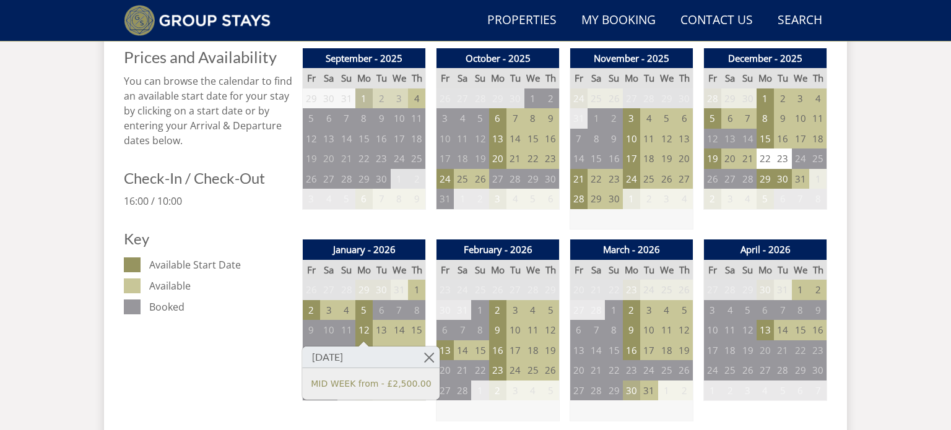
click at [634, 381] on td "30" at bounding box center [631, 391] width 17 height 20
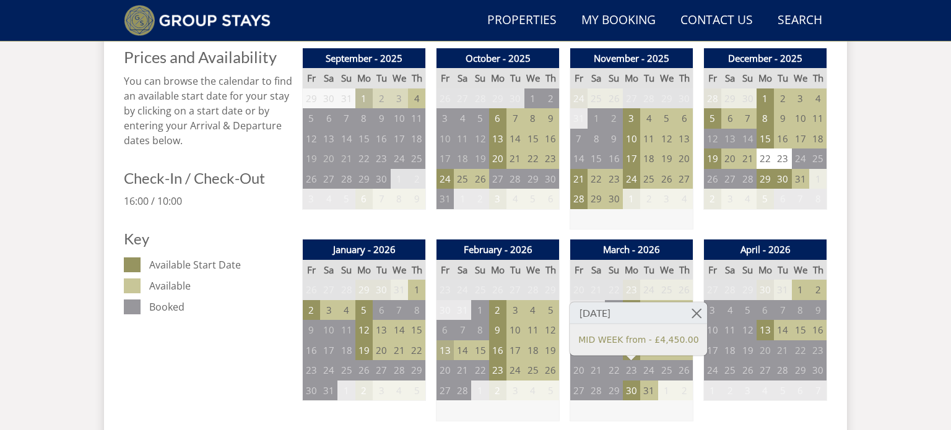
click at [443, 341] on td "13" at bounding box center [445, 351] width 17 height 20
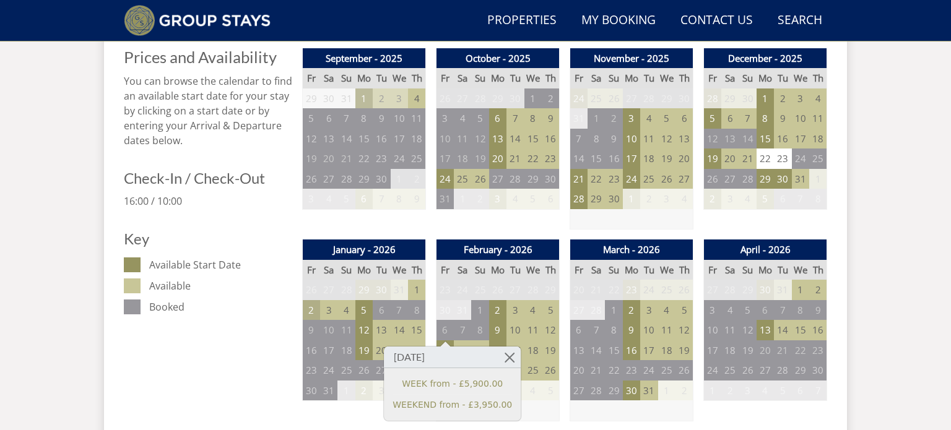
click at [313, 300] on td "2" at bounding box center [311, 310] width 17 height 20
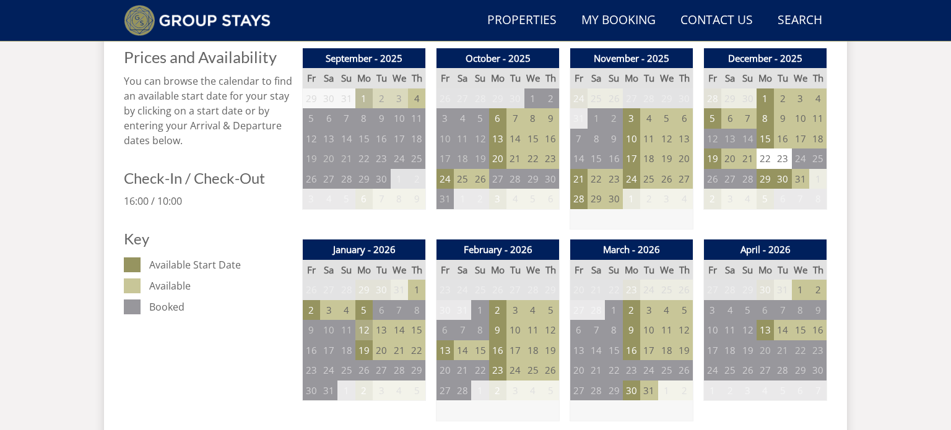
click at [367, 320] on td "12" at bounding box center [364, 330] width 17 height 20
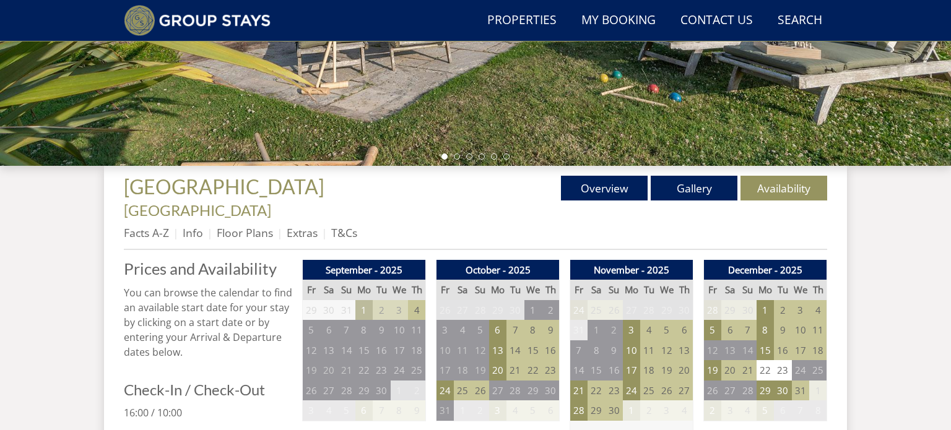
scroll to position [360, 0]
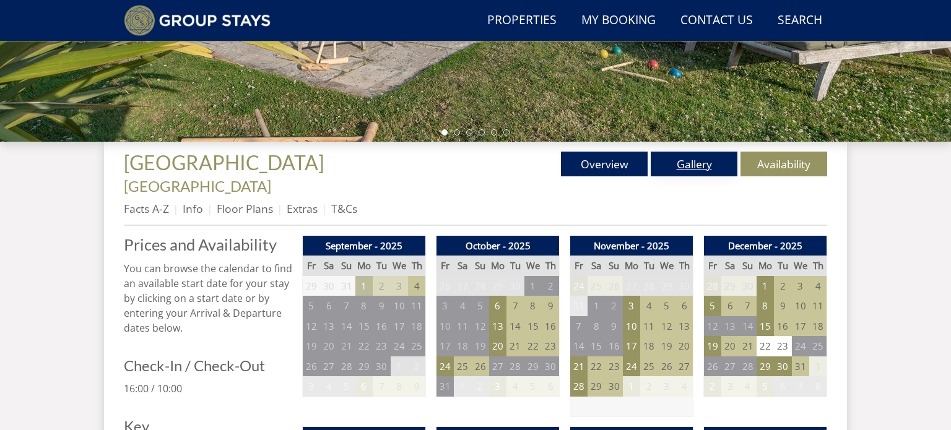
click at [673, 165] on link "Gallery" at bounding box center [694, 164] width 87 height 25
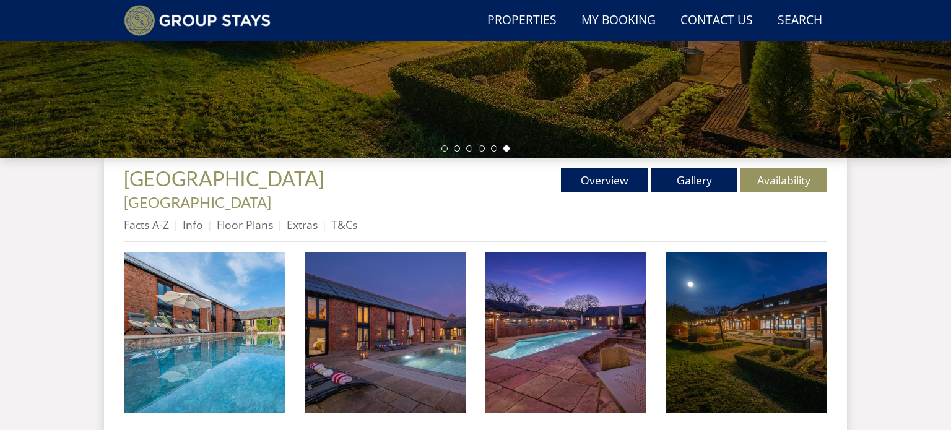
scroll to position [347, 0]
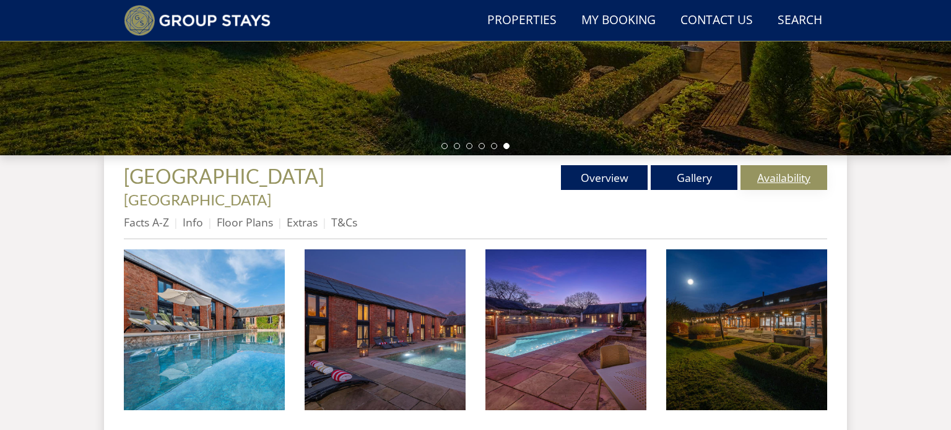
click at [765, 180] on link "Availability" at bounding box center [784, 177] width 87 height 25
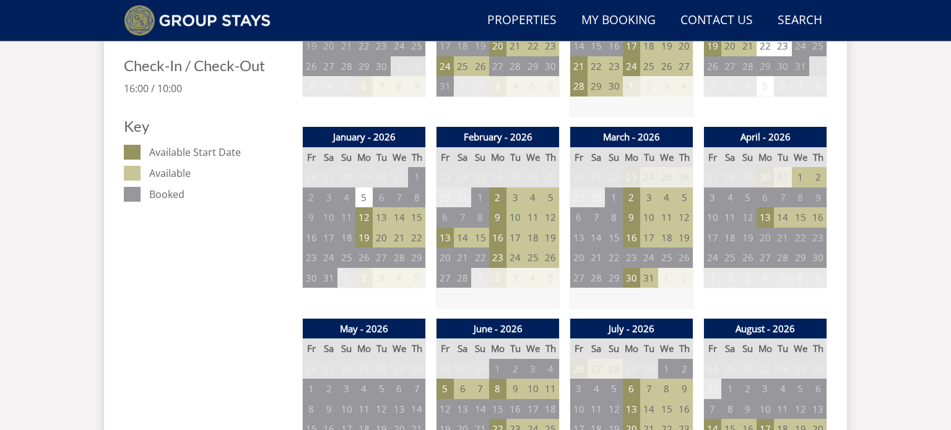
scroll to position [654, 0]
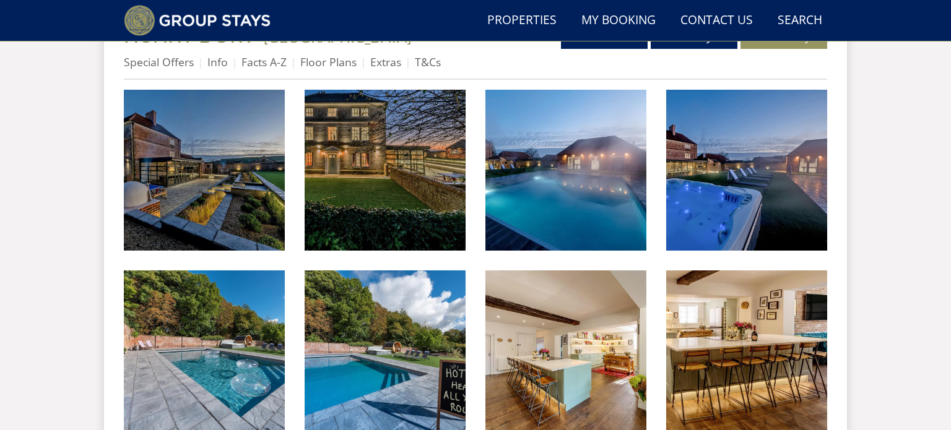
scroll to position [484, 0]
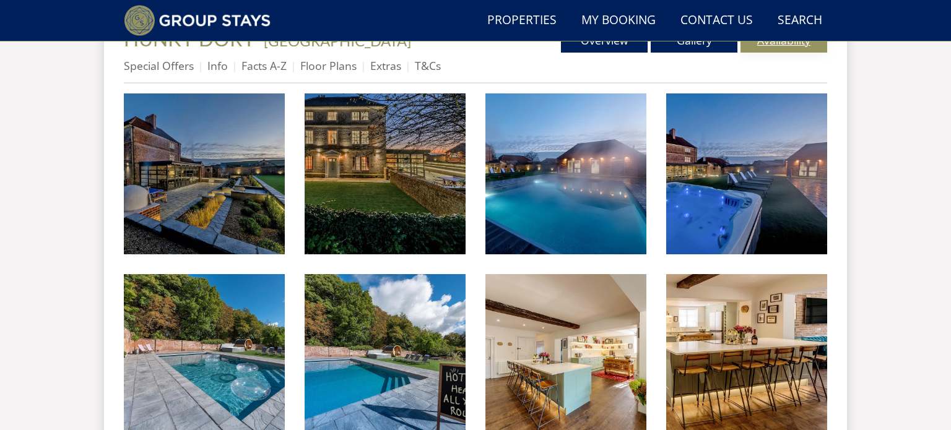
click at [789, 49] on link "Availability" at bounding box center [784, 40] width 87 height 25
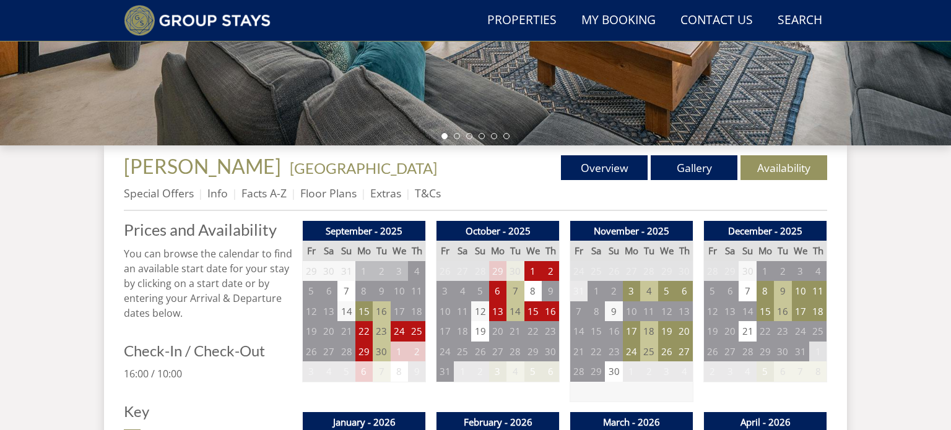
scroll to position [359, 0]
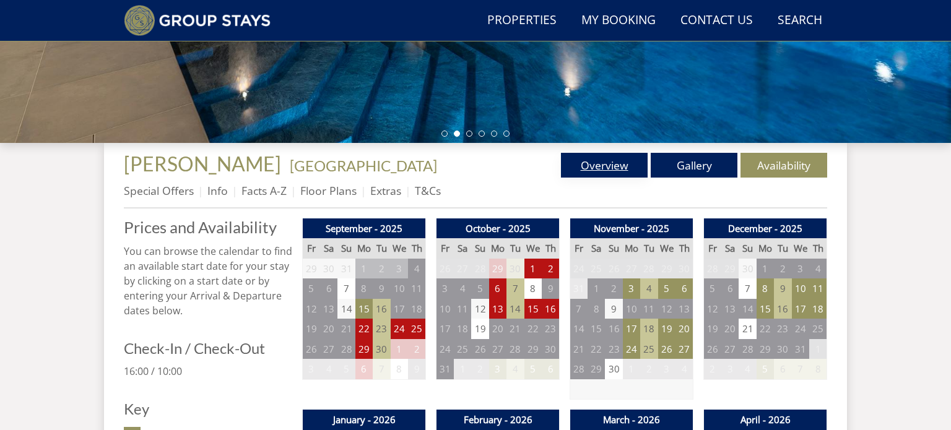
click at [610, 173] on link "Overview" at bounding box center [604, 165] width 87 height 25
